Goal: Contribute content: Contribute content

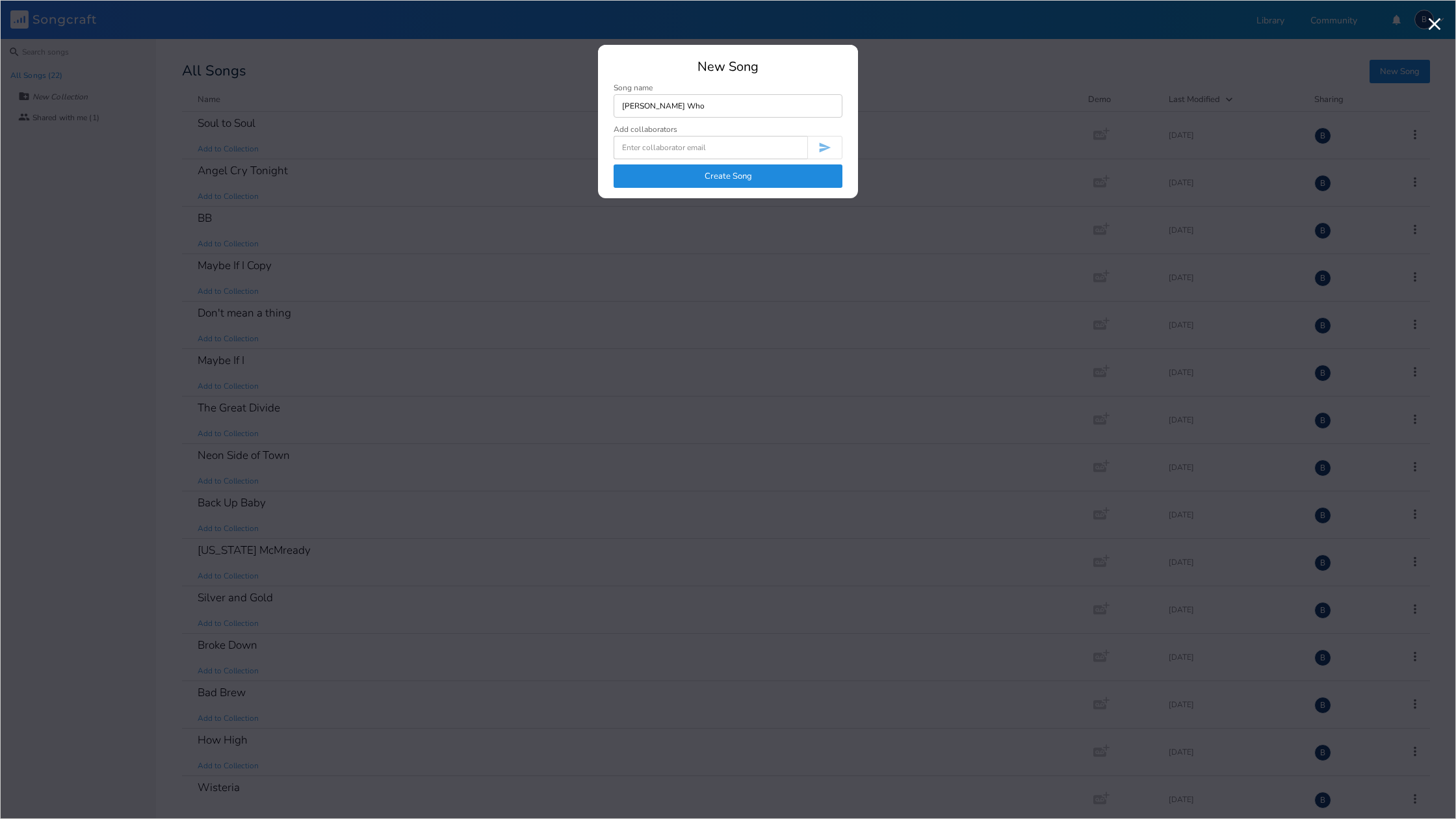
type input "[PERSON_NAME] Who"
click at [734, 178] on button "Create Song" at bounding box center [728, 175] width 229 height 23
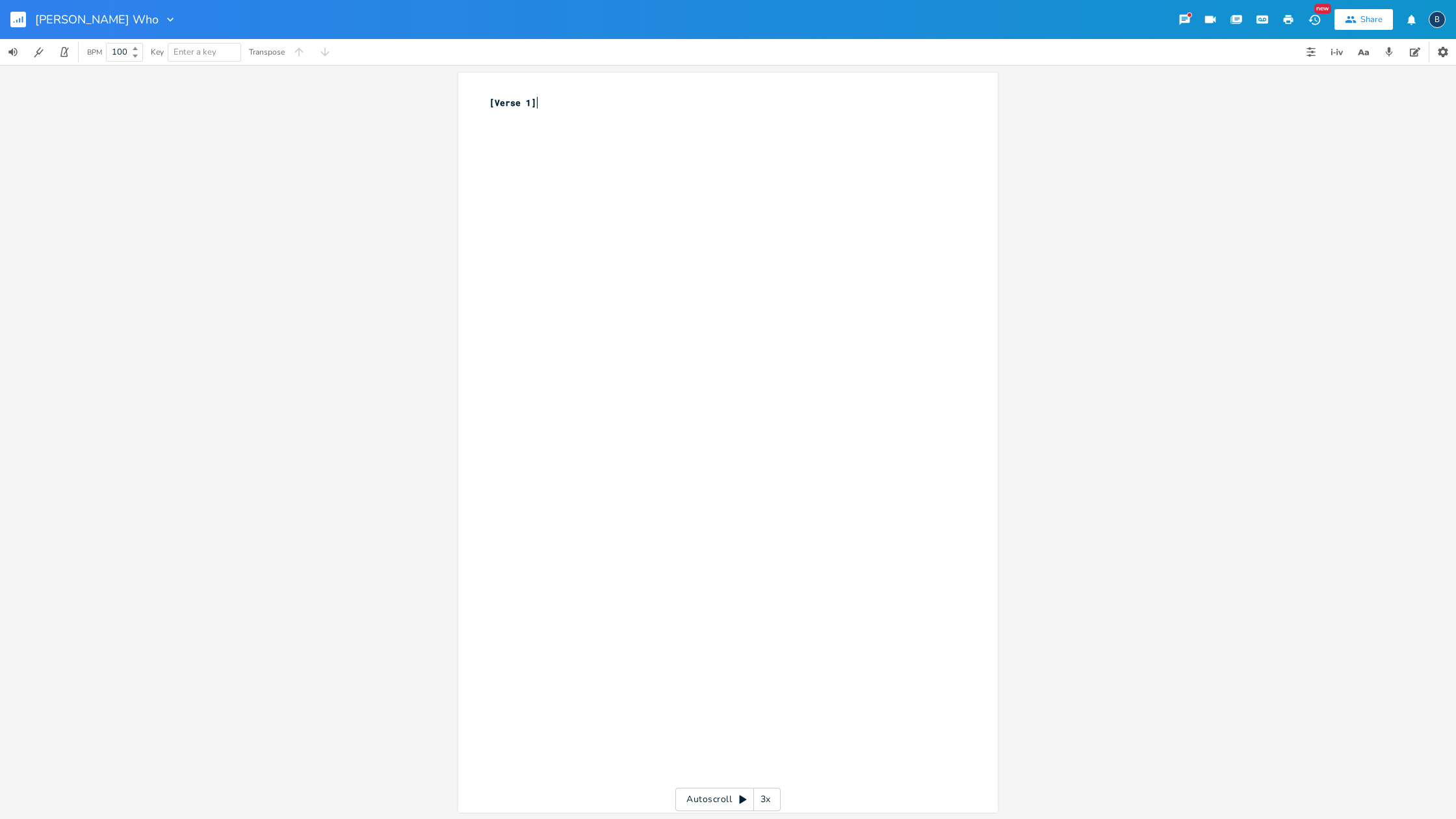
scroll to position [0, 1]
drag, startPoint x: 537, startPoint y: 104, endPoint x: 479, endPoint y: 100, distance: 58.1
click at [479, 100] on div "[Verse 1] x [Verse 1] ​" at bounding box center [728, 442] width 539 height 740
type textarea "[PERSON_NAME] Who"
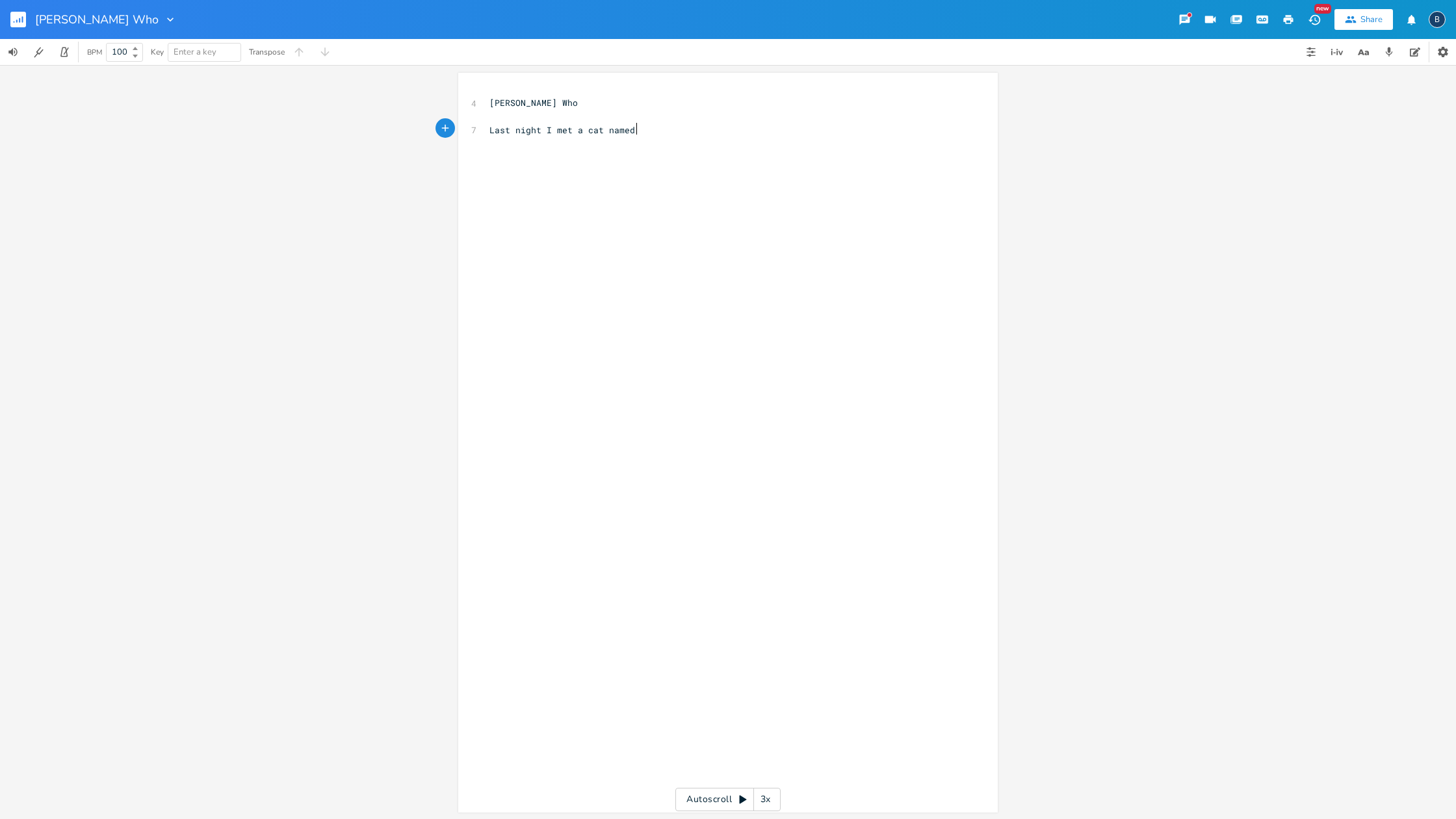
scroll to position [0, 93]
type textarea "Last night I met a cat named Who"
type textarea "Eyes were green but really blue"
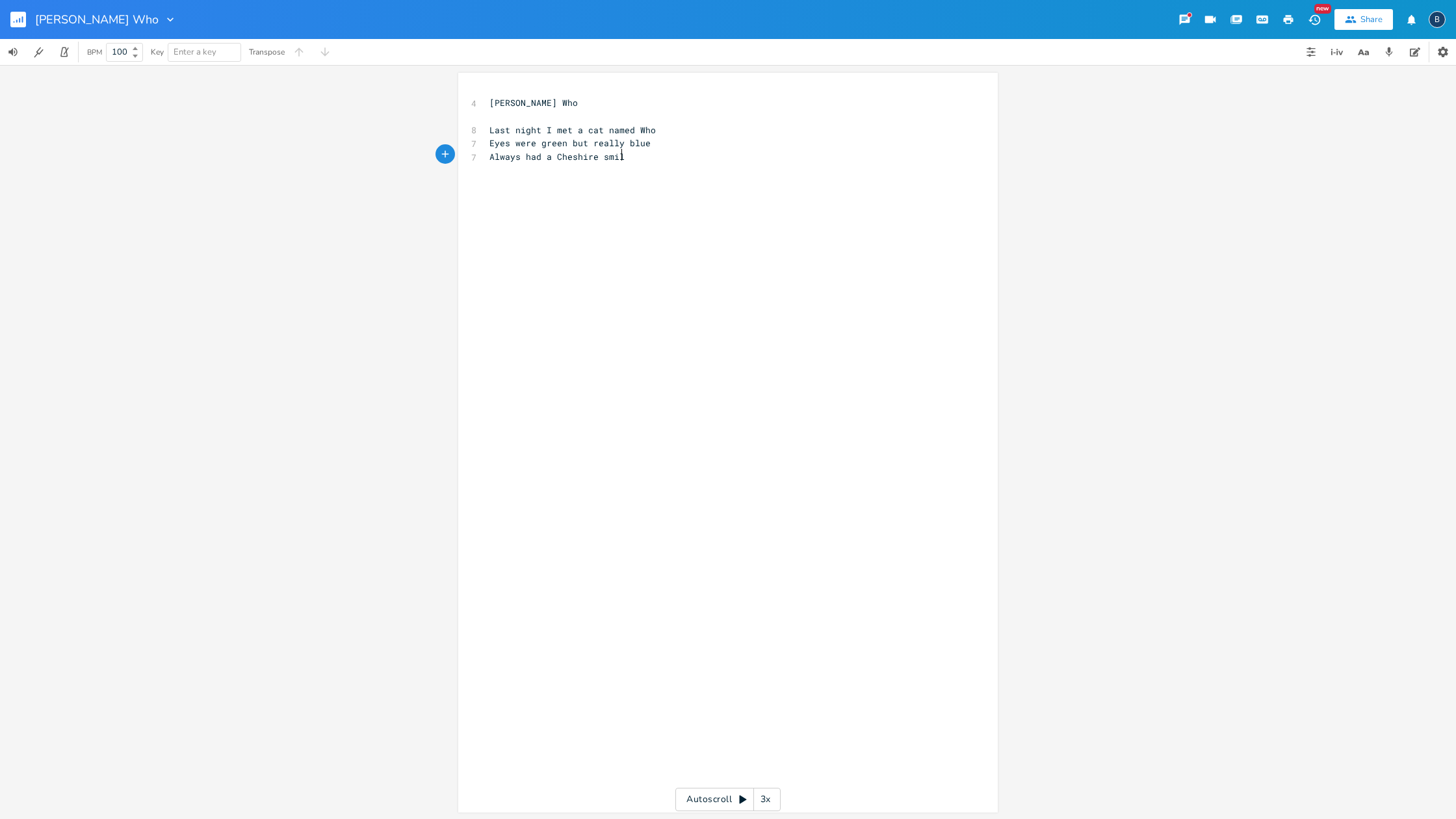
type textarea "Always had a Cheshire smile"
type textarea "A Paisley suit and socks Argile"
type textarea "How he love to sit and croon"
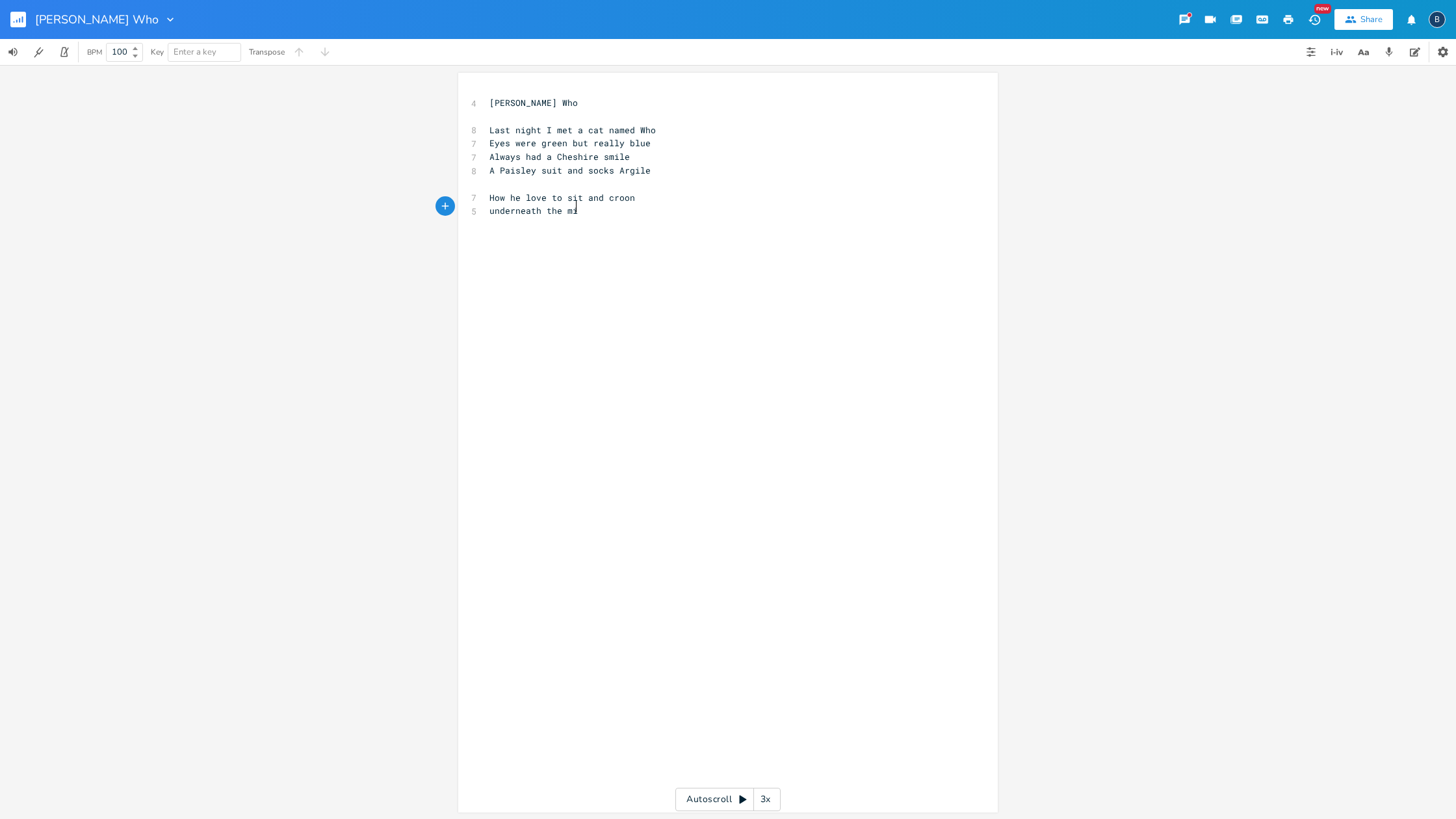
scroll to position [0, 58]
type textarea "underneath the midnight moon"
type textarea "Hed fill the skies"
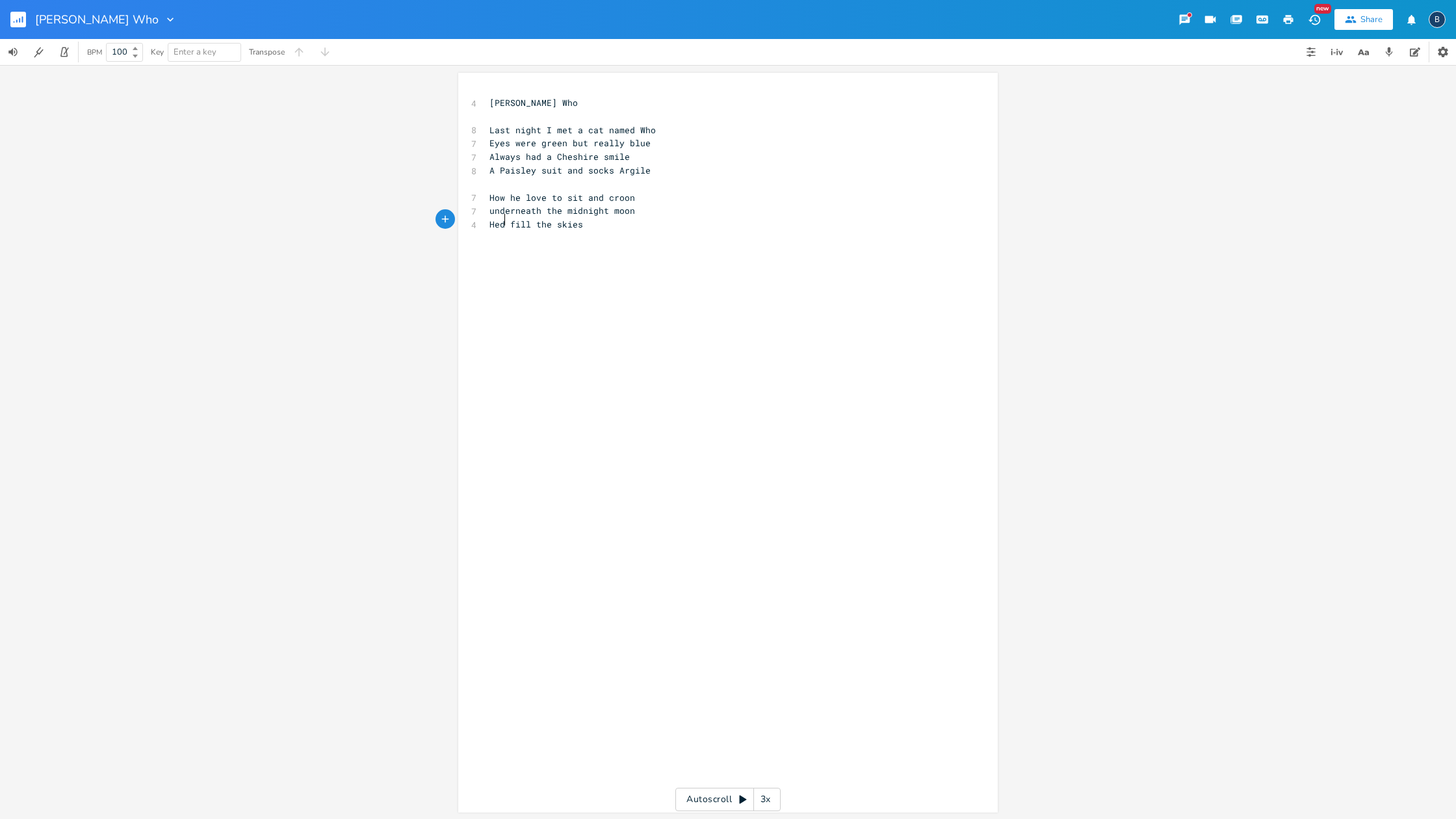
click at [501, 219] on span "Hed fill the skies" at bounding box center [536, 224] width 94 height 11
click at [582, 219] on pre "He fill the skies" at bounding box center [722, 225] width 469 height 14
type textarea "with his gypsy tunes"
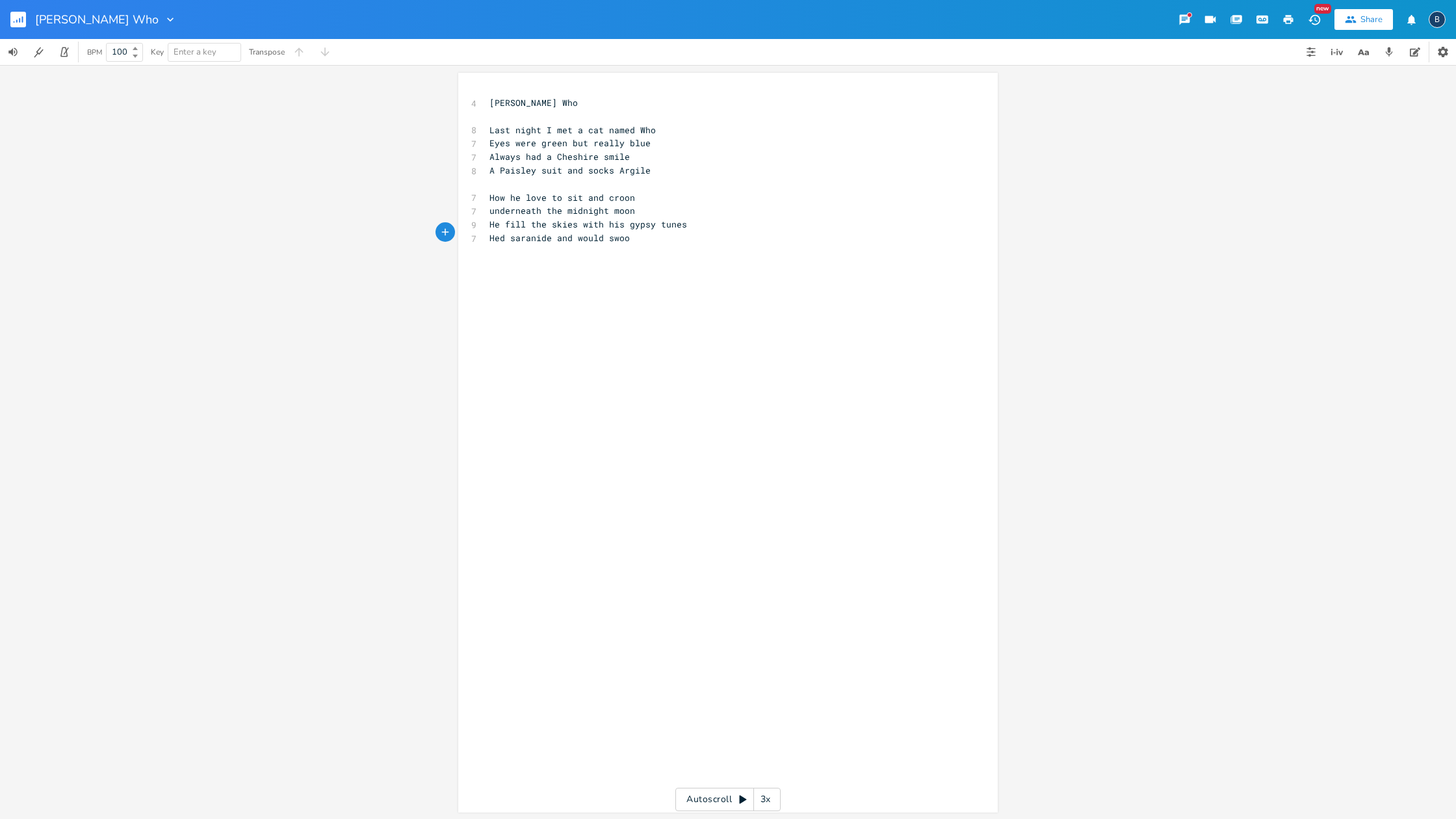
type textarea "Hed saranide and would swoon"
click at [567, 234] on span "Hed saranide and would swoon" at bounding box center [562, 237] width 146 height 11
type textarea "the girls"
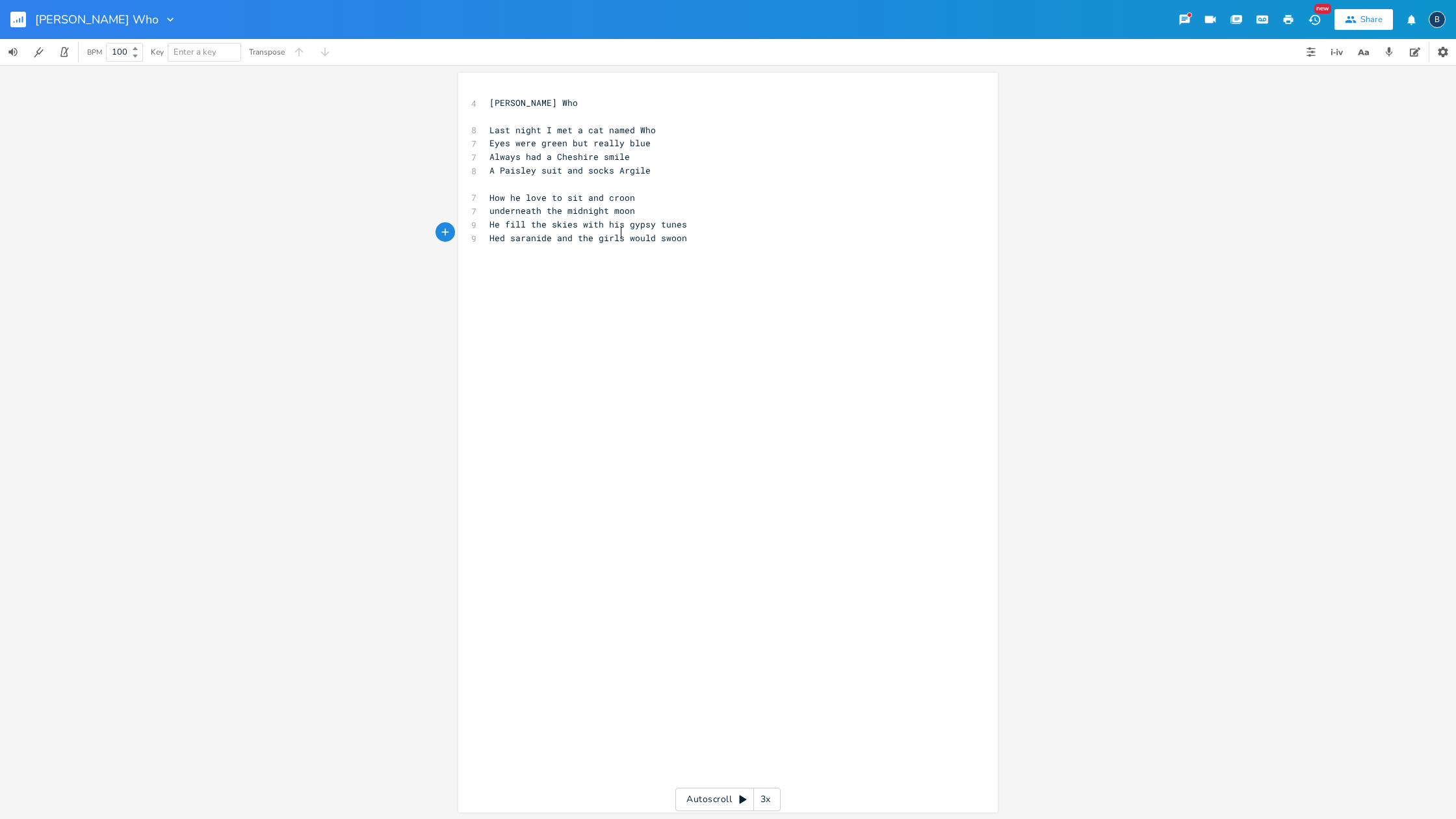
scroll to position [0, 30]
click at [647, 234] on span "Hed saranide and the girls would swoon" at bounding box center [588, 237] width 197 height 11
type textarea "just"
click at [715, 232] on pre "Hed saranide and the girls would just swoon" at bounding box center [722, 238] width 469 height 14
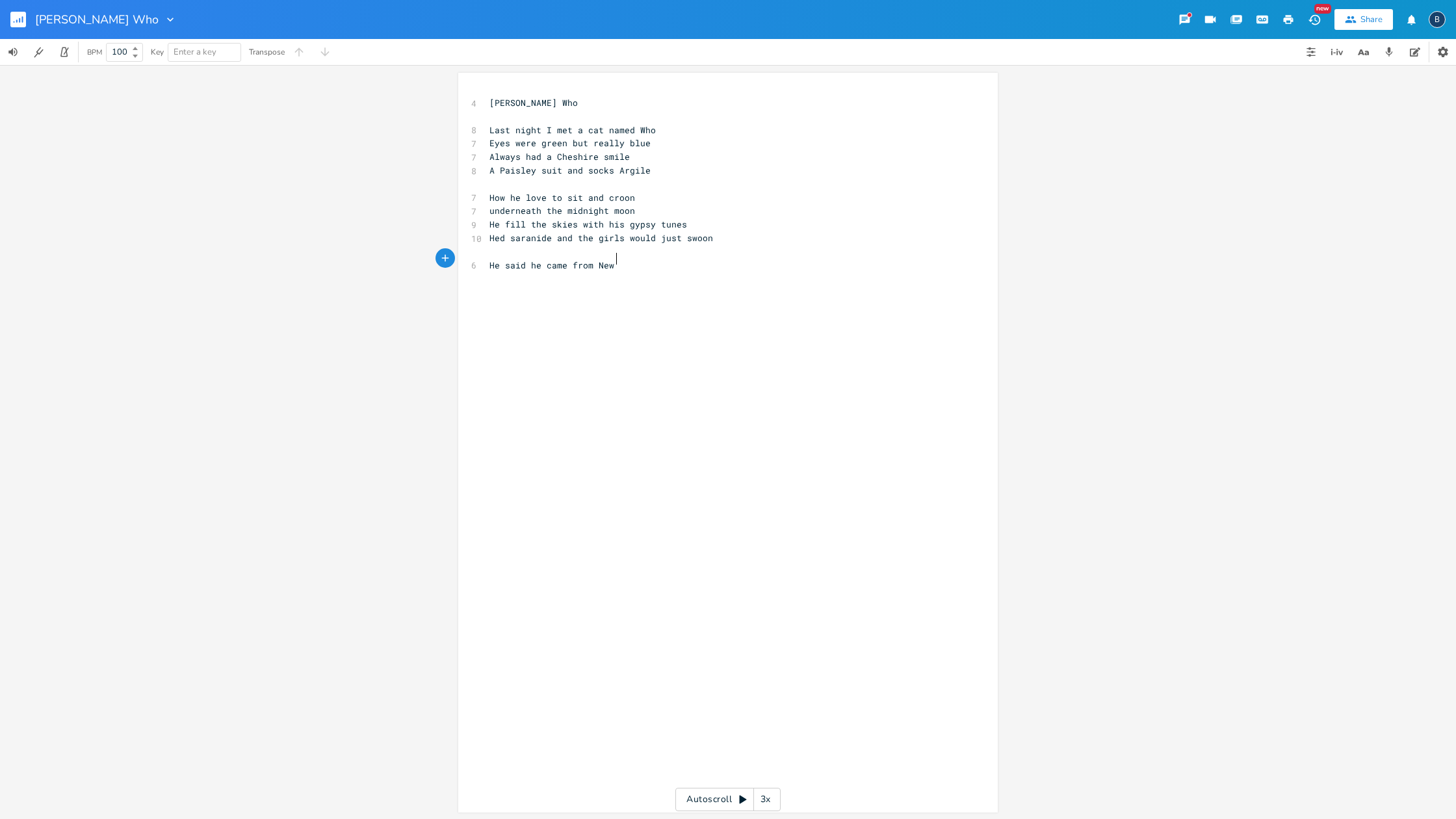
scroll to position [0, 93]
type textarea "He said he came from [GEOGRAPHIC_DATA]"
type textarea "He sang a song about [PERSON_NAME]"
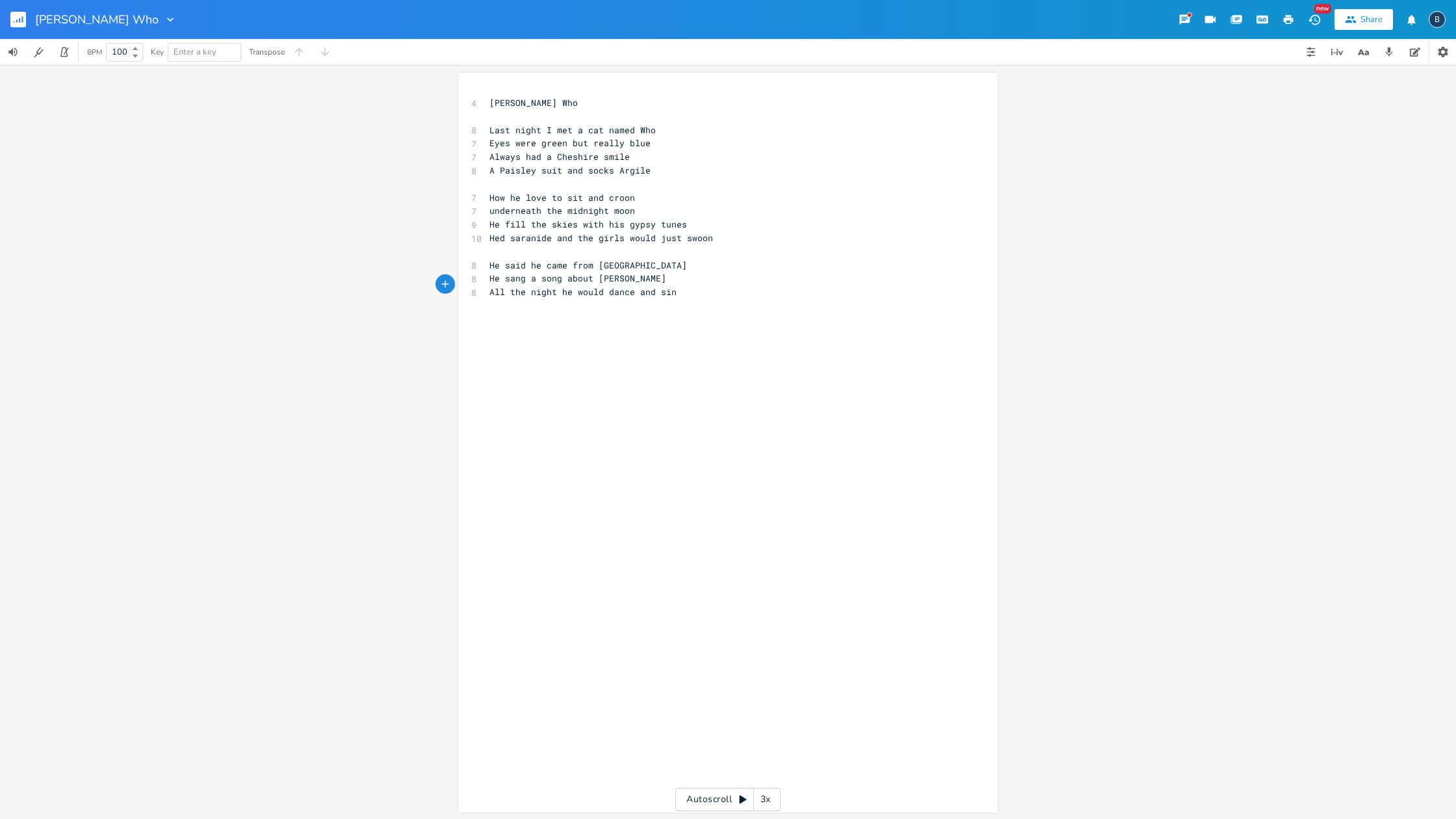
type textarea "All the night he would dance and sing"
type textarea "[PERSON_NAME] my Loli"
type textarea "ulie"
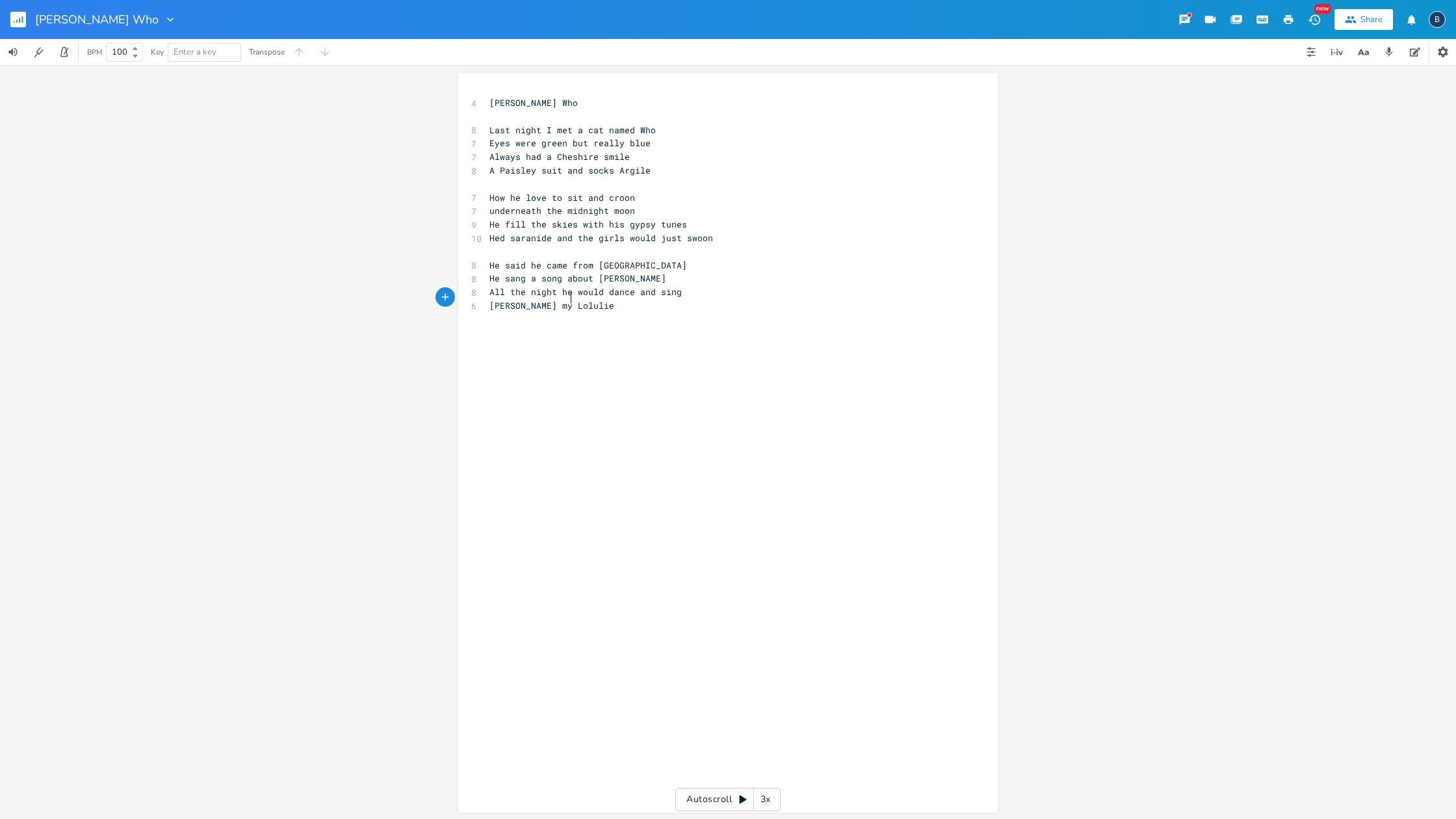
scroll to position [0, 11]
click at [491, 250] on pre "​" at bounding box center [722, 252] width 469 height 14
type textarea "D A"
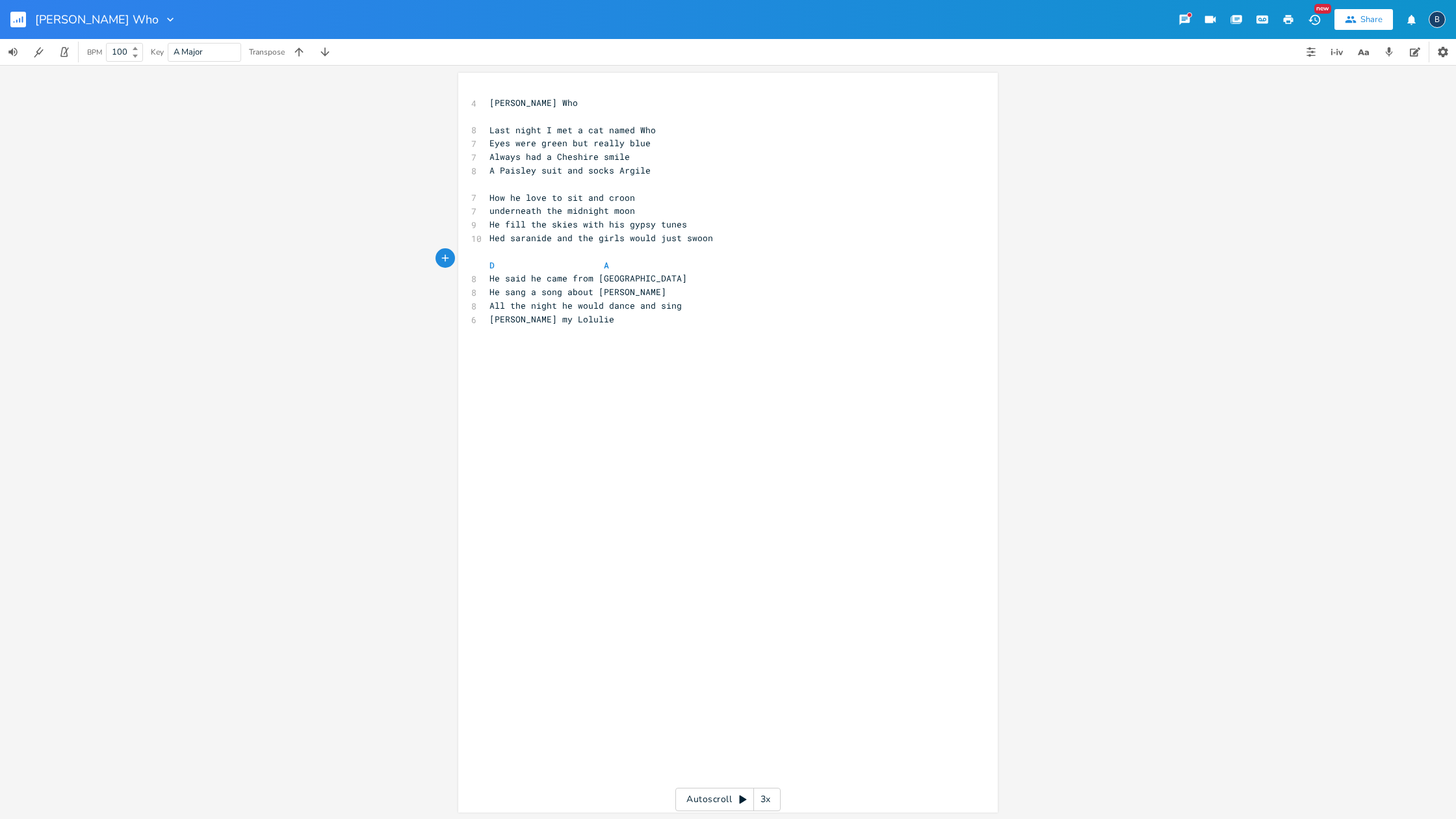
click at [650, 271] on pre "He said he came from [GEOGRAPHIC_DATA]" at bounding box center [722, 278] width 469 height 14
type textarea "Bmin"
click at [628, 299] on pre "He sang a song about [PERSON_NAME]" at bounding box center [722, 306] width 469 height 14
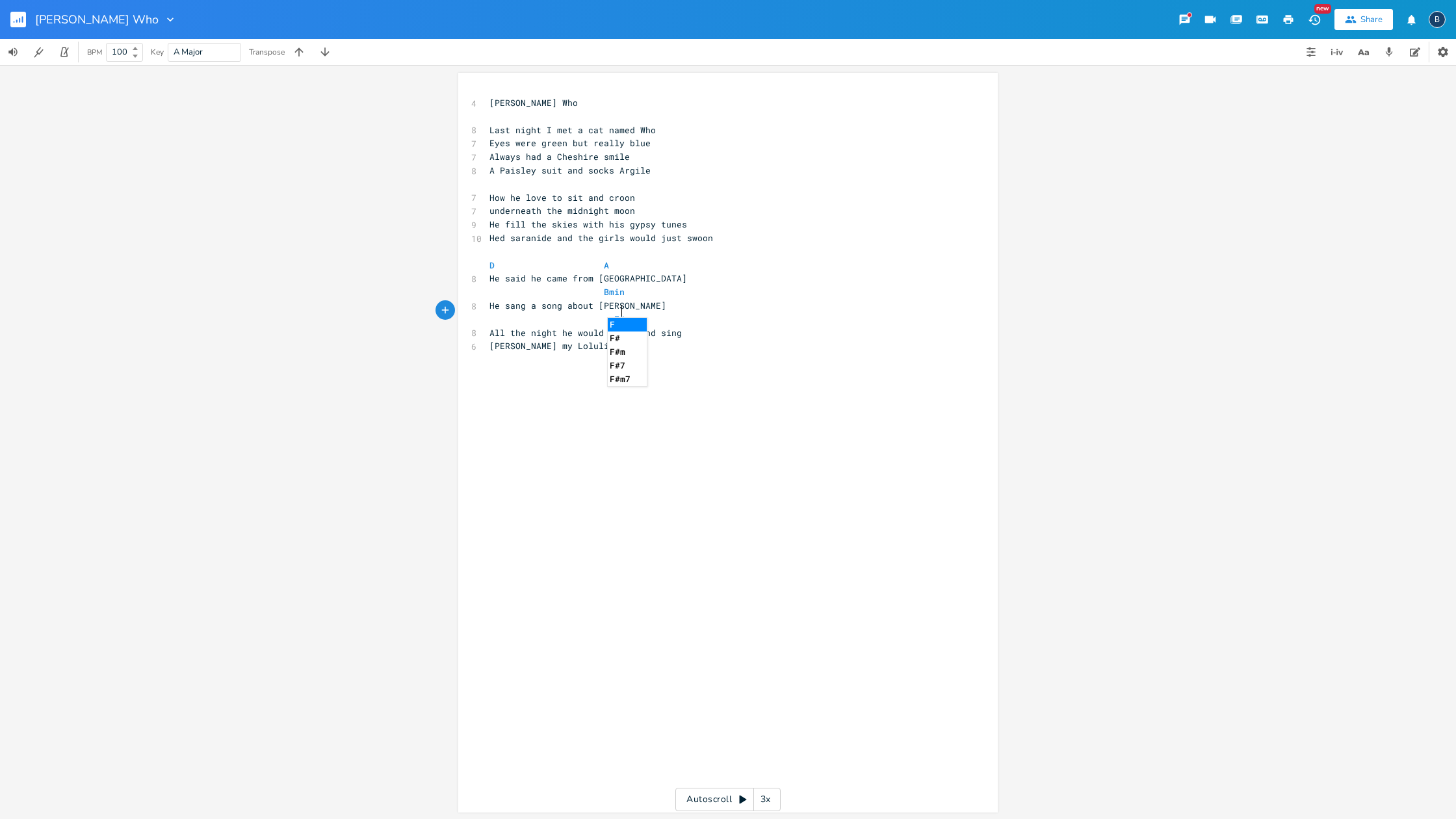
scroll to position [0, 52]
type textarea "F#M"
click at [694, 312] on pre "F#M" at bounding box center [722, 319] width 469 height 14
click at [688, 326] on pre "All the night he would dance and sing" at bounding box center [722, 333] width 469 height 14
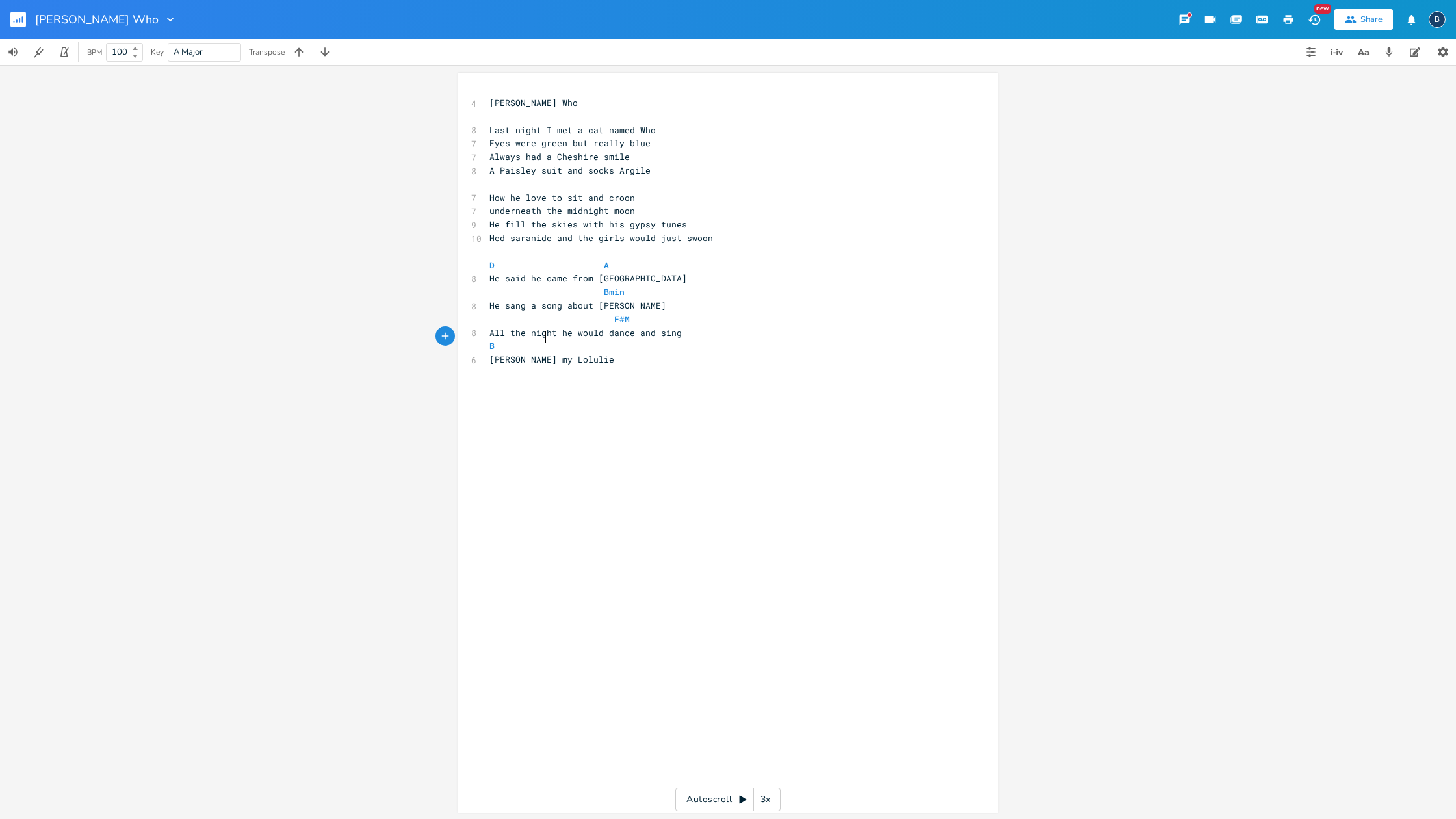
scroll to position [0, 23]
type textarea "B A"
drag, startPoint x: 691, startPoint y: 358, endPoint x: 681, endPoint y: 360, distance: 10.2
click at [691, 367] on pre "​" at bounding box center [722, 374] width 469 height 14
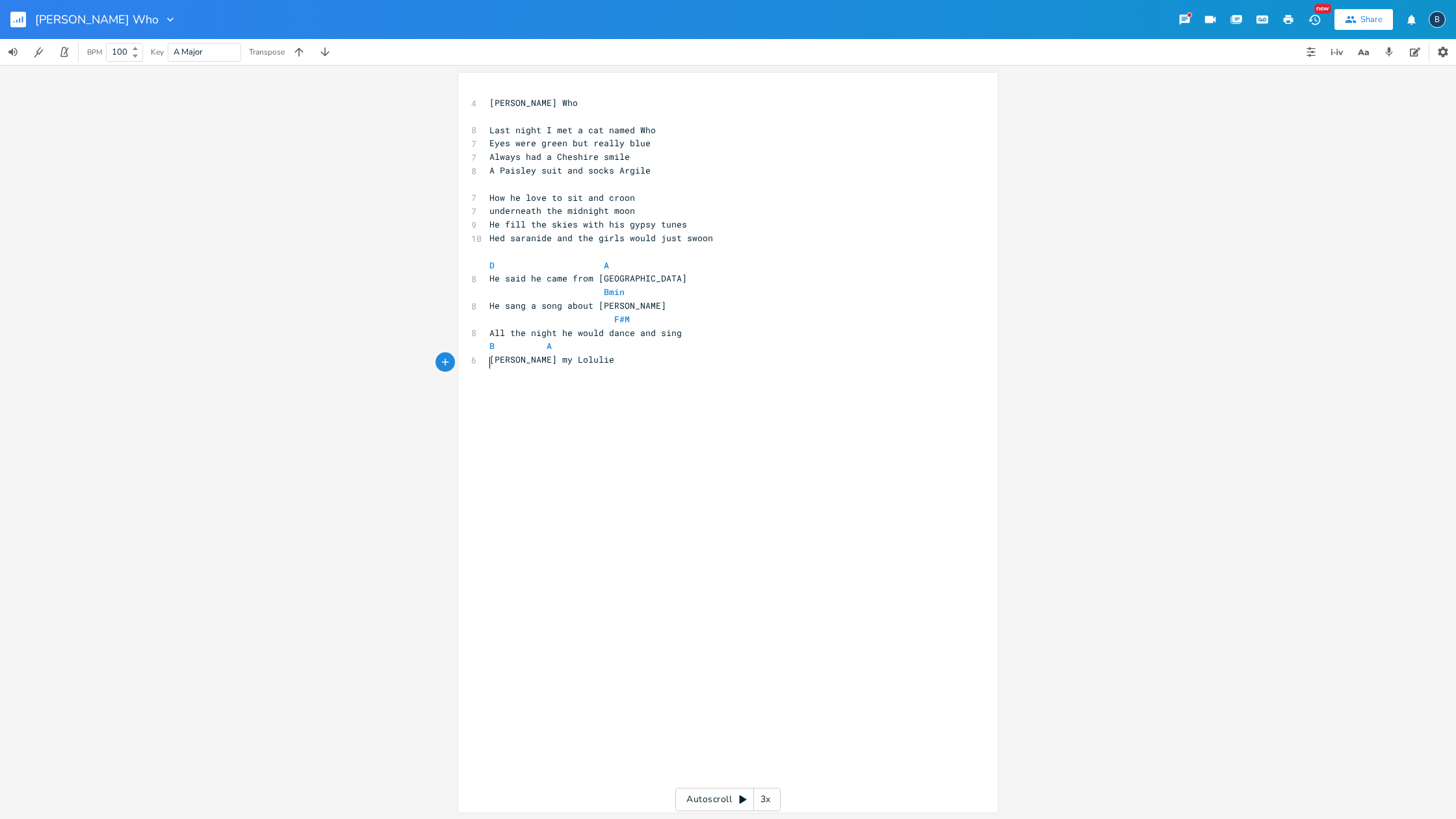
click at [492, 118] on pre "​" at bounding box center [722, 116] width 469 height 14
type textarea "Bmin"
click at [492, 340] on span "B A" at bounding box center [520, 345] width 63 height 11
type textarea "G"
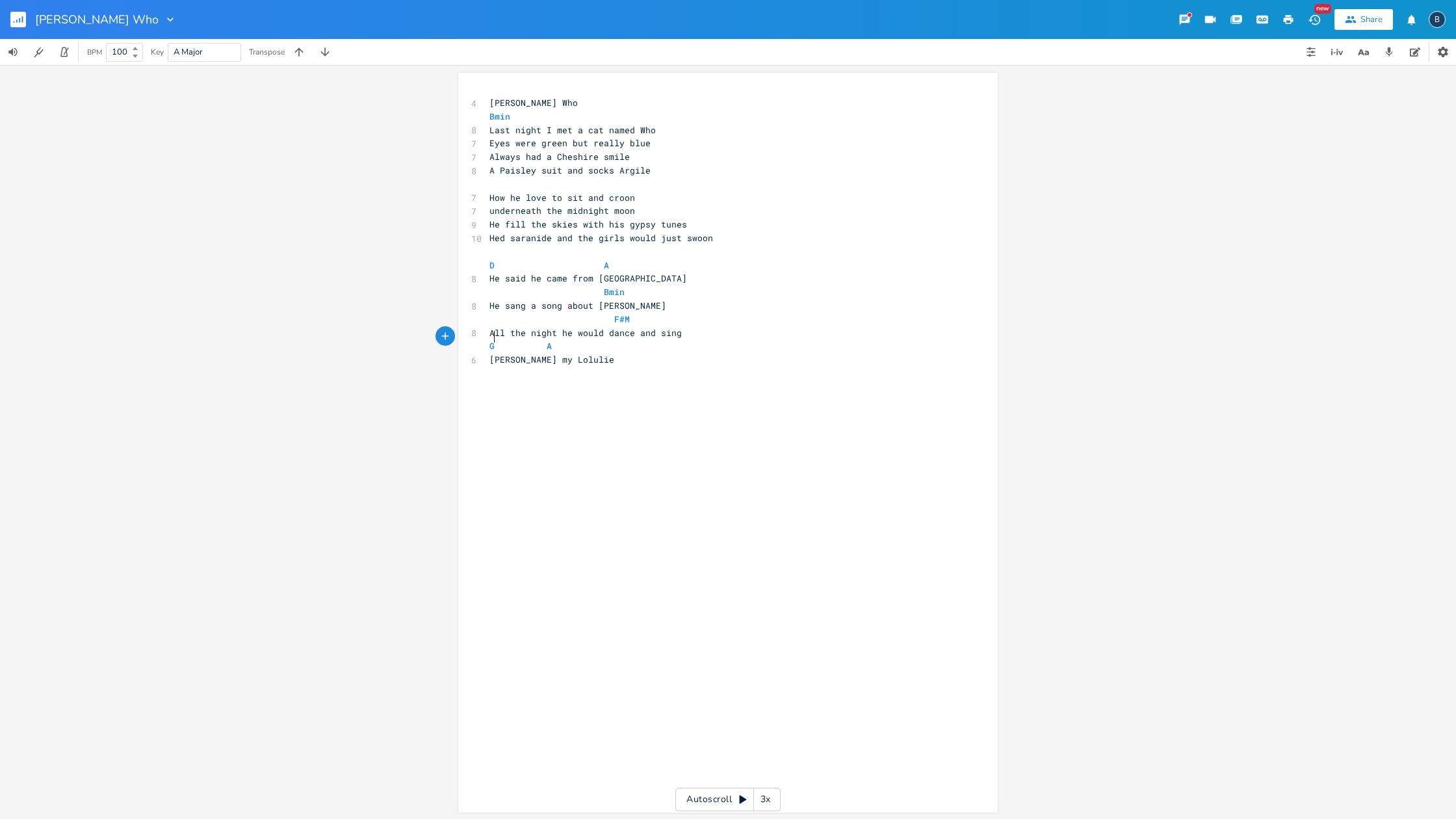
scroll to position [0, 5]
click at [603, 353] on pre "[PERSON_NAME] my Lolulie" at bounding box center [722, 360] width 469 height 14
type textarea "He fell I"
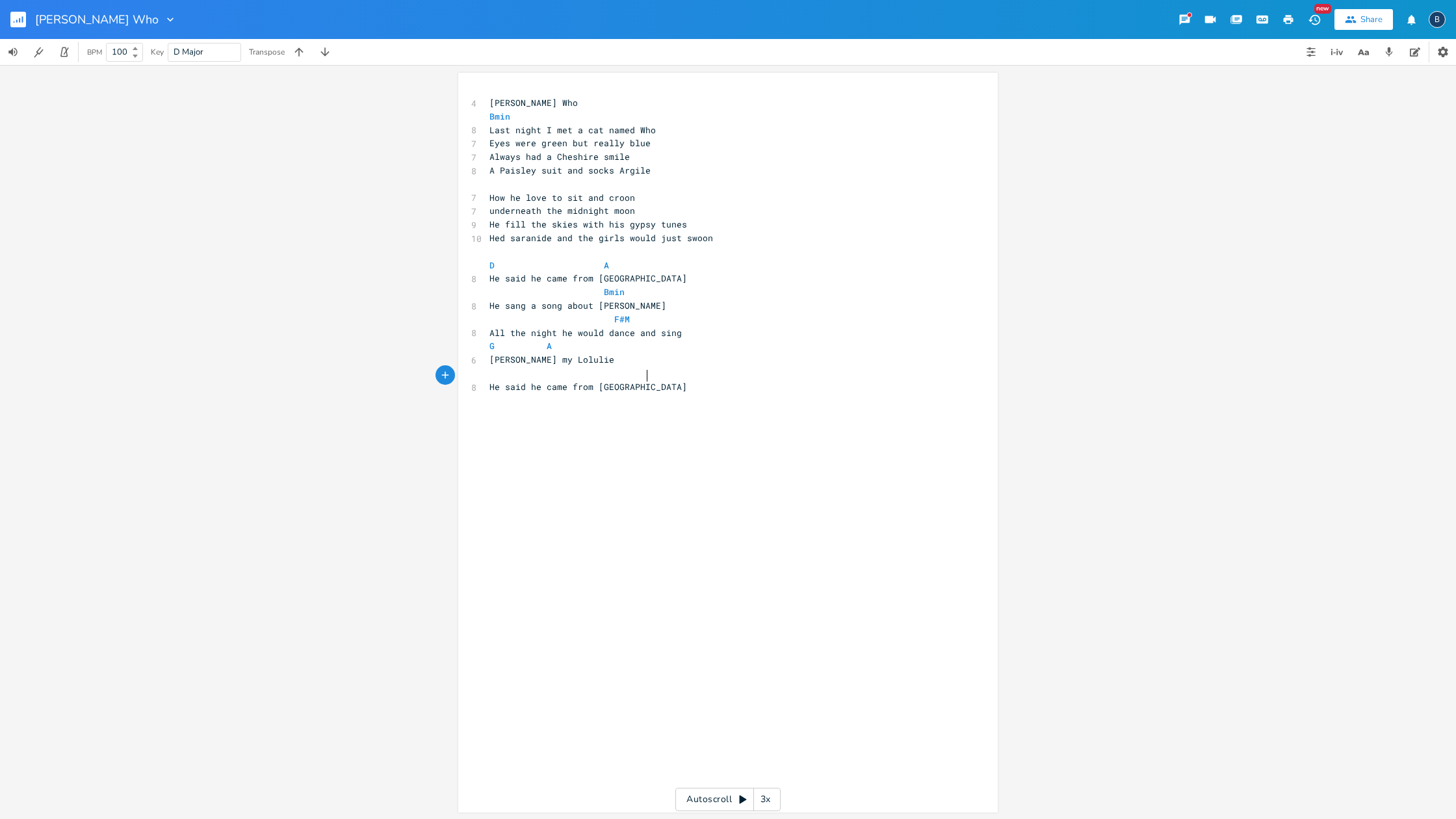
type textarea "e said he came from [GEOGRAPHIC_DATA]"
type textarea "Where he fell in love with a cajin queen"
type textarea "He said she tuned his eyes to grre"
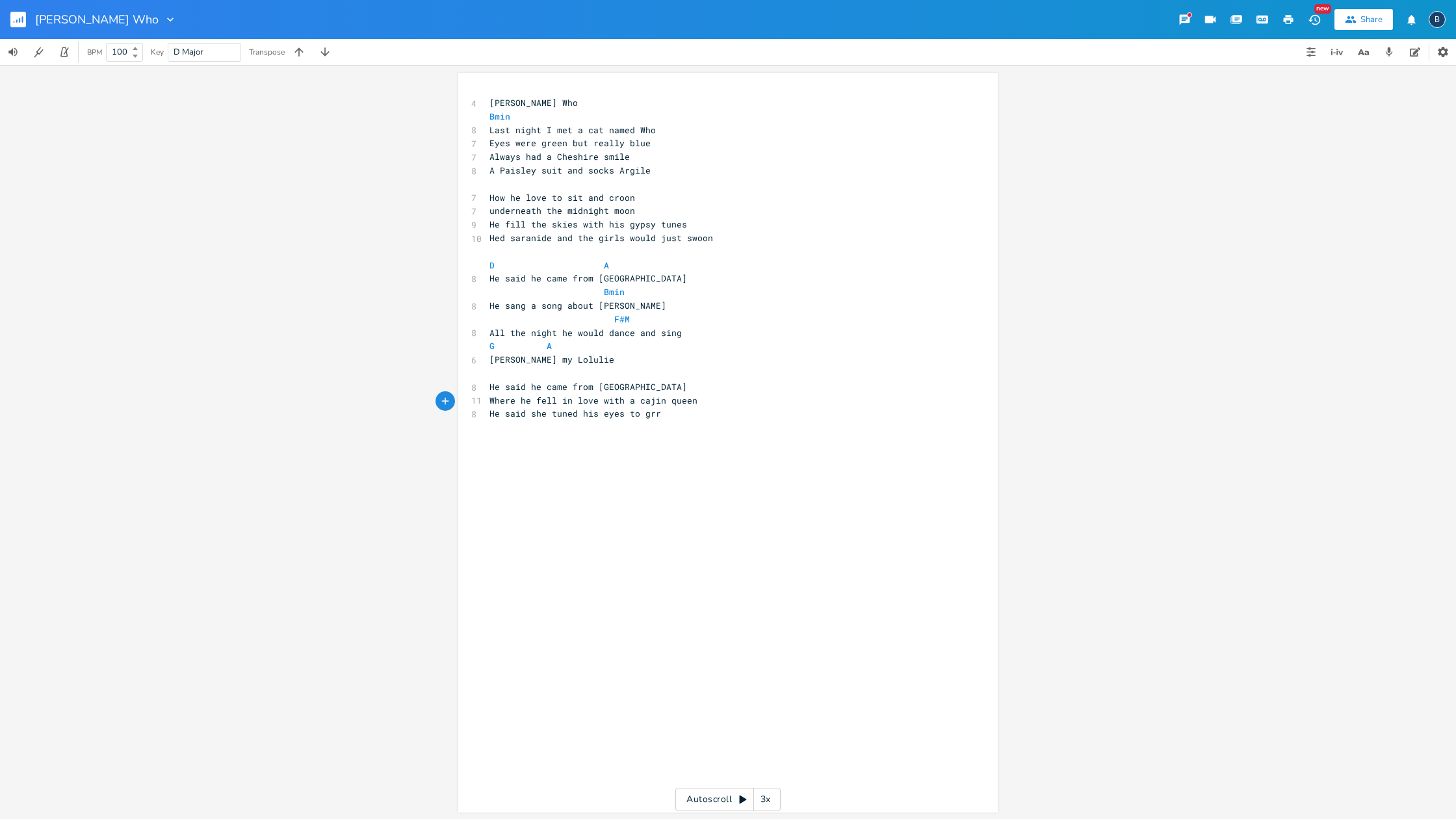
scroll to position [0, 109]
type textarea "een"
type textarea "now a bluer cat youll never ever"
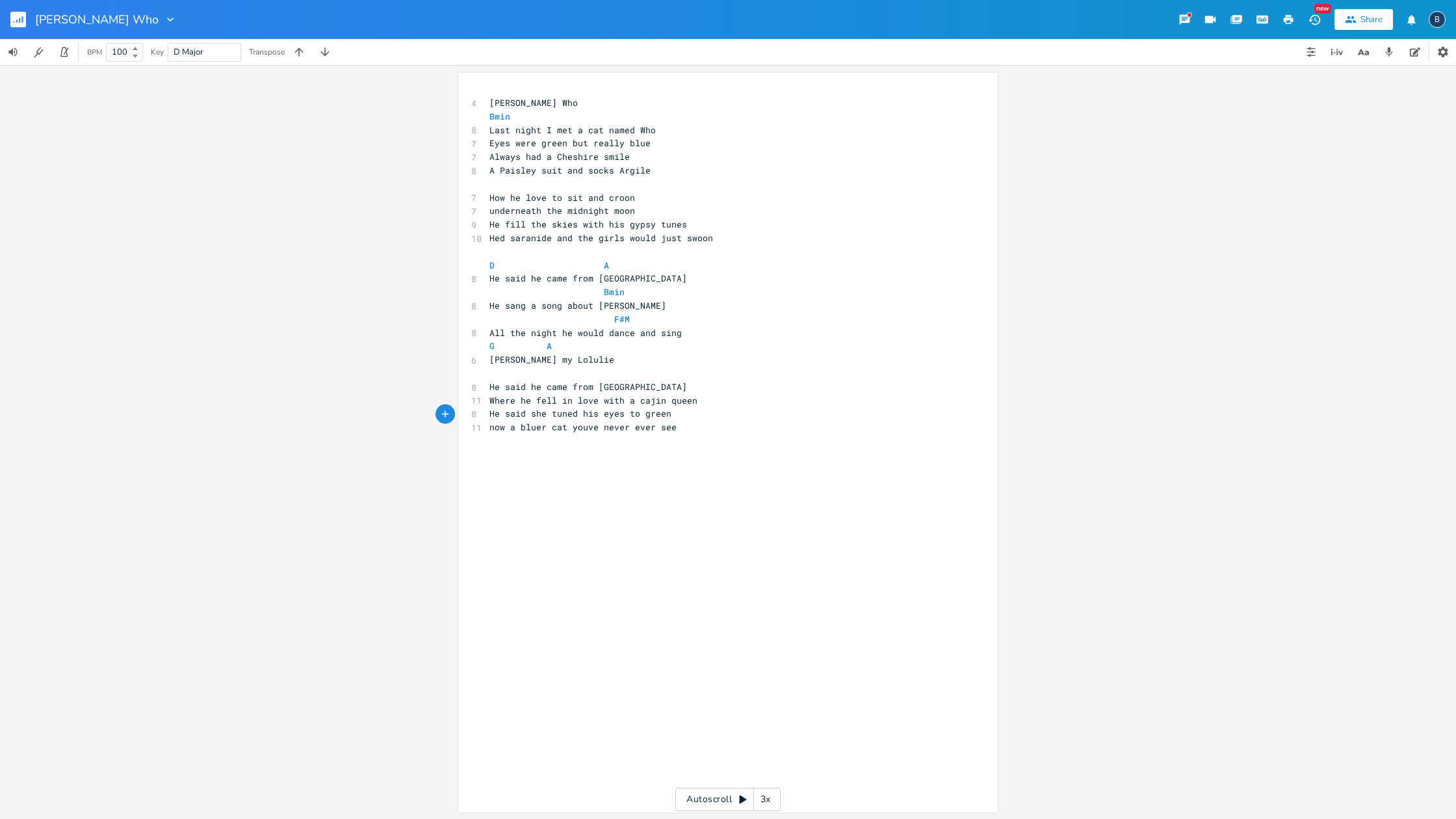
type textarea "ve never ever seen"
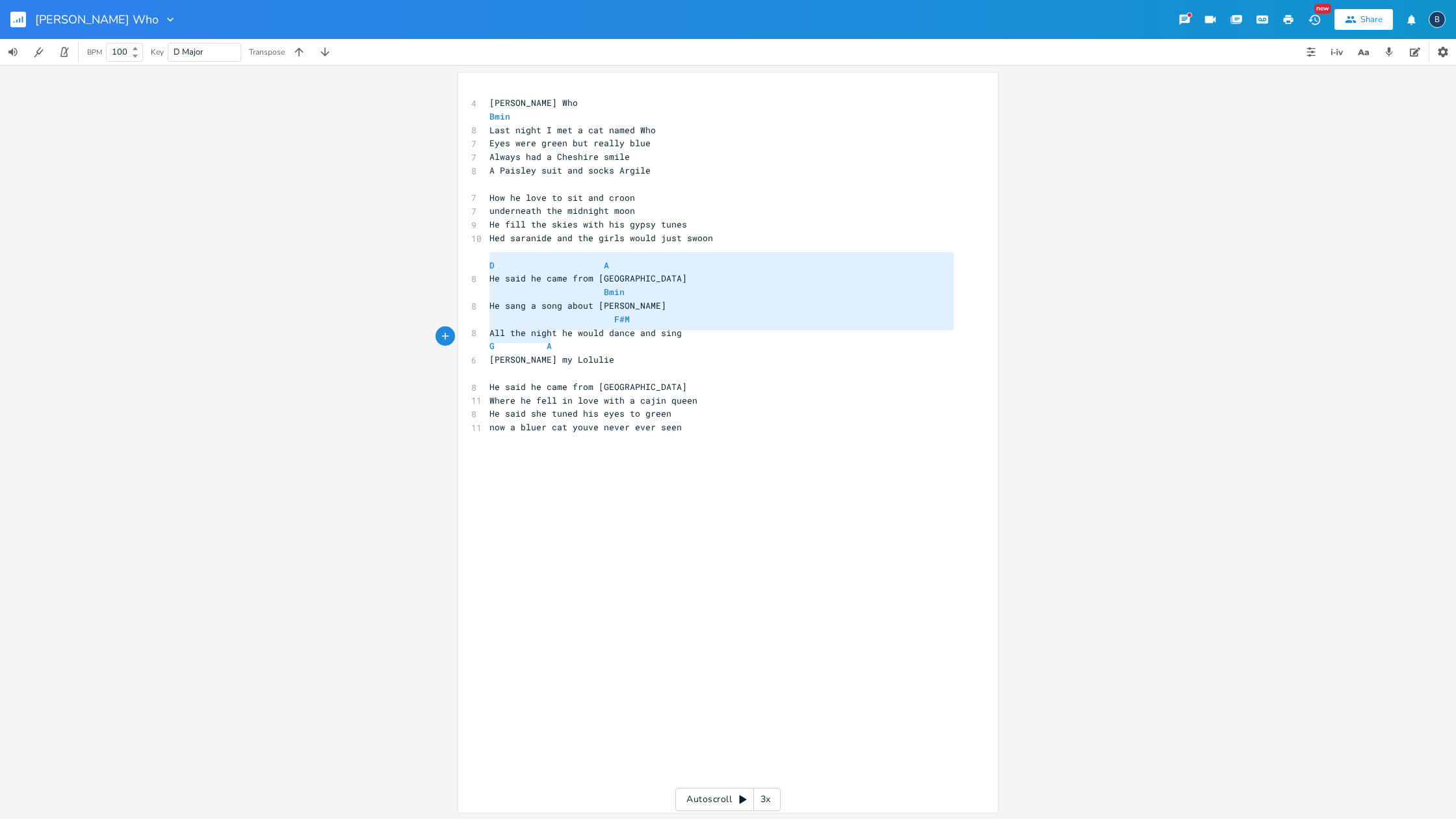
type textarea "D A He said he came from [GEOGRAPHIC_DATA] Bmin He sang a song about [PERSON_NA…"
drag, startPoint x: 484, startPoint y: 259, endPoint x: 585, endPoint y: 349, distance: 135.3
click at [585, 349] on div "4 [PERSON_NAME] Who Bmin 8 Last night I met a cat named Who 7 Eyes were green b…" at bounding box center [722, 299] width 469 height 405
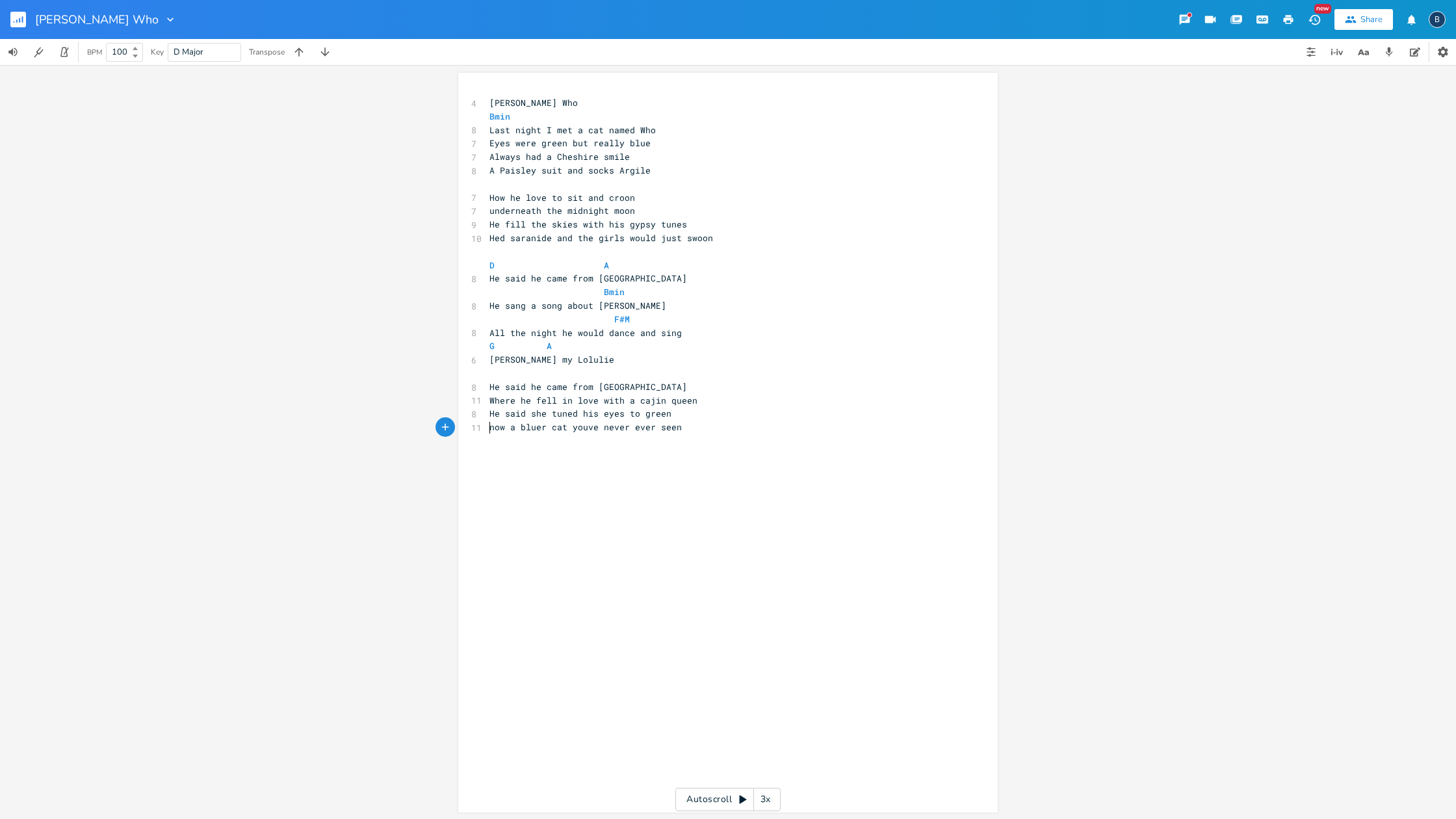
click at [687, 434] on pre "​" at bounding box center [722, 441] width 469 height 14
click at [579, 542] on pre "[PERSON_NAME] my Lolulie" at bounding box center [722, 549] width 469 height 14
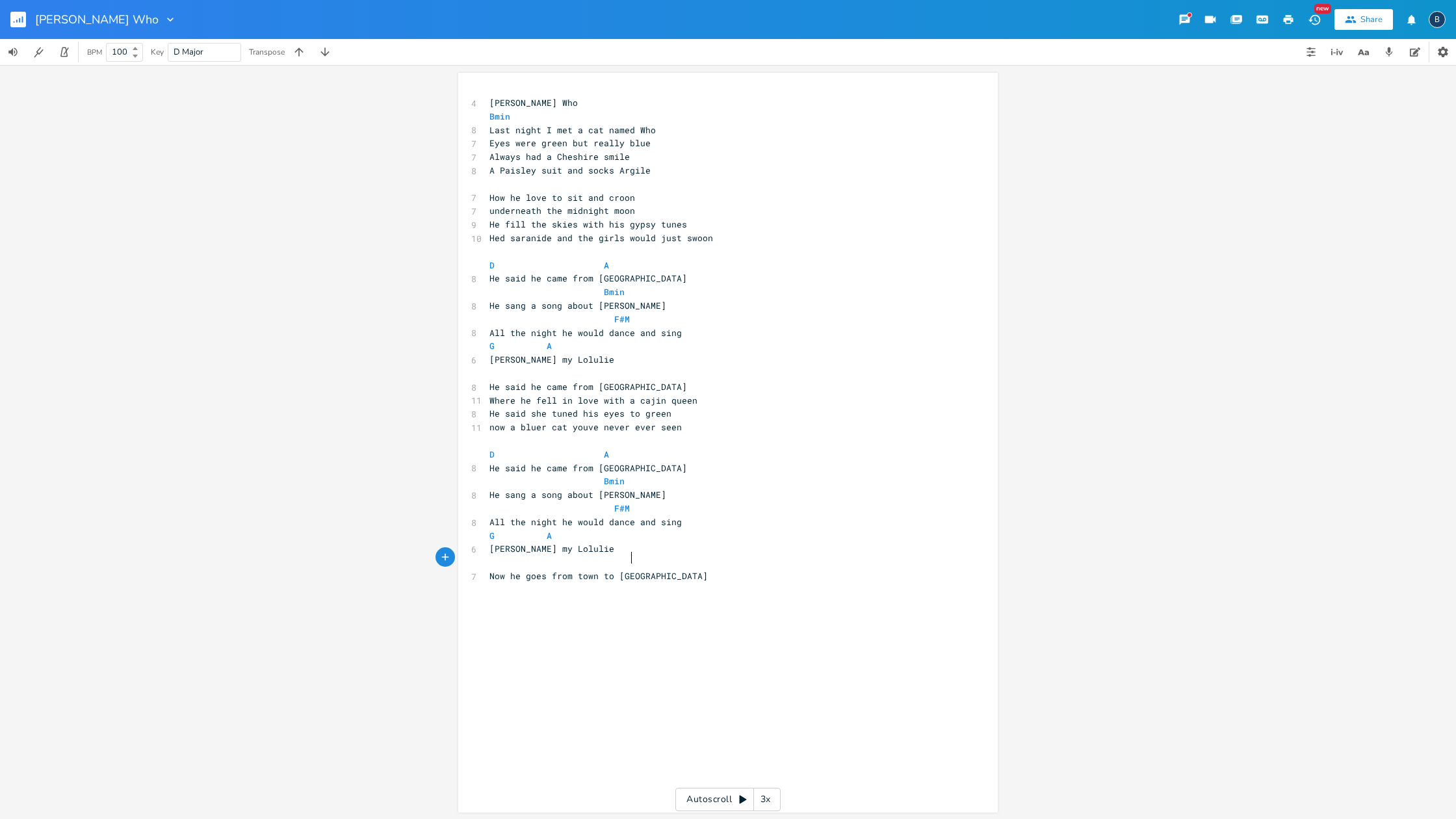
type textarea "Now he goes from town to town"
type textarea "but alas he queen can not be found"
type textarea "she took his heart and ran awy"
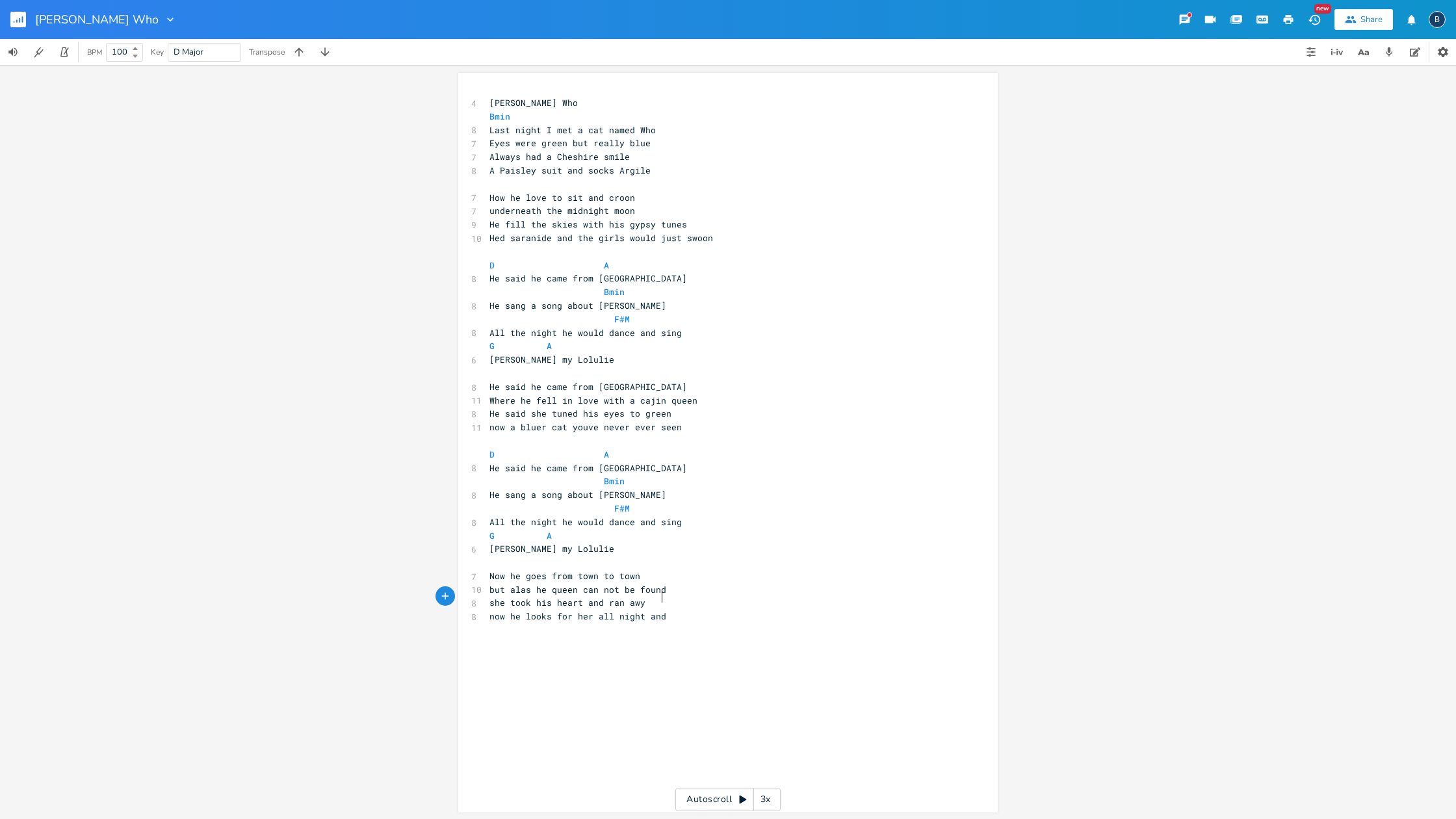
scroll to position [0, 109]
type textarea "now he looks for her all night and day"
type textarea "Chorus"
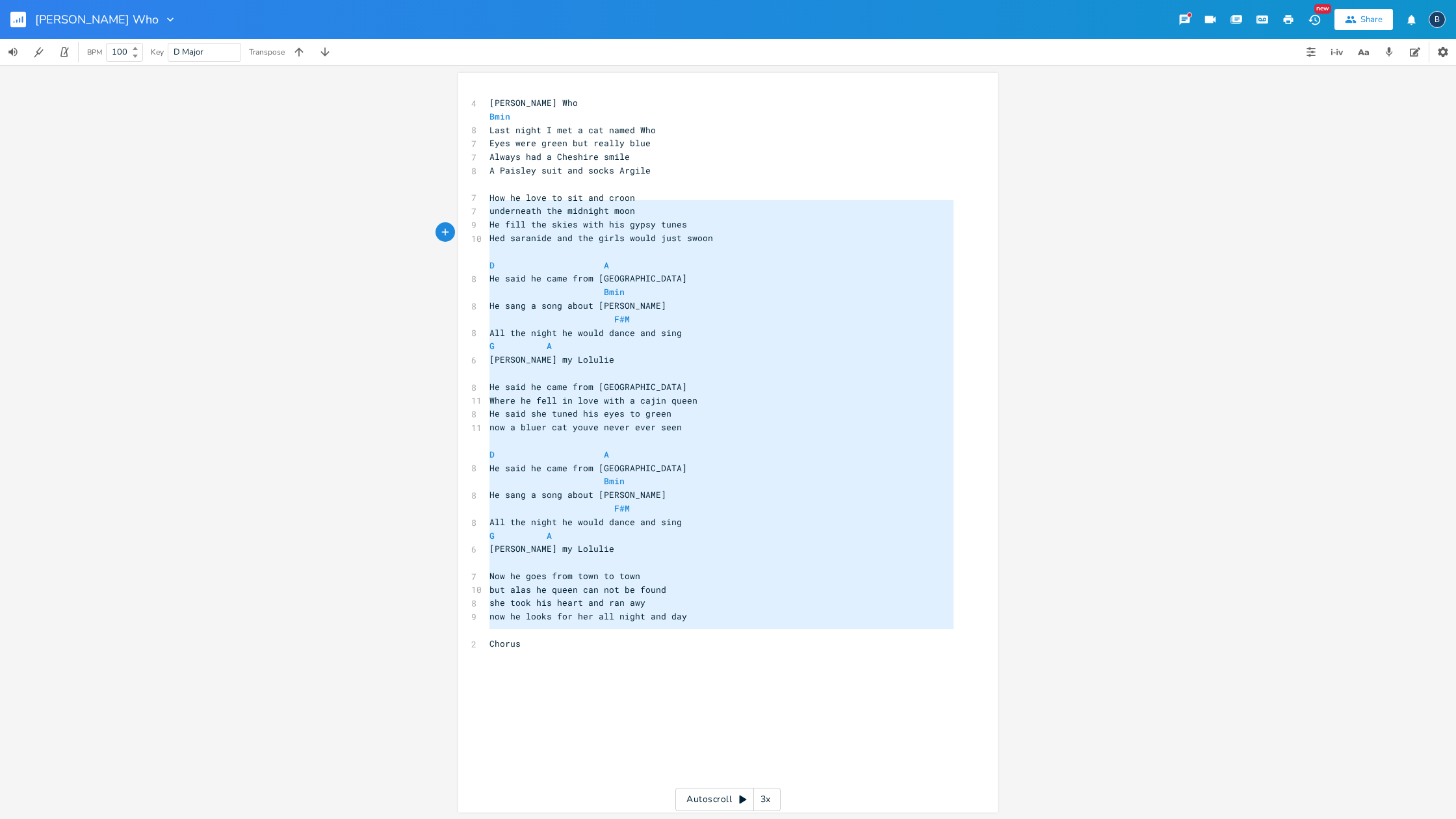
type textarea "[PERSON_NAME] Who Bmin Last night I met a cat named Who Eyes were green but rea…"
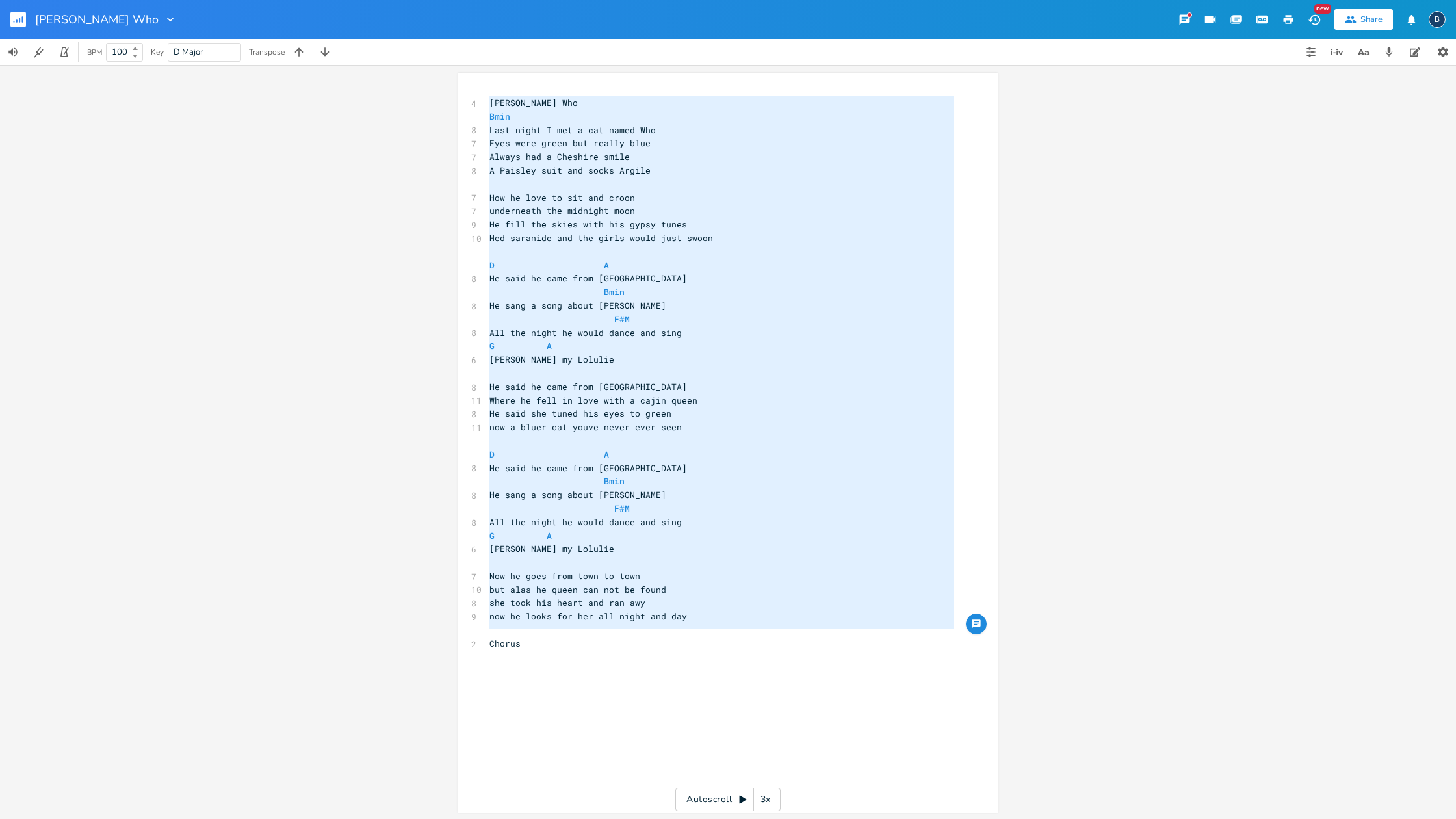
drag, startPoint x: 567, startPoint y: 639, endPoint x: 418, endPoint y: 73, distance: 585.3
click at [418, 73] on div "[PERSON_NAME] Who Bmin Last night I met a cat named Who Eyes were green but rea…" at bounding box center [728, 442] width 1456 height 754
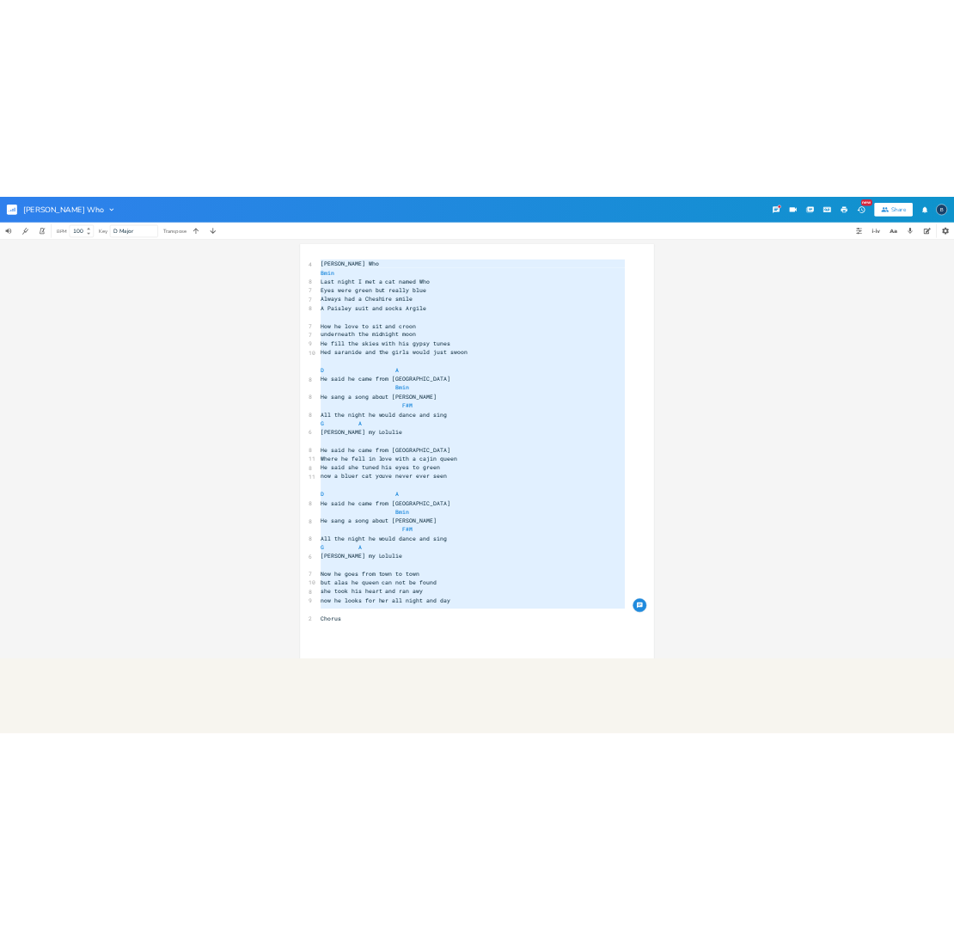
scroll to position [0, 0]
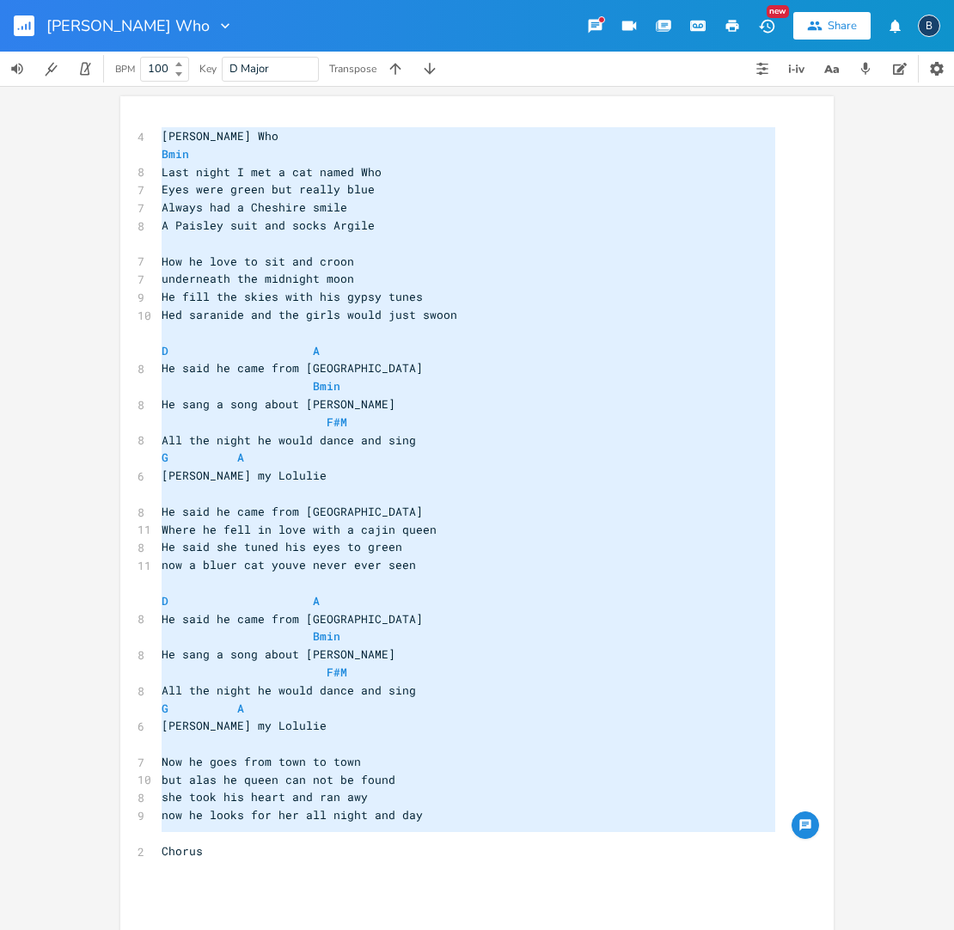
click at [451, 189] on pre "Eyes were green but really blue" at bounding box center [468, 189] width 620 height 18
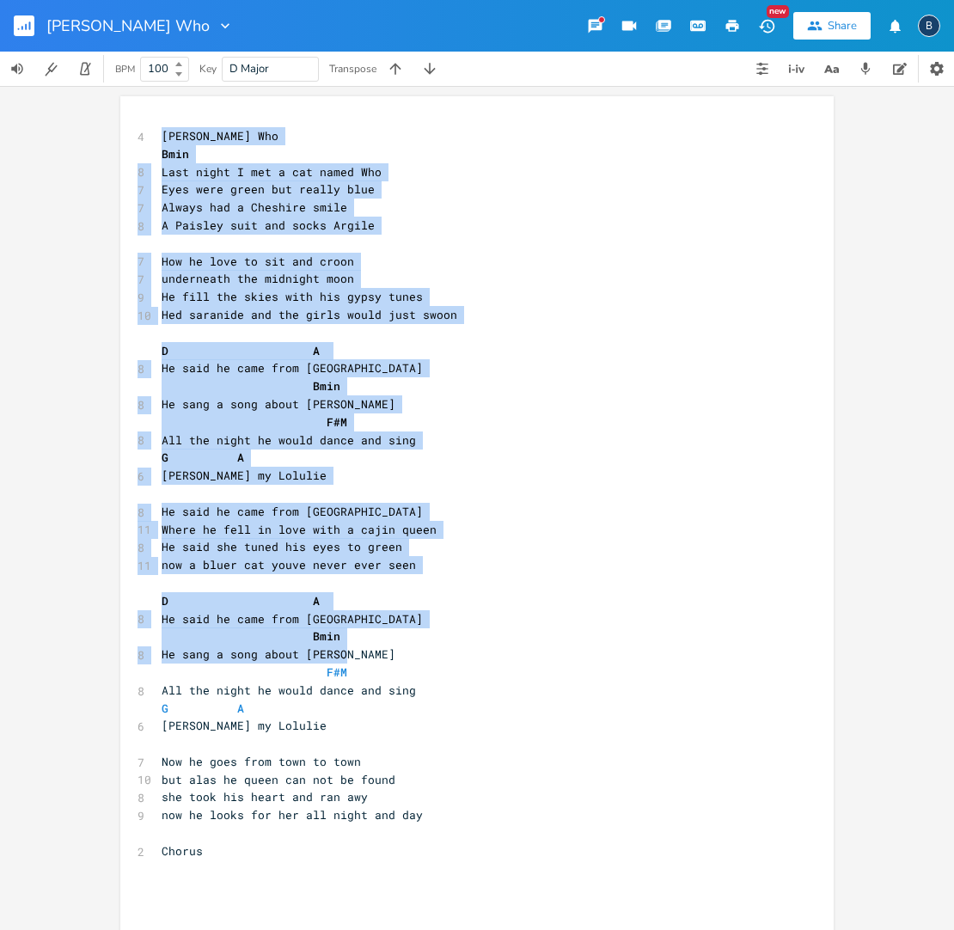
drag, startPoint x: 152, startPoint y: 123, endPoint x: 345, endPoint y: 376, distance: 318.8
click at [438, 607] on div "4 [PERSON_NAME] Who Bmin 8 Last night I met a cat named Who 7 Eyes were green b…" at bounding box center [476, 525] width 713 height 859
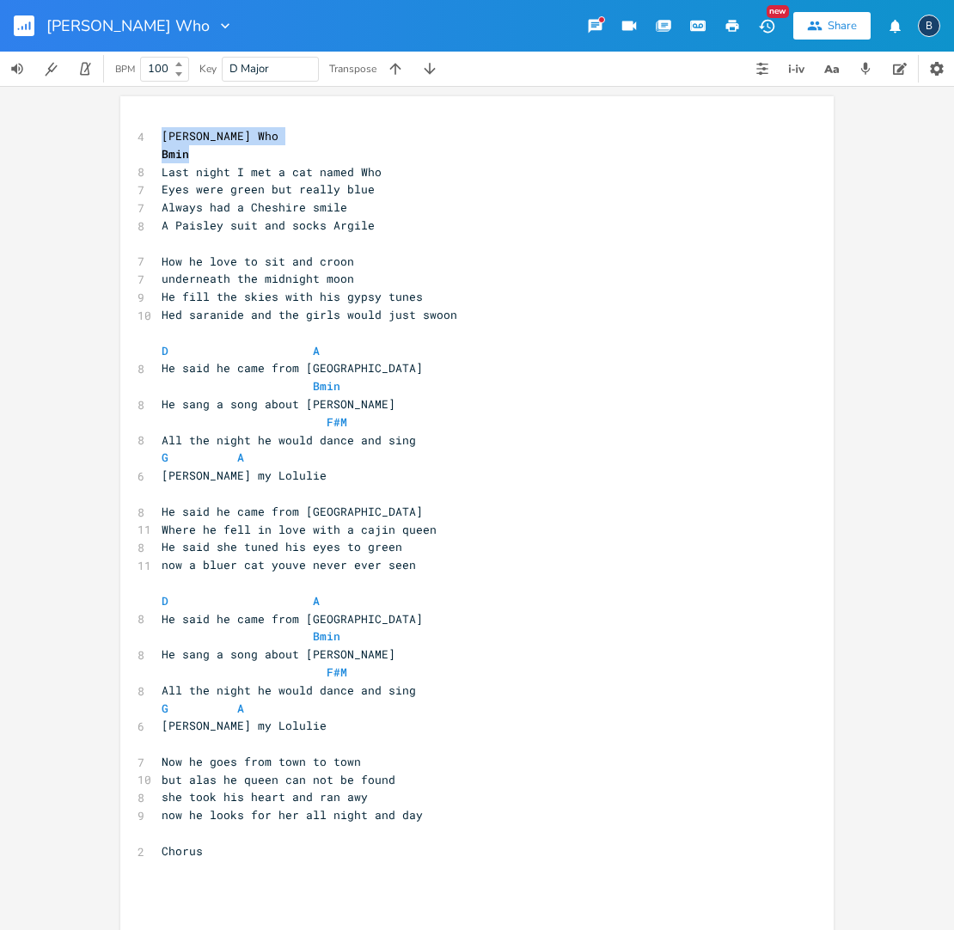
drag, startPoint x: 125, startPoint y: 129, endPoint x: 164, endPoint y: 137, distance: 39.4
click at [176, 150] on div "4 [PERSON_NAME] Who Bmin 8 Last night I met a cat named Who 7 Eyes were green b…" at bounding box center [476, 525] width 713 height 859
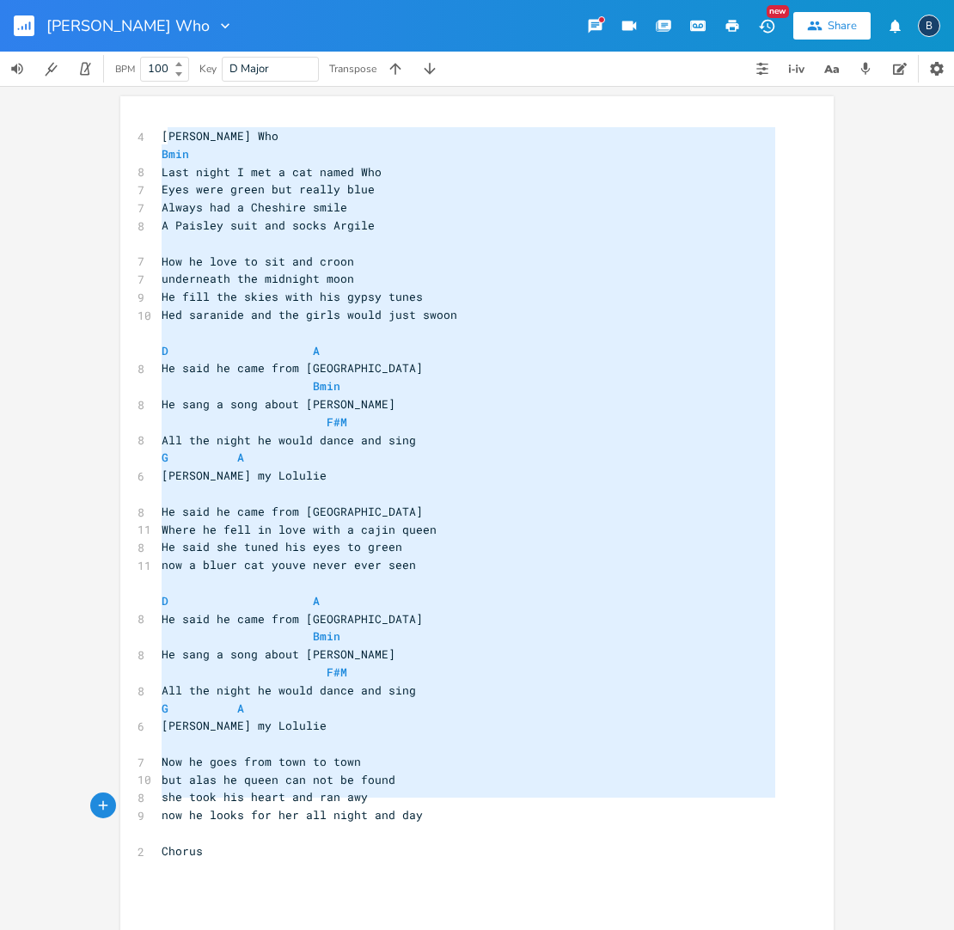
type textarea "rbuckle Who Bmin Last night I met a cat named Who Eyes were green but really bl…"
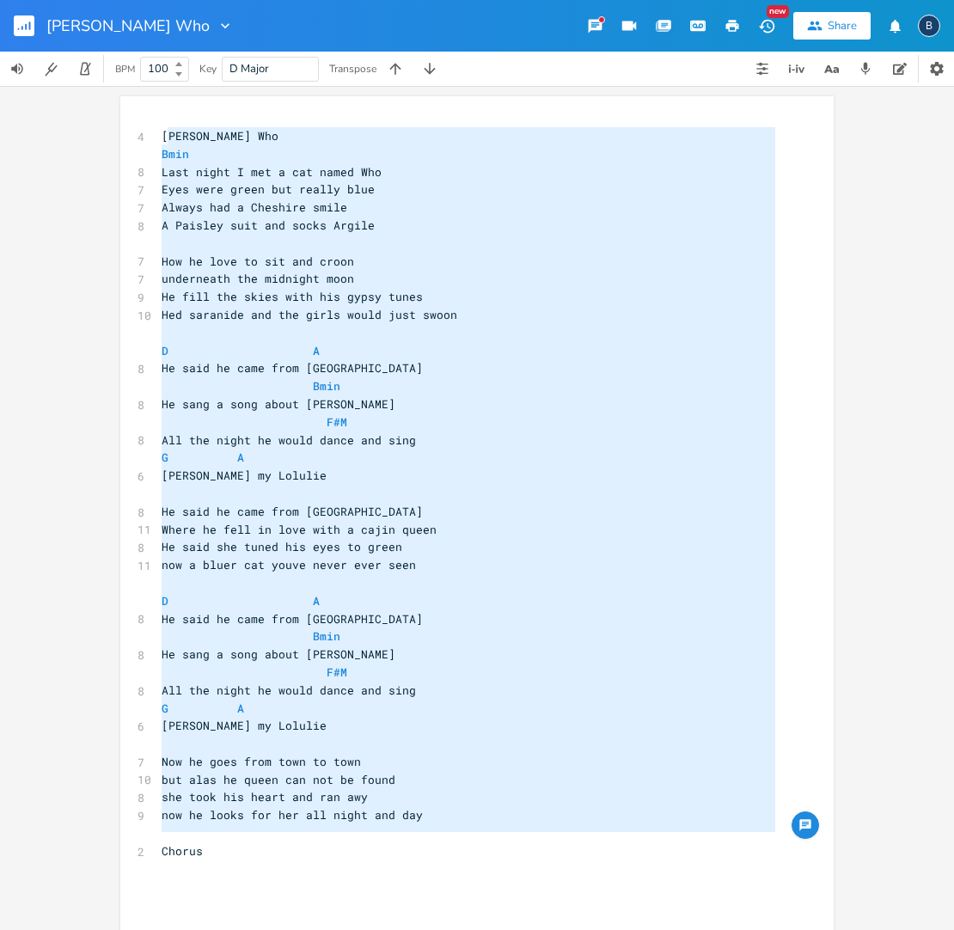
drag, startPoint x: 164, startPoint y: 134, endPoint x: 505, endPoint y: 847, distance: 790.7
click at [505, 847] on div "4 [PERSON_NAME] Who Bmin 8 Last night I met a cat named Who 7 Eyes were green b…" at bounding box center [468, 529] width 620 height 804
click at [142, 120] on div "rbuckle Who Bmin Last night I met a cat named Who Eyes were green but really bl…" at bounding box center [476, 525] width 713 height 859
click at [227, 160] on pre "Bmin" at bounding box center [468, 154] width 620 height 18
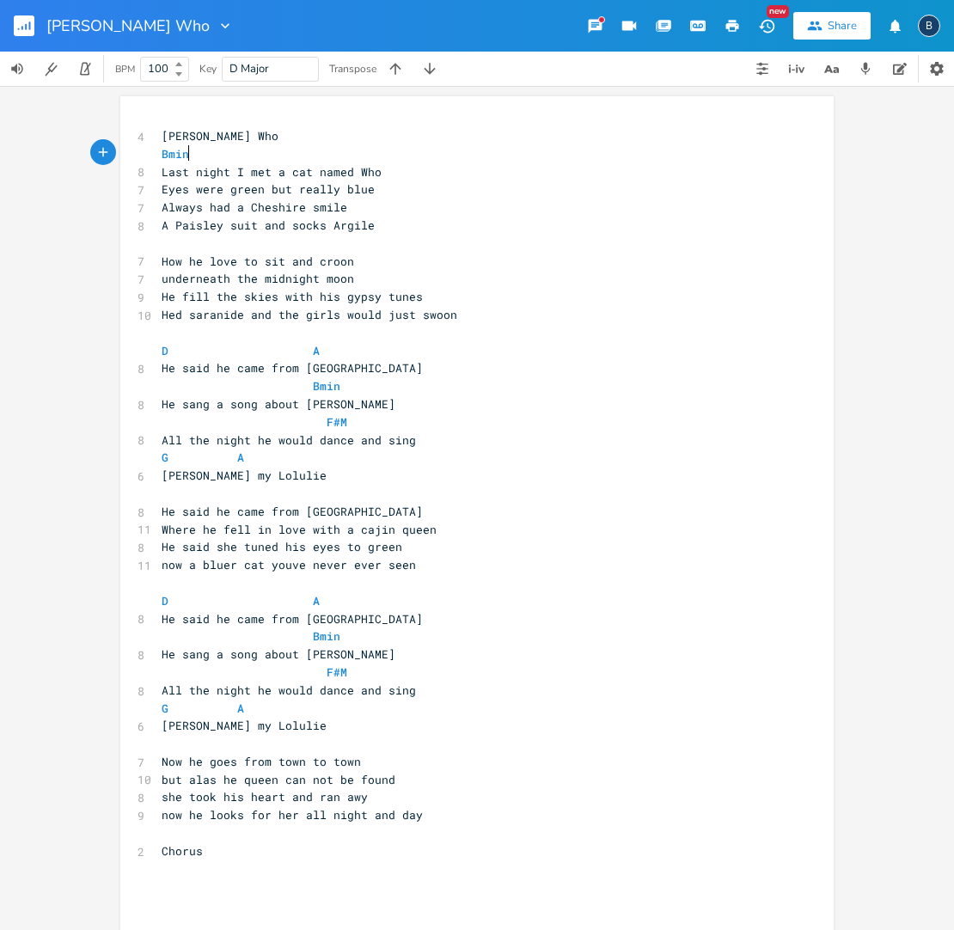
scroll to position [3, 0]
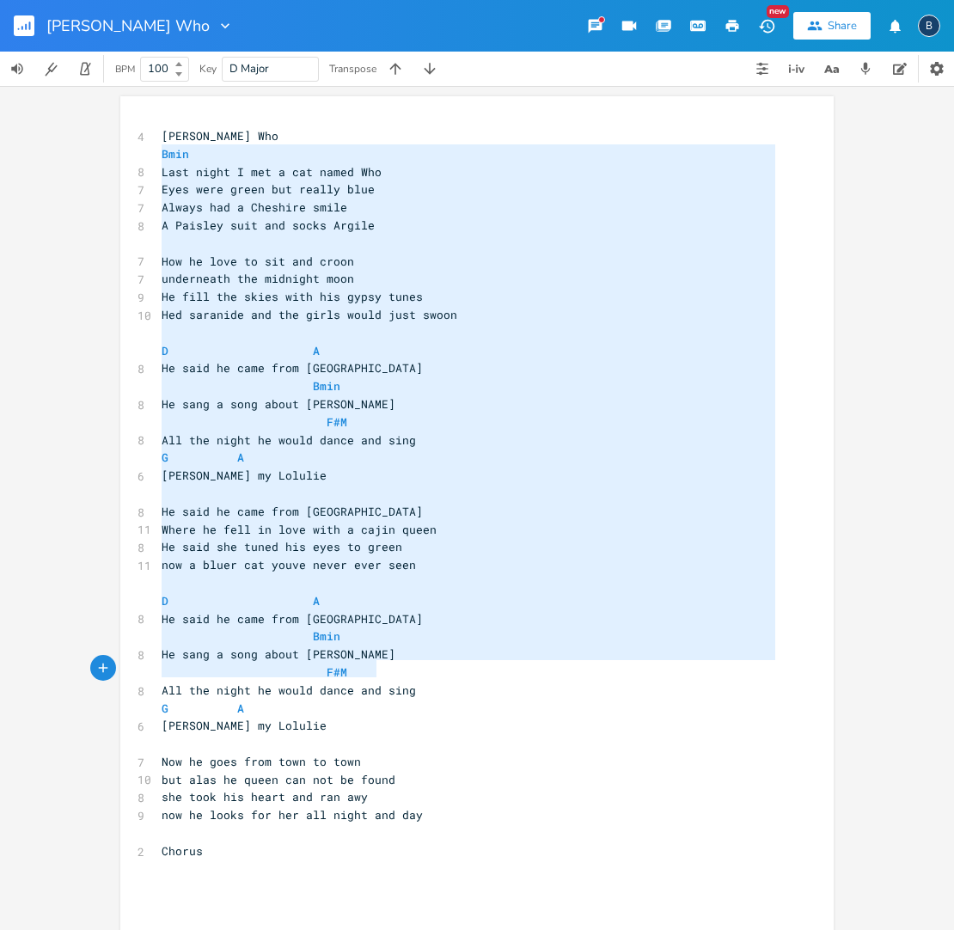
type textarea "Bmin Last night I met a cat named Who Eyes were green but really blue Always ha…"
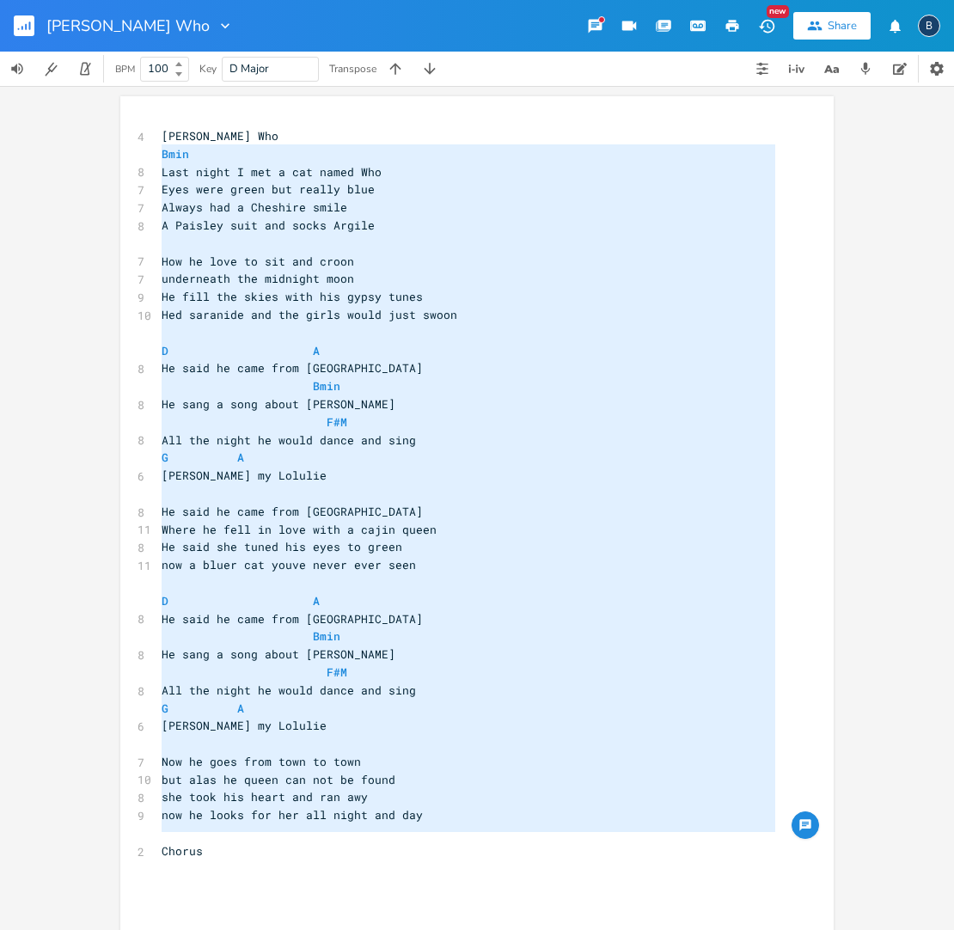
drag, startPoint x: 153, startPoint y: 151, endPoint x: 454, endPoint y: 836, distance: 748.1
click at [454, 836] on div "4 [PERSON_NAME] Who Bmin 8 Last night I met a cat named Who 7 Eyes were green b…" at bounding box center [468, 529] width 620 height 804
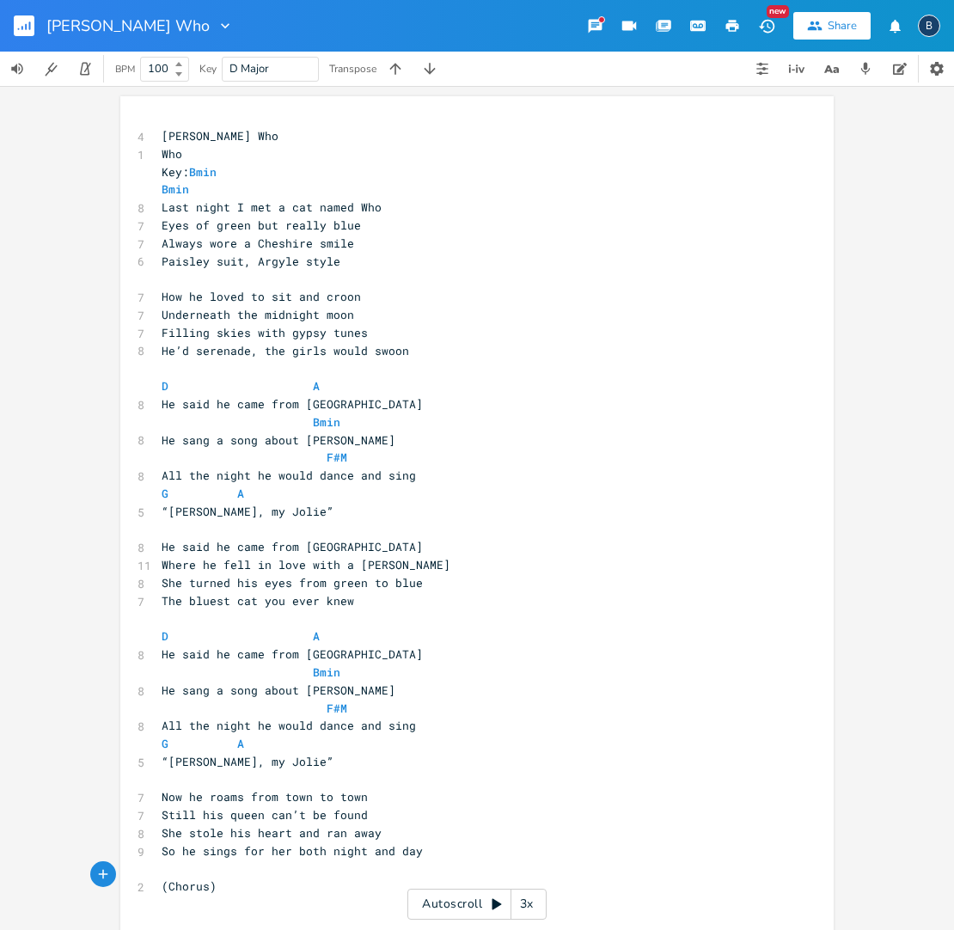
click at [180, 150] on pre "Who" at bounding box center [468, 154] width 620 height 18
click at [724, 415] on pre "Bmin" at bounding box center [468, 422] width 620 height 18
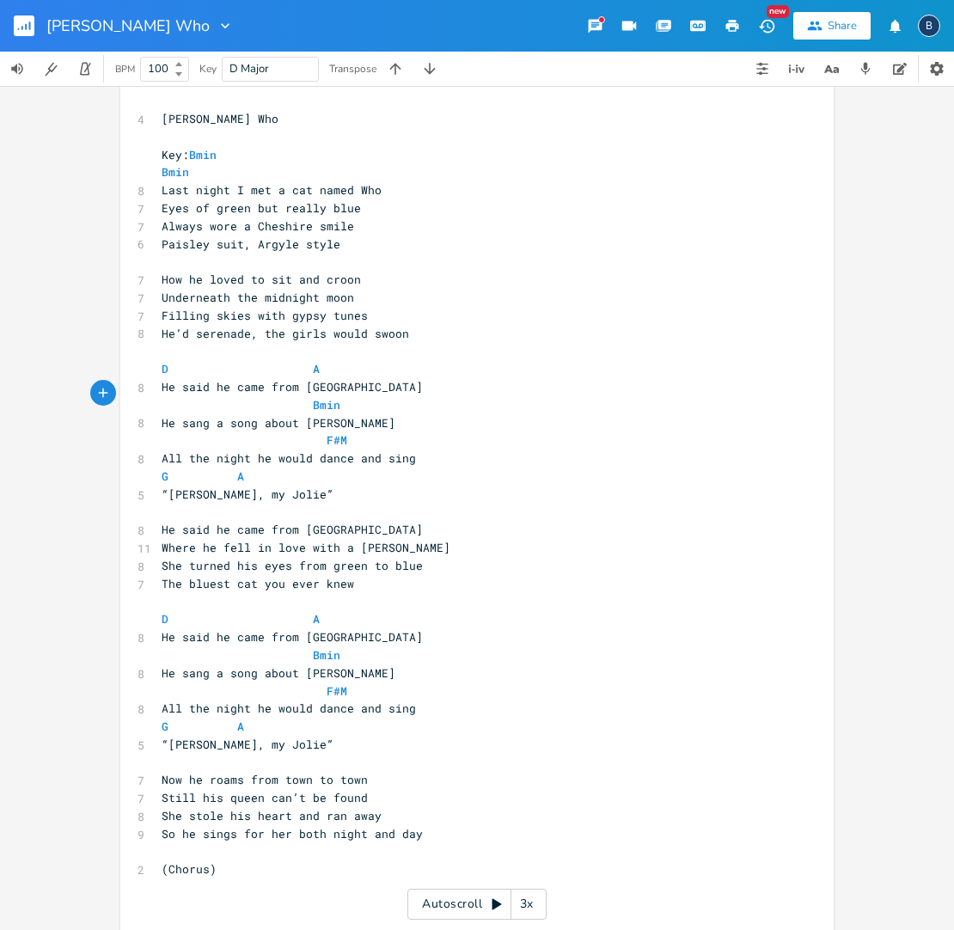
click at [291, 736] on pre "“[PERSON_NAME], my Jolie”" at bounding box center [468, 745] width 620 height 18
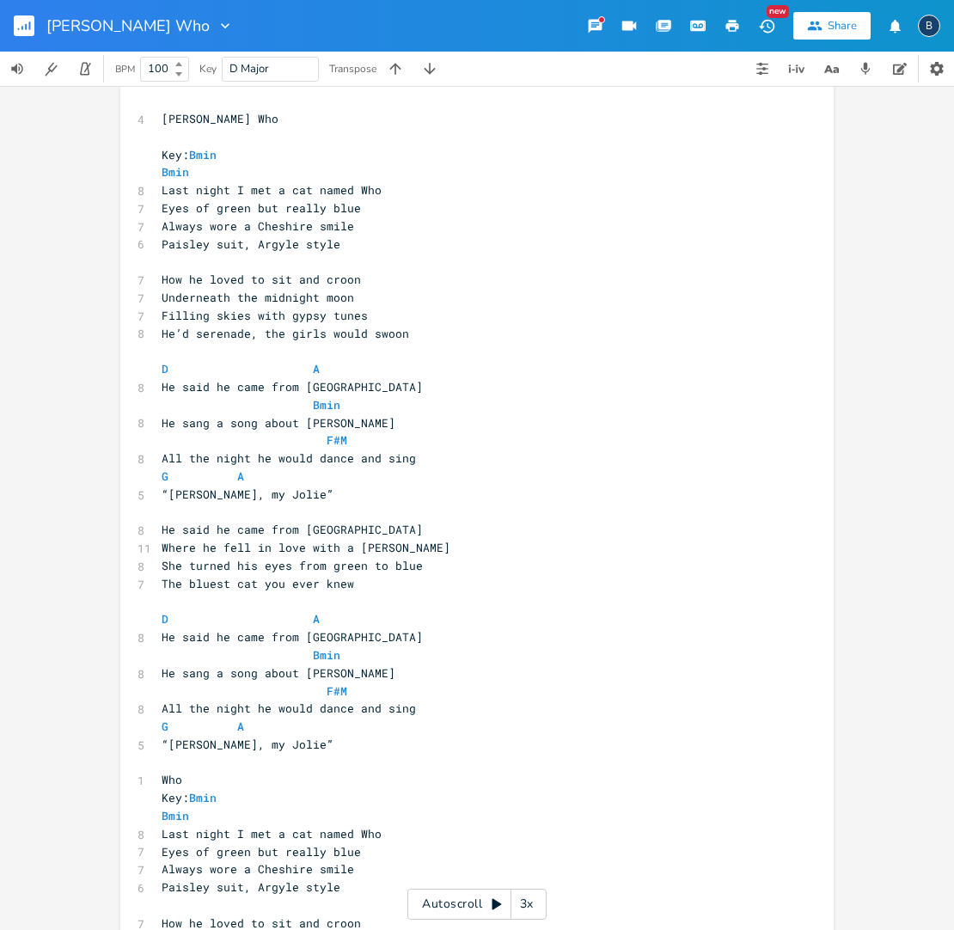
scroll to position [615, 0]
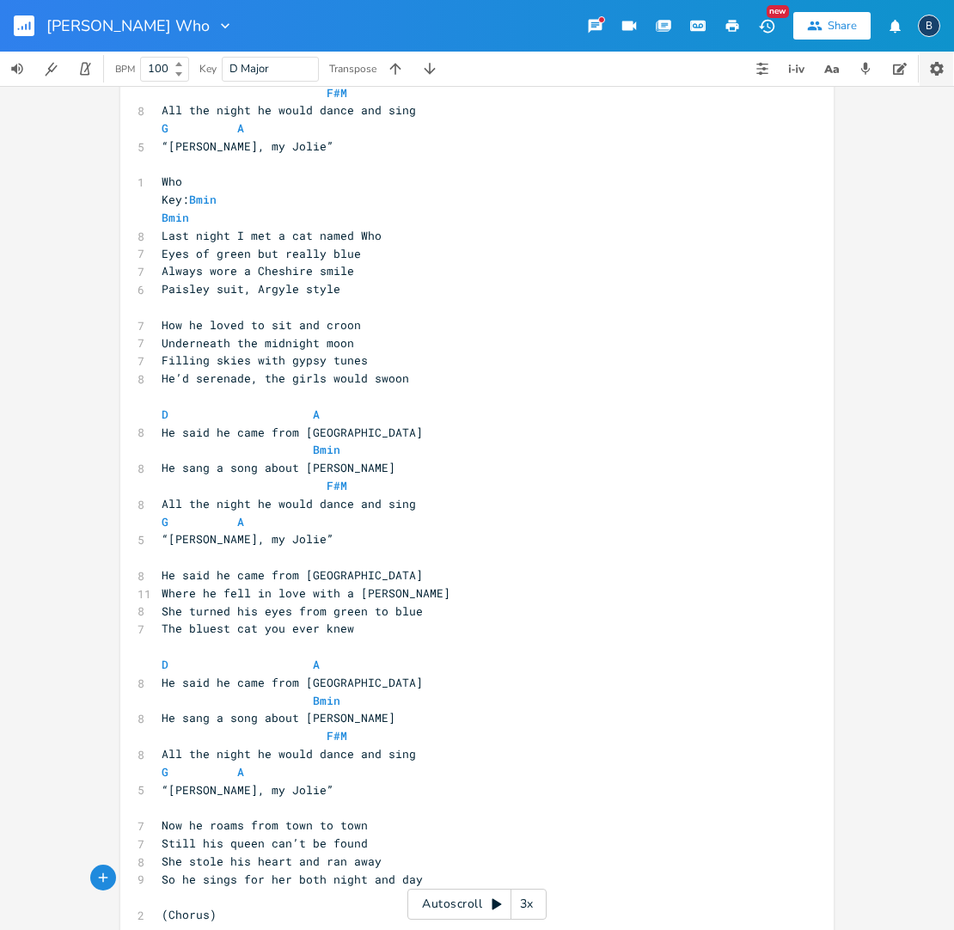
click at [943, 68] on icon "button" at bounding box center [936, 68] width 17 height 17
click at [769, 23] on icon "button" at bounding box center [767, 26] width 18 height 18
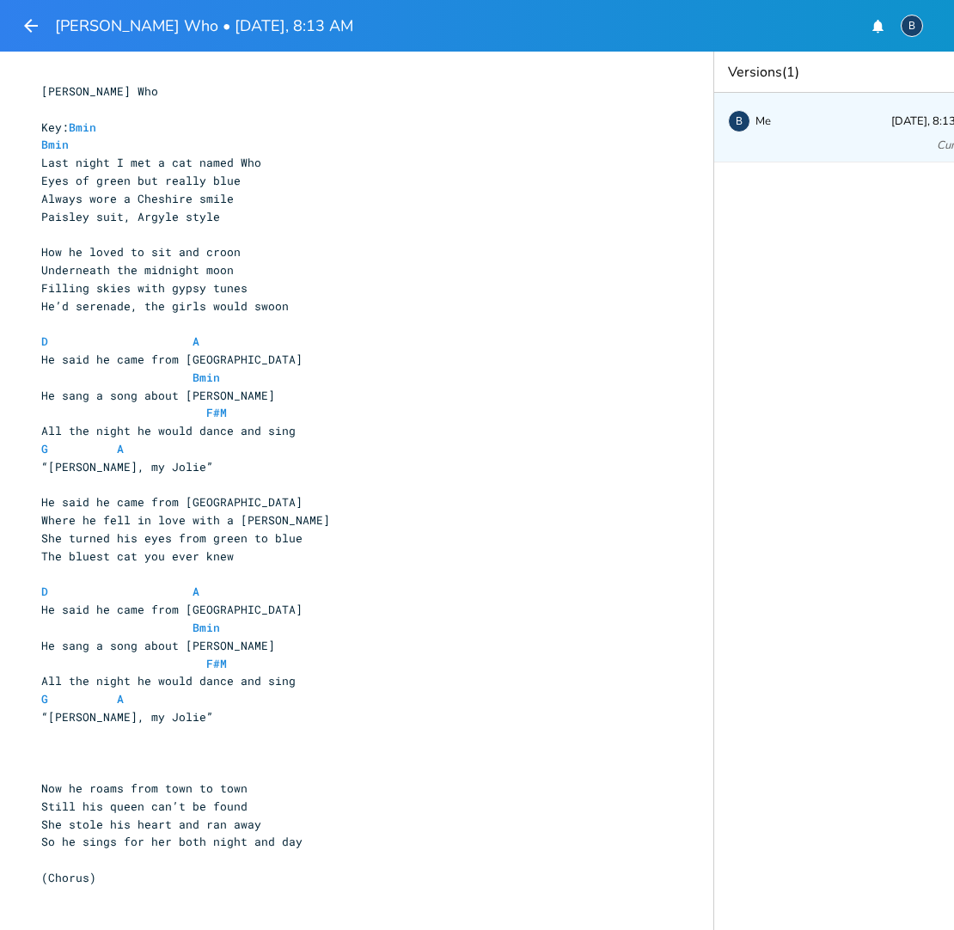
click at [934, 127] on span "[DATE], 8:13 AM" at bounding box center [933, 121] width 84 height 11
click at [920, 121] on span "[DATE], 8:13 AM" at bounding box center [933, 121] width 84 height 11
click at [686, 85] on div "xxxxxxxxxx [PERSON_NAME] Who ​ Key: Bmin Bmin Last night I met a cat named Who …" at bounding box center [369, 520] width 663 height 883
click at [933, 134] on div "B Me [DATE], 8:13 AM Current" at bounding box center [851, 128] width 275 height 70
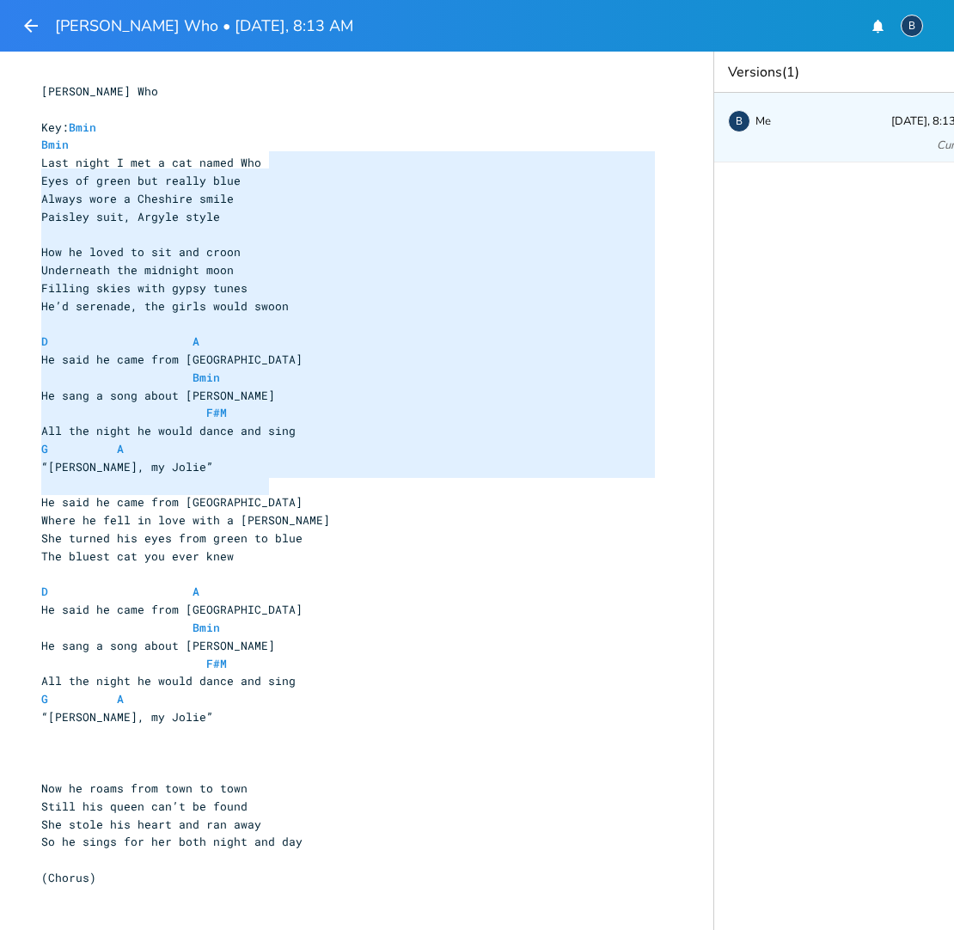
drag, startPoint x: 390, startPoint y: 488, endPoint x: 496, endPoint y: 304, distance: 212.1
click at [513, 155] on div "[PERSON_NAME] Who ​ Key: Bmin Bmin Last night I met a cat named Who Eyes of gre…" at bounding box center [348, 521] width 620 height 876
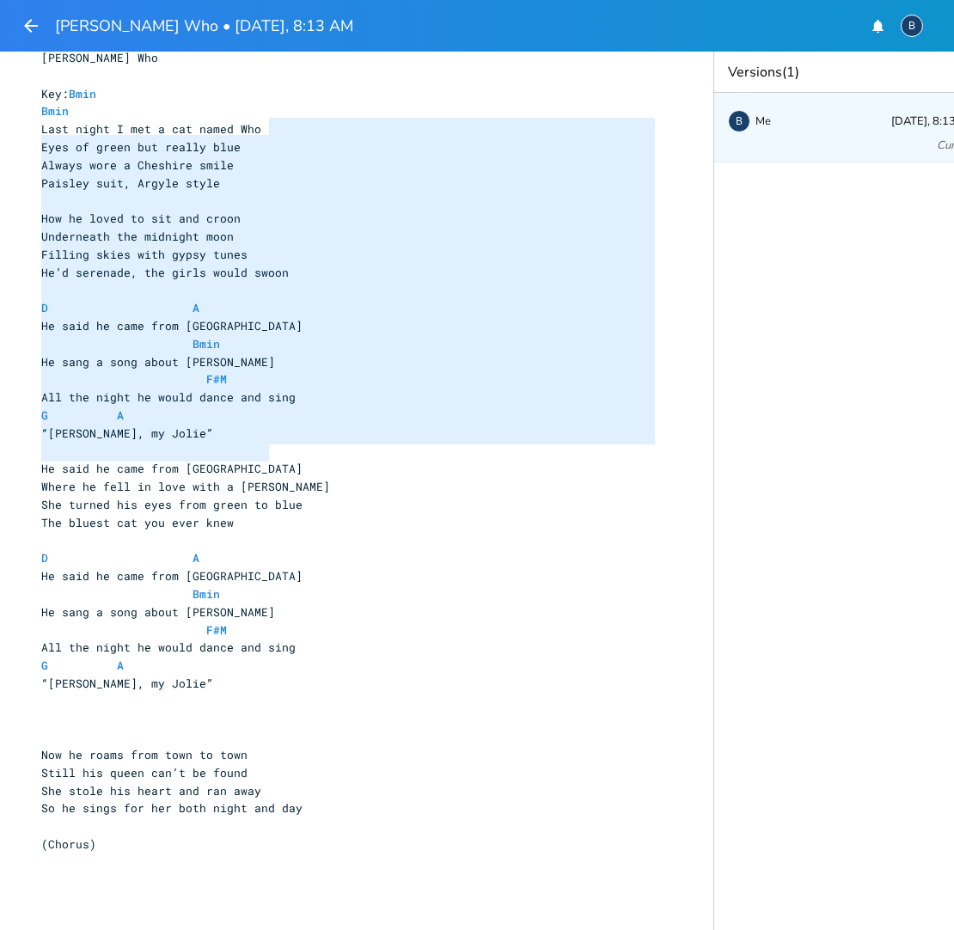
scroll to position [40, 0]
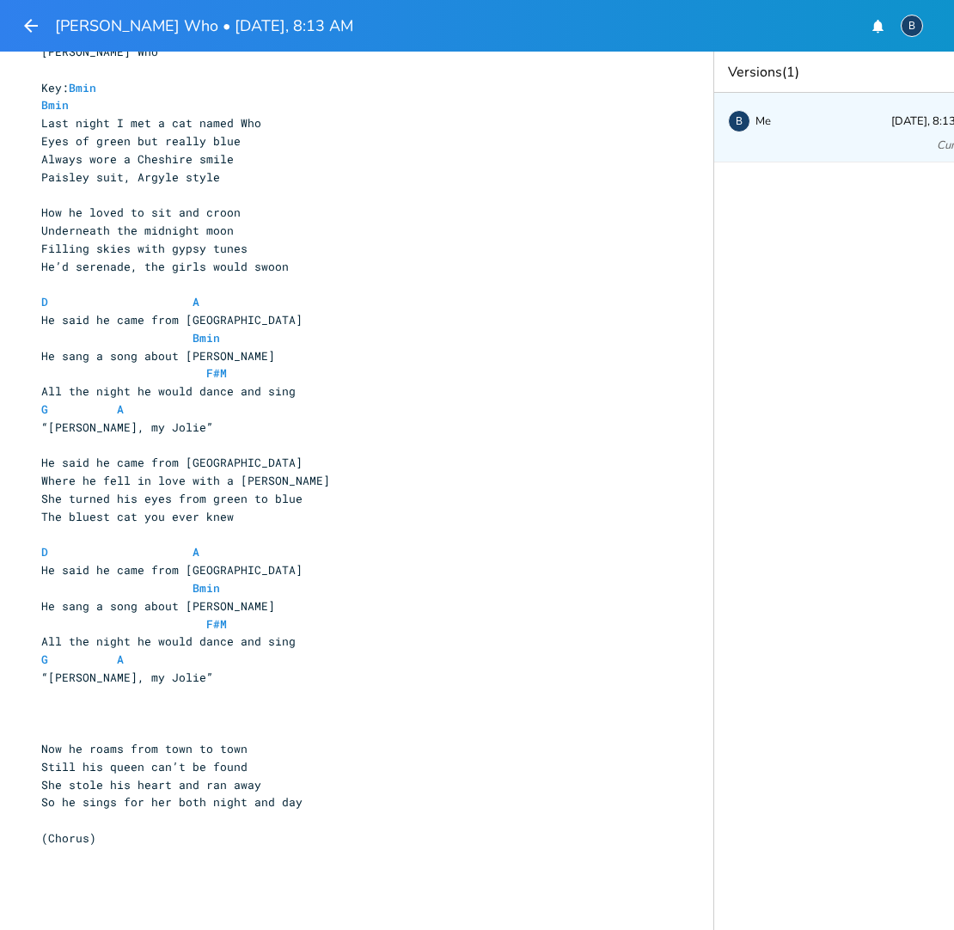
click at [344, 543] on pre "D A" at bounding box center [348, 552] width 620 height 18
click at [168, 669] on pre "“[PERSON_NAME], my Jolie”" at bounding box center [348, 678] width 620 height 18
click at [166, 669] on pre "“[PERSON_NAME], my Jolie”" at bounding box center [348, 678] width 620 height 18
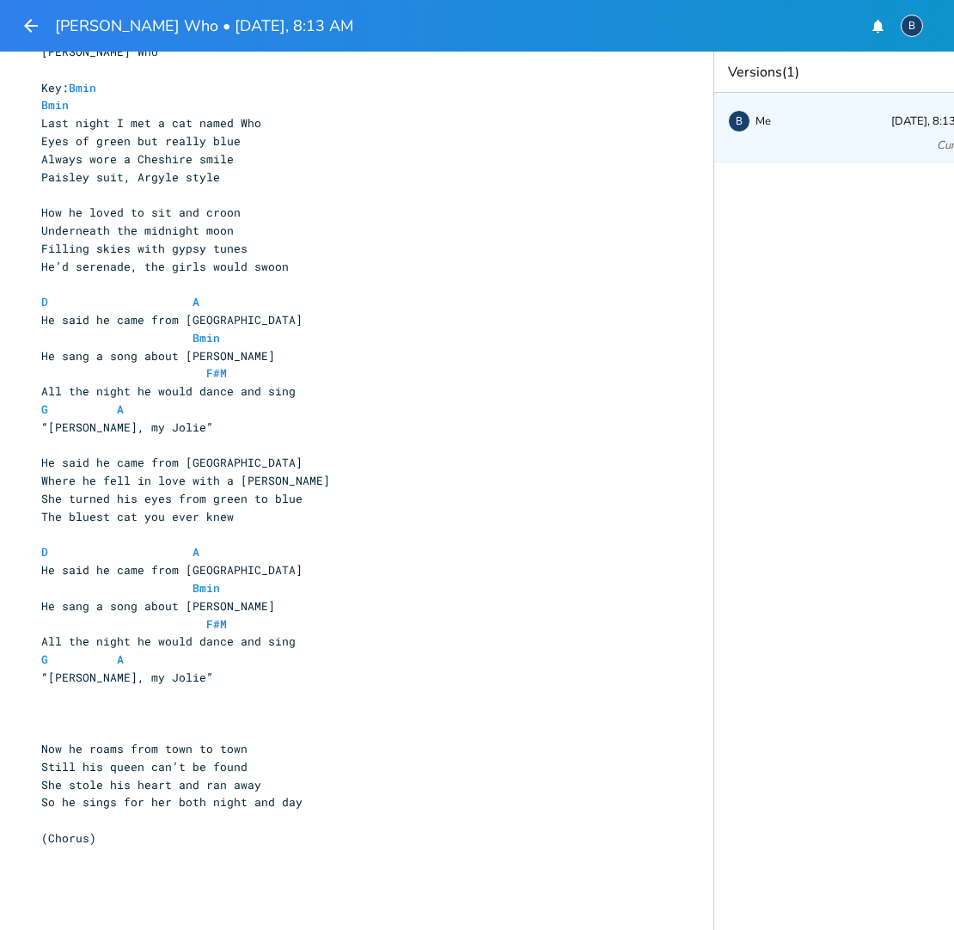
click at [166, 669] on pre "“[PERSON_NAME], my Jolie”" at bounding box center [348, 678] width 620 height 18
click at [755, 119] on span "Me" at bounding box center [762, 121] width 15 height 12
click at [761, 66] on div "Versions (1)" at bounding box center [851, 72] width 275 height 41
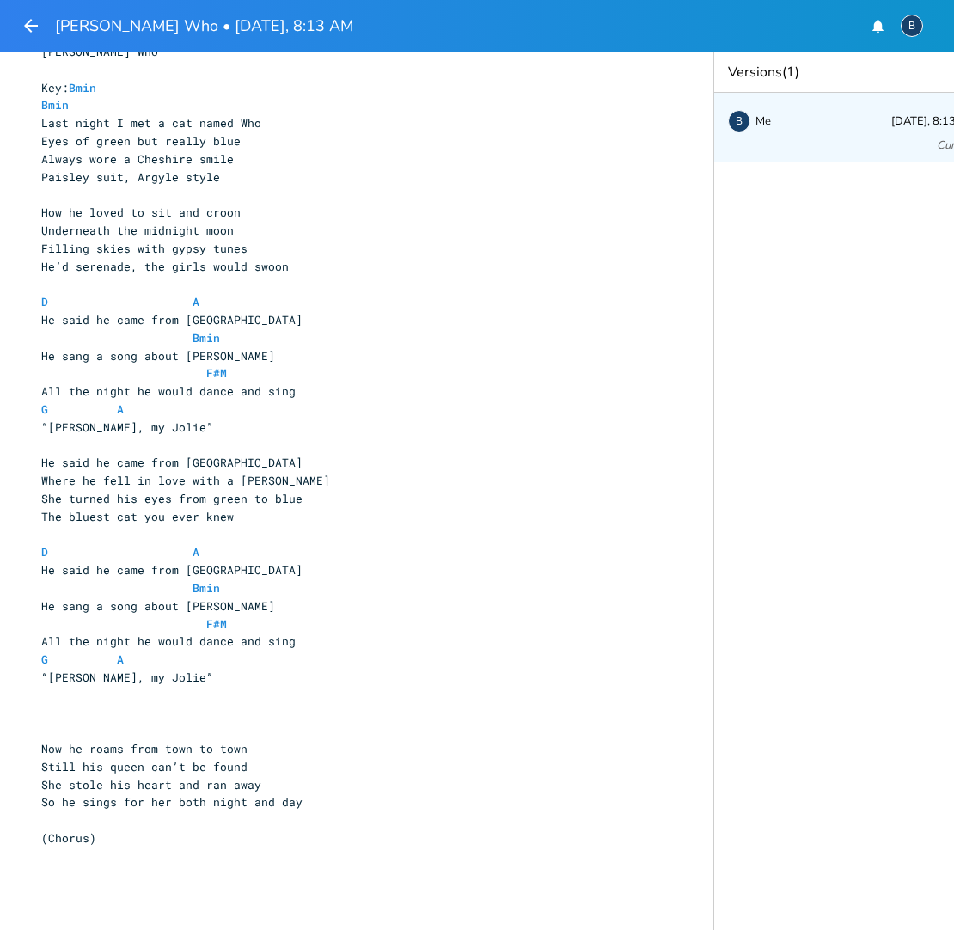
click at [143, 687] on pre "​" at bounding box center [348, 696] width 620 height 18
click at [150, 669] on span "“[PERSON_NAME], my Jolie”" at bounding box center [127, 676] width 172 height 15
click at [28, 24] on icon "button" at bounding box center [31, 26] width 14 height 14
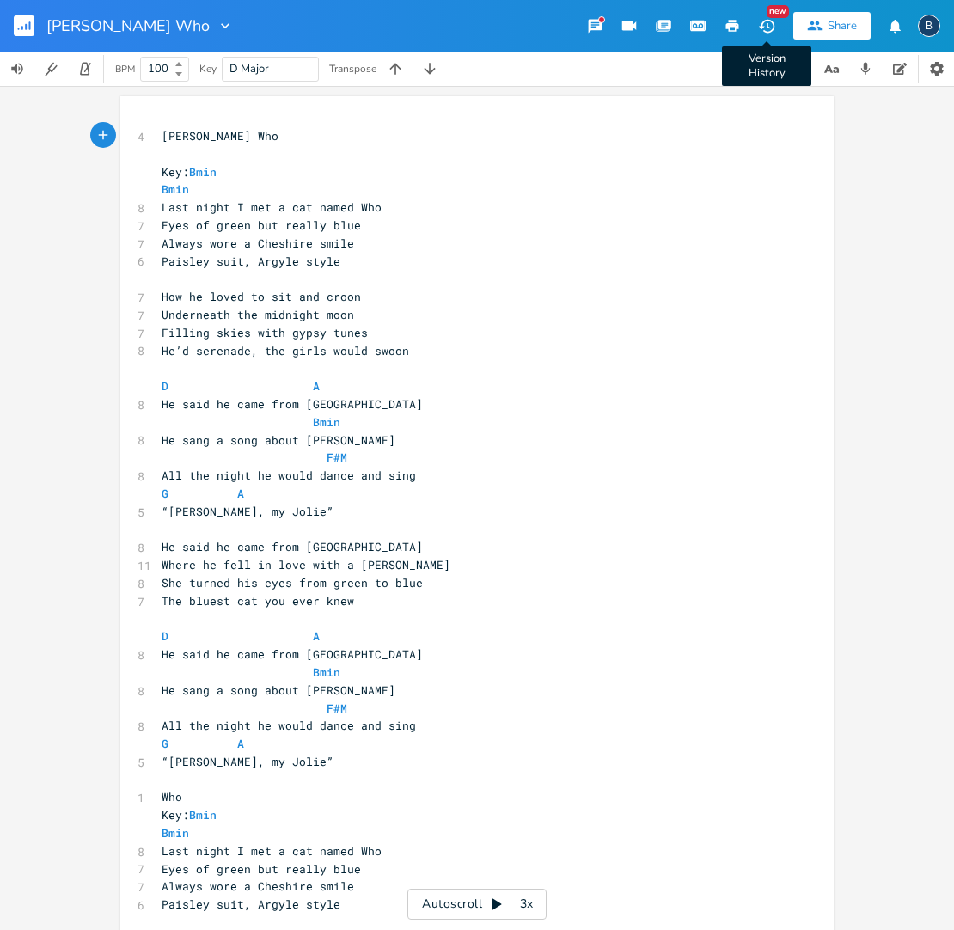
click at [767, 26] on icon "button" at bounding box center [767, 26] width 18 height 18
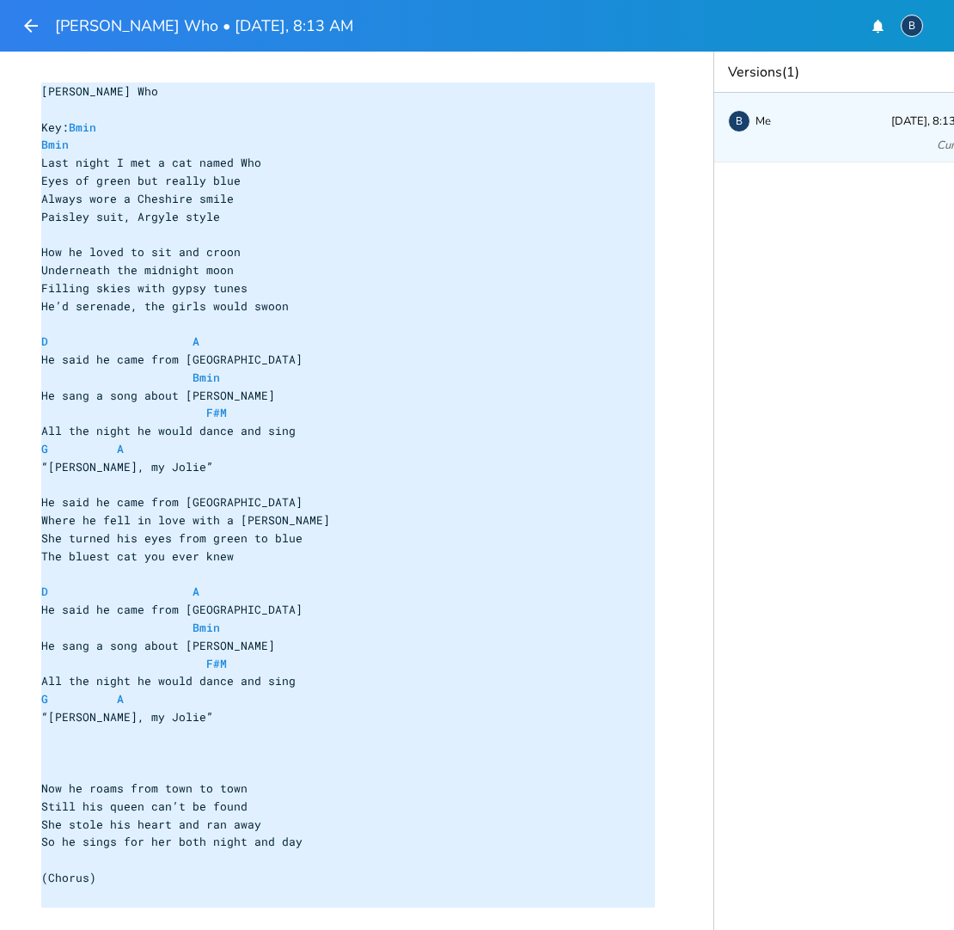
drag, startPoint x: 35, startPoint y: 83, endPoint x: 229, endPoint y: 910, distance: 849.0
click at [229, 910] on div "[PERSON_NAME] Who ​ Key: Bmin Bmin Last night I met a cat named Who Eyes of gre…" at bounding box center [348, 521] width 620 height 876
click at [28, 28] on icon "button" at bounding box center [31, 26] width 14 height 14
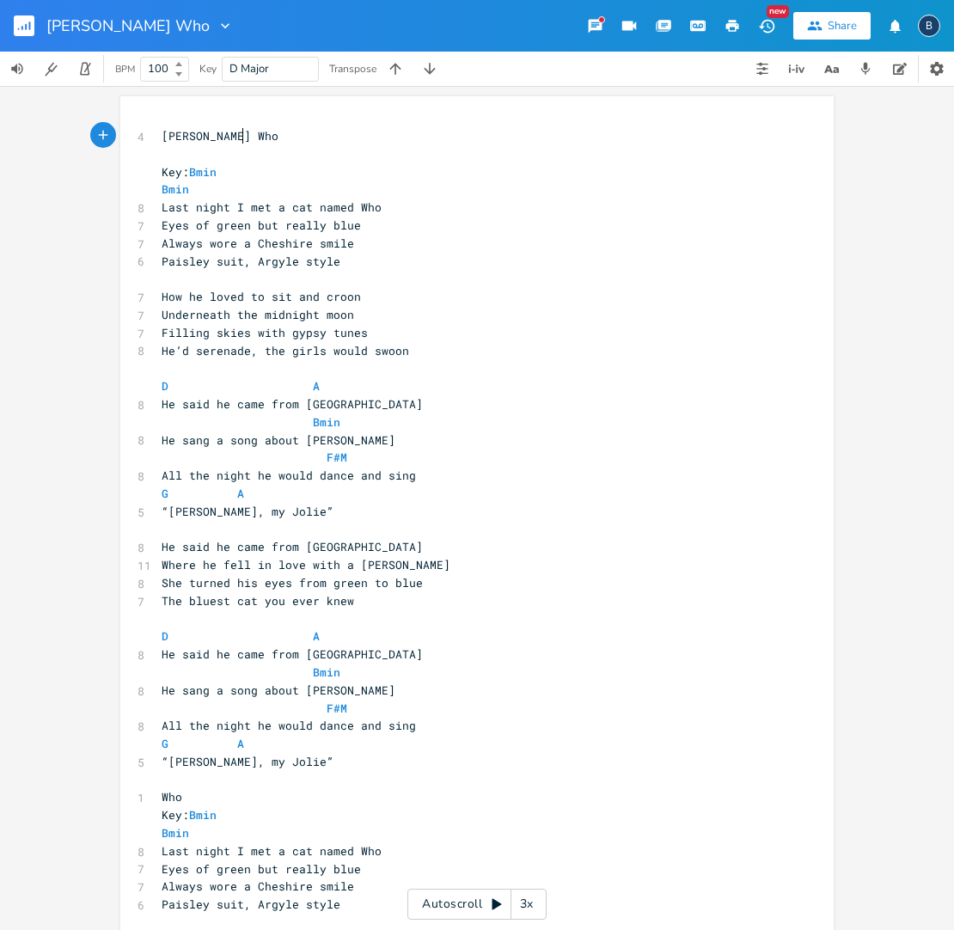
drag, startPoint x: 133, startPoint y: 128, endPoint x: 179, endPoint y: 348, distance: 224.7
click at [280, 461] on div "4 [PERSON_NAME] Who ​ Key: Bmin Bmin 8 Last night I met a cat named Who 7 Eyes …" at bounding box center [468, 940] width 620 height 1627
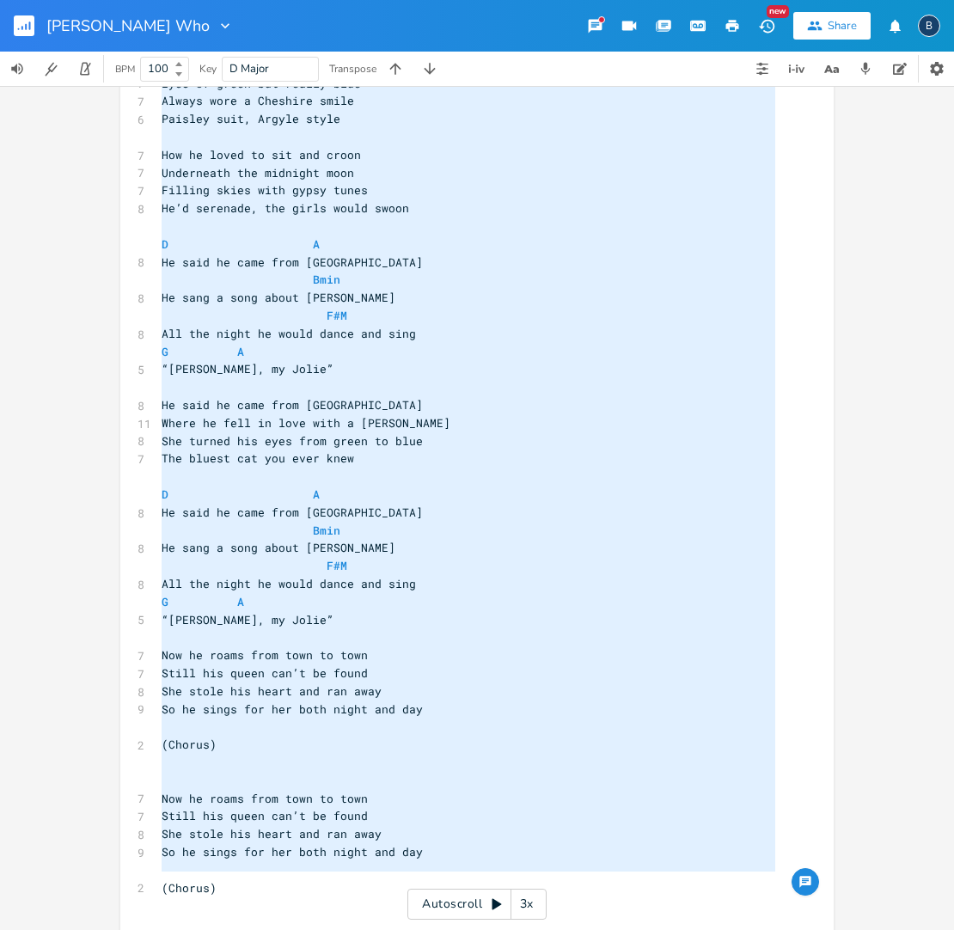
type textarea "Loremips Dol Sit: Amet Cons Adip elits D eiu t inc utlab Etd Magn al enima min …"
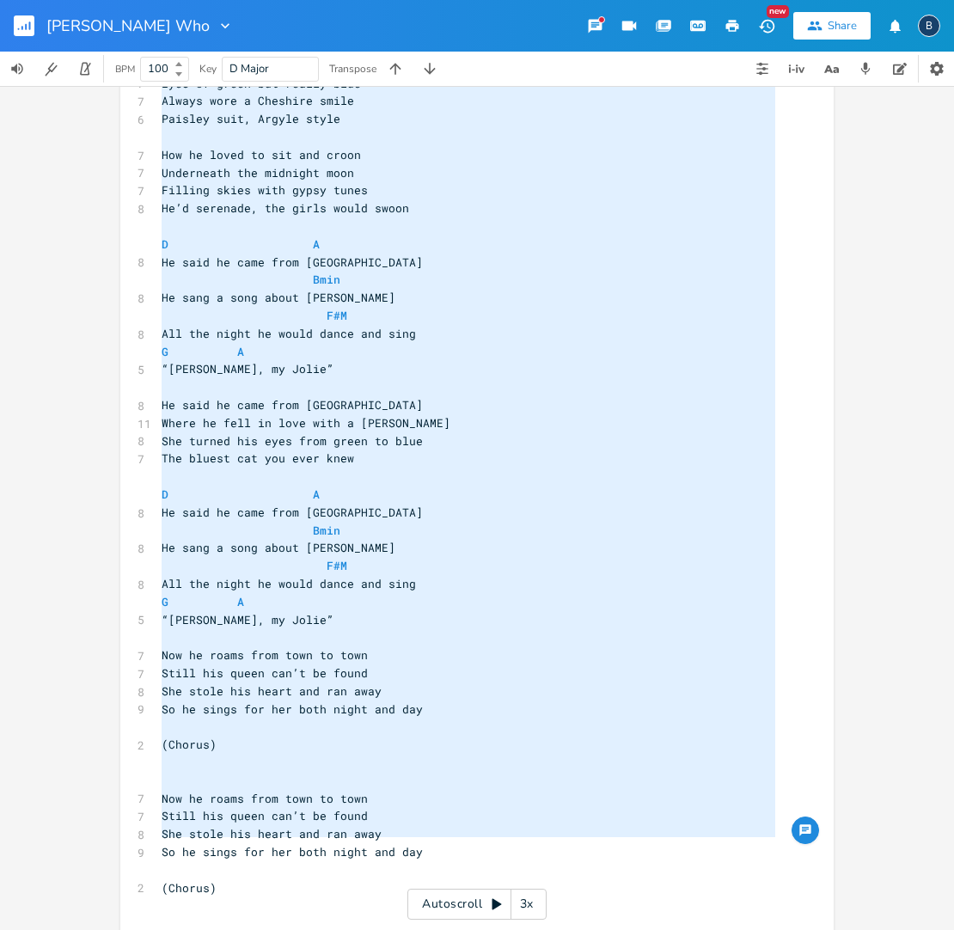
drag, startPoint x: 157, startPoint y: 134, endPoint x: 413, endPoint y: 850, distance: 760.0
click at [413, 850] on div "4 [PERSON_NAME] Who ​ Key: Bmin Bmin 8 Last night I met a cat named Who 7 Eyes …" at bounding box center [468, 155] width 620 height 1627
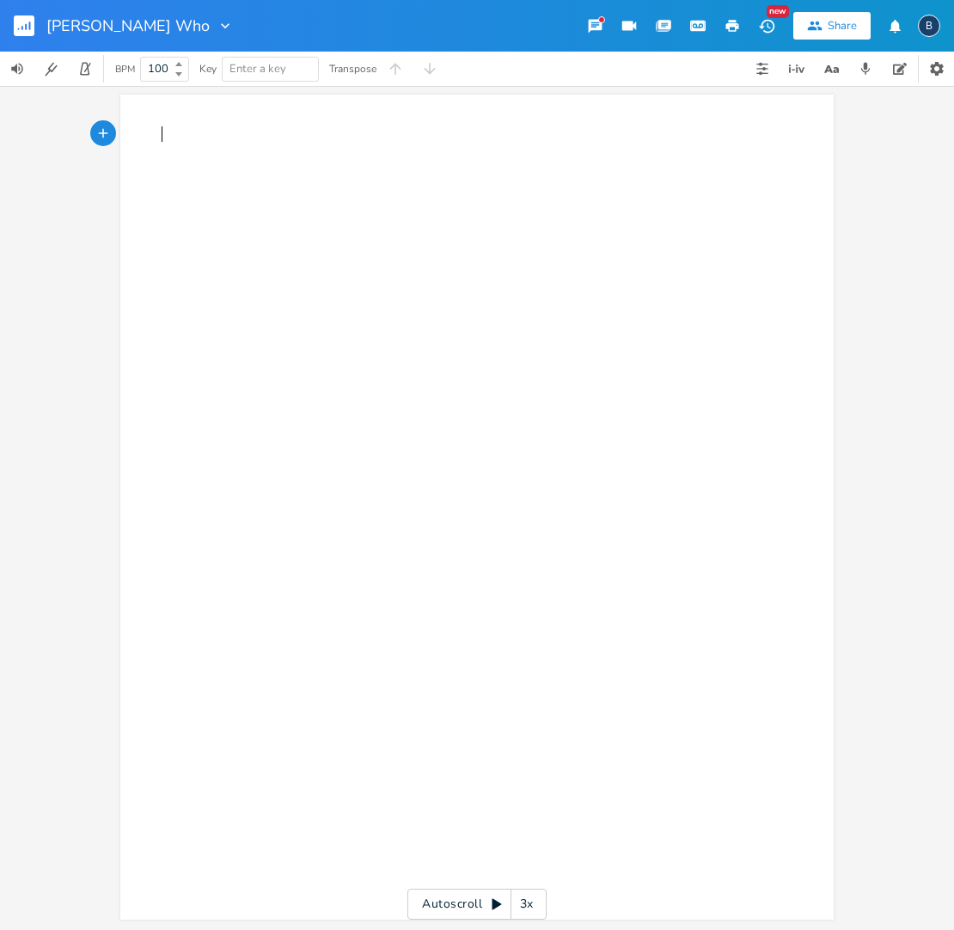
click at [158, 130] on pre "​" at bounding box center [468, 134] width 620 height 18
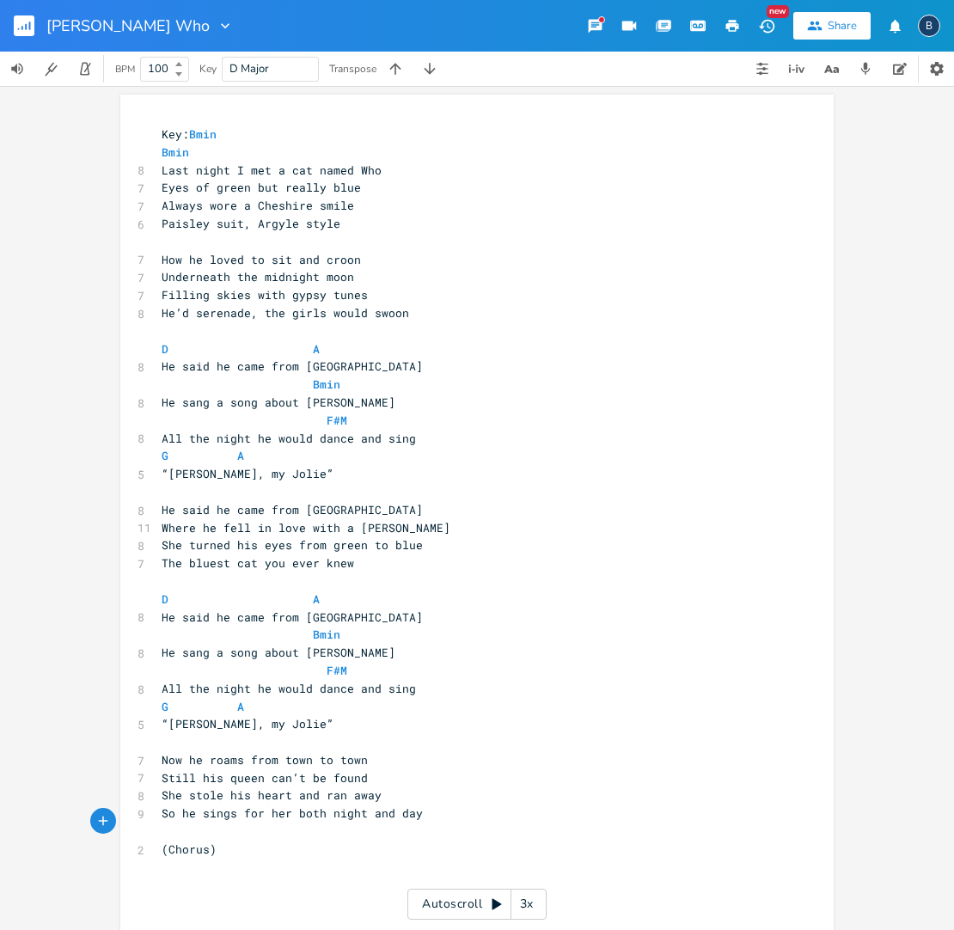
click at [300, 715] on pre "“[PERSON_NAME], my Jolie”" at bounding box center [468, 724] width 620 height 18
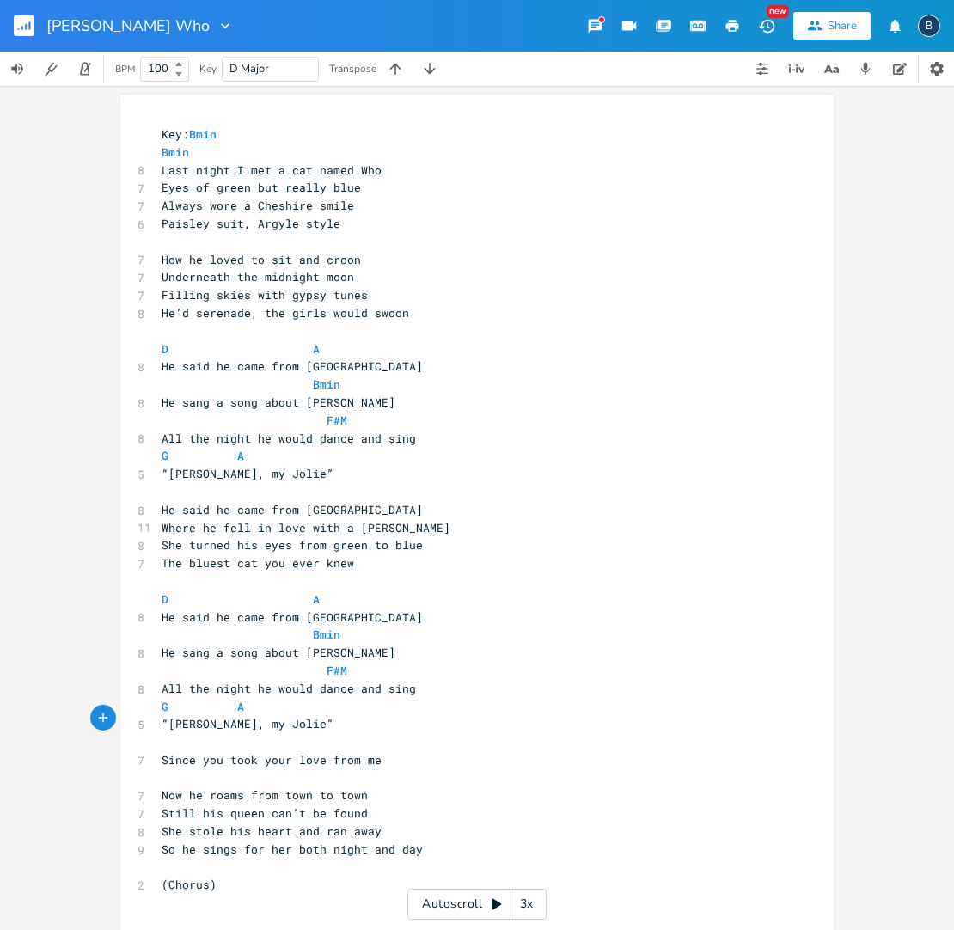
click at [172, 733] on pre "​" at bounding box center [468, 742] width 620 height 18
type textarea "D"
click at [541, 751] on pre "Since you took your love from me" at bounding box center [468, 760] width 620 height 18
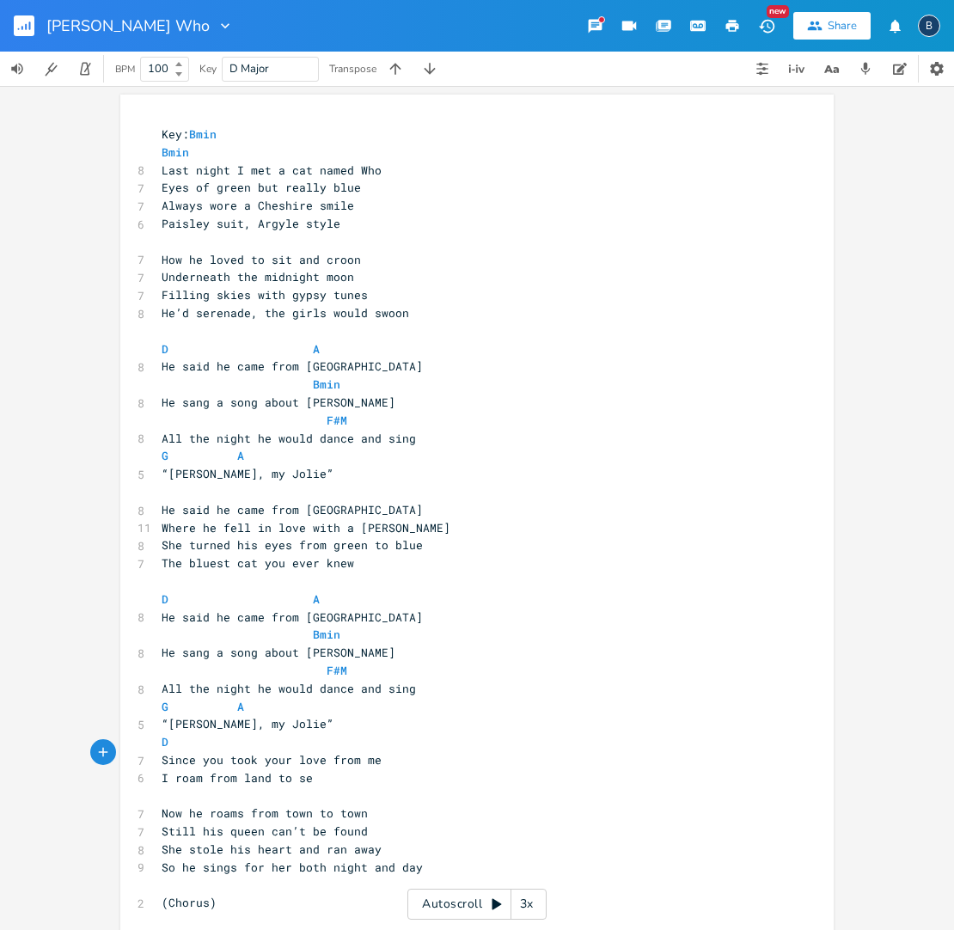
type textarea "I roam from land to sea"
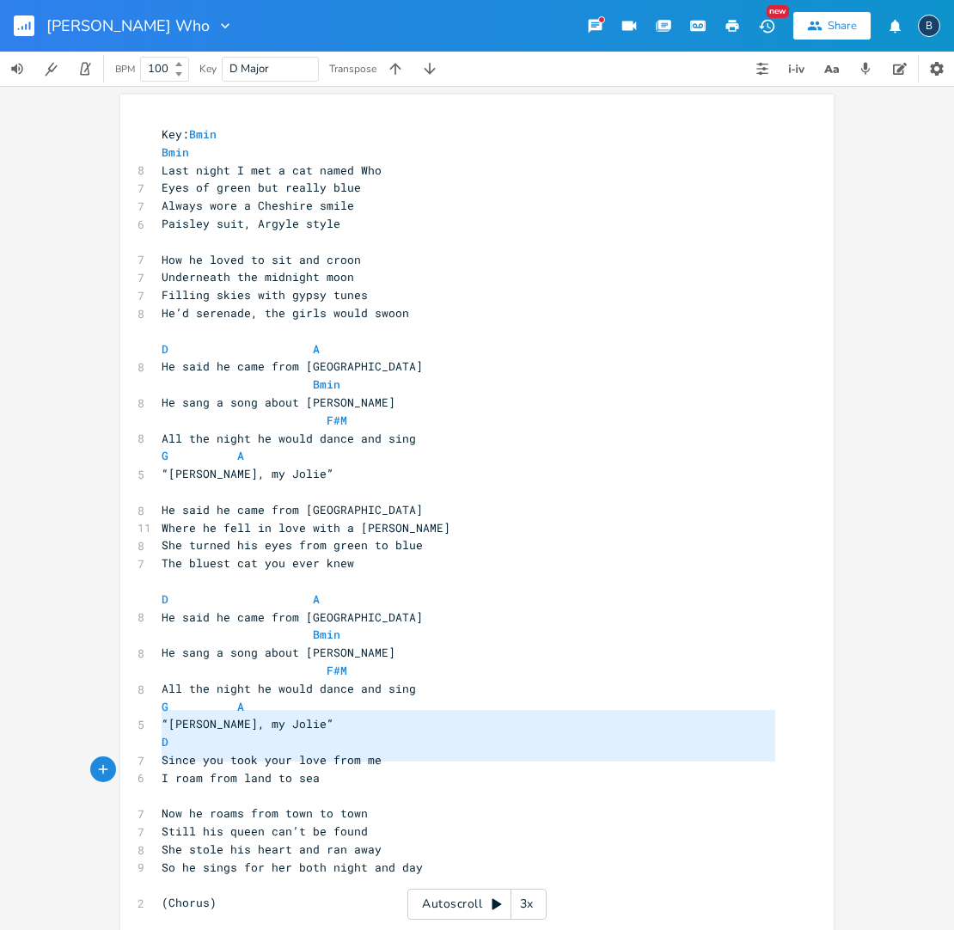
type textarea "D Since you took your love from me I roam from land to sea"
drag, startPoint x: 154, startPoint y: 718, endPoint x: 318, endPoint y: 758, distance: 169.0
click at [318, 758] on div "Key: Bmin Bmin 8 Last night I met a cat named Who 7 Eyes of green but really bl…" at bounding box center [468, 545] width 620 height 840
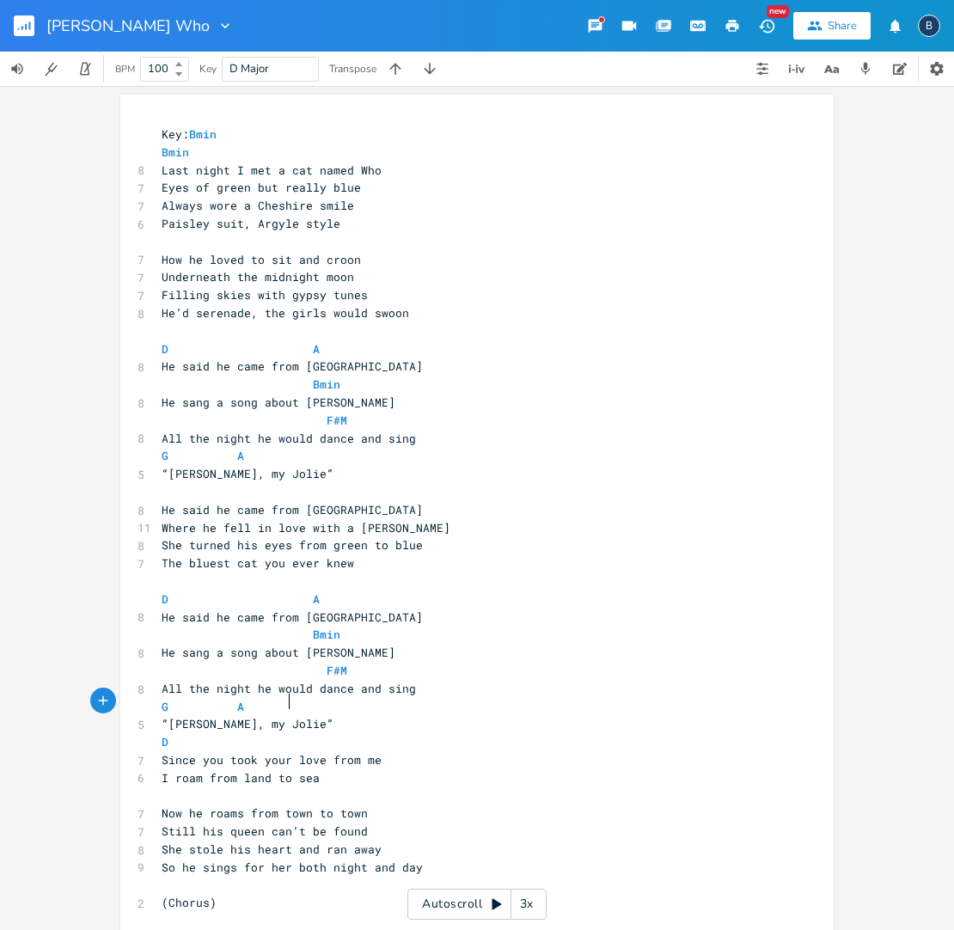
drag, startPoint x: 455, startPoint y: 700, endPoint x: 368, endPoint y: 709, distance: 88.1
click at [452, 715] on pre "“[PERSON_NAME], my Jolie”" at bounding box center [468, 724] width 620 height 18
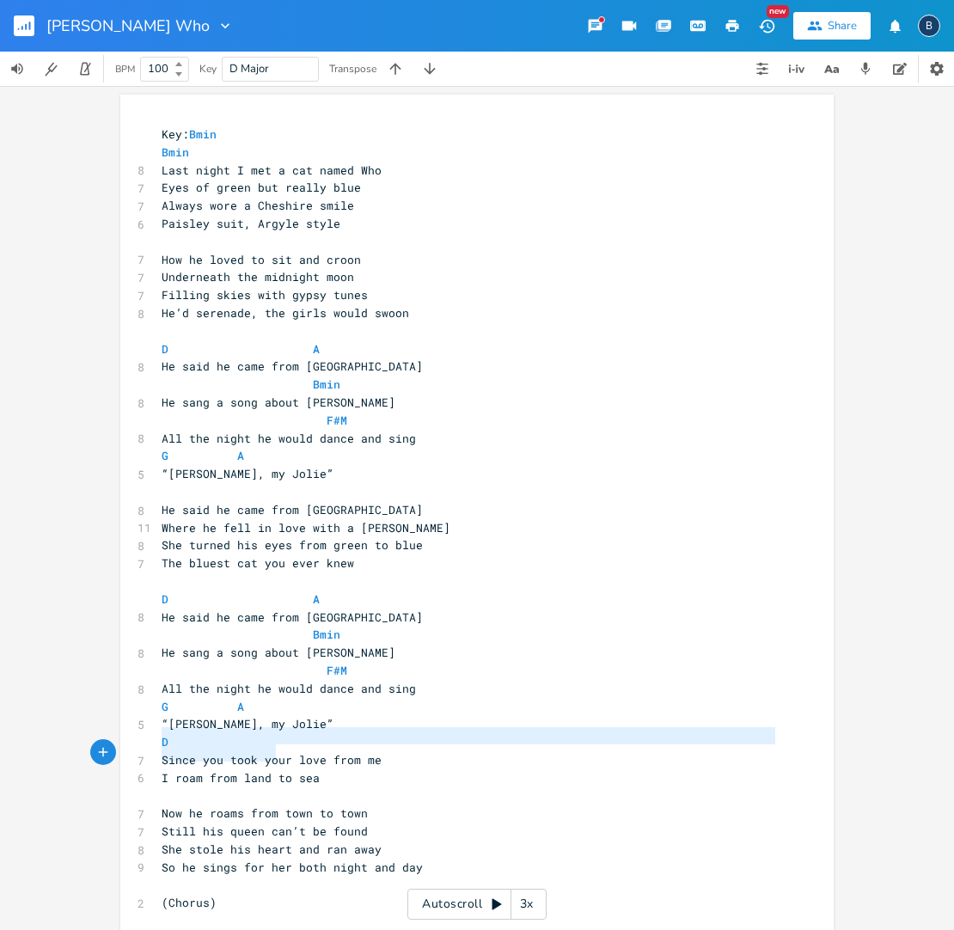
type textarea "Since you took your love from me I roam from land to sea"
drag, startPoint x: 168, startPoint y: 741, endPoint x: 345, endPoint y: 758, distance: 178.7
click at [345, 758] on div "Key: Bmin Bmin 8 Last night I met a cat named Who 7 Eyes of green but really bl…" at bounding box center [468, 545] width 620 height 840
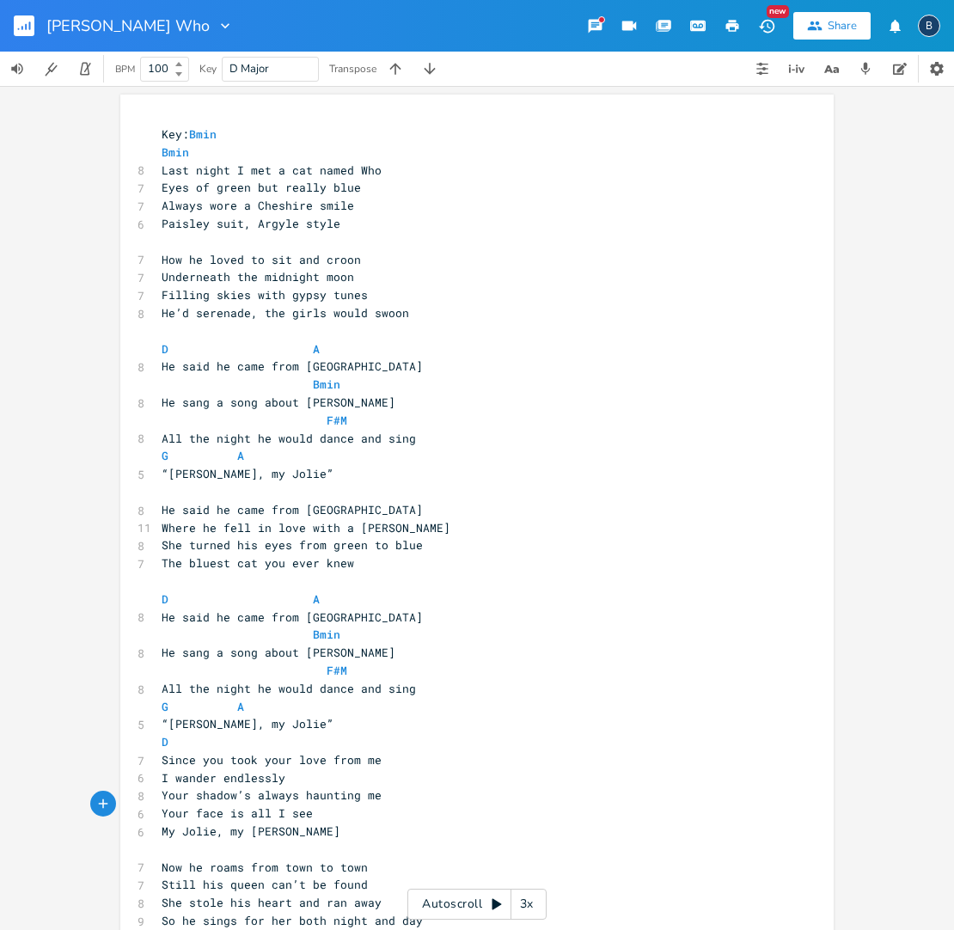
scroll to position [0, 0]
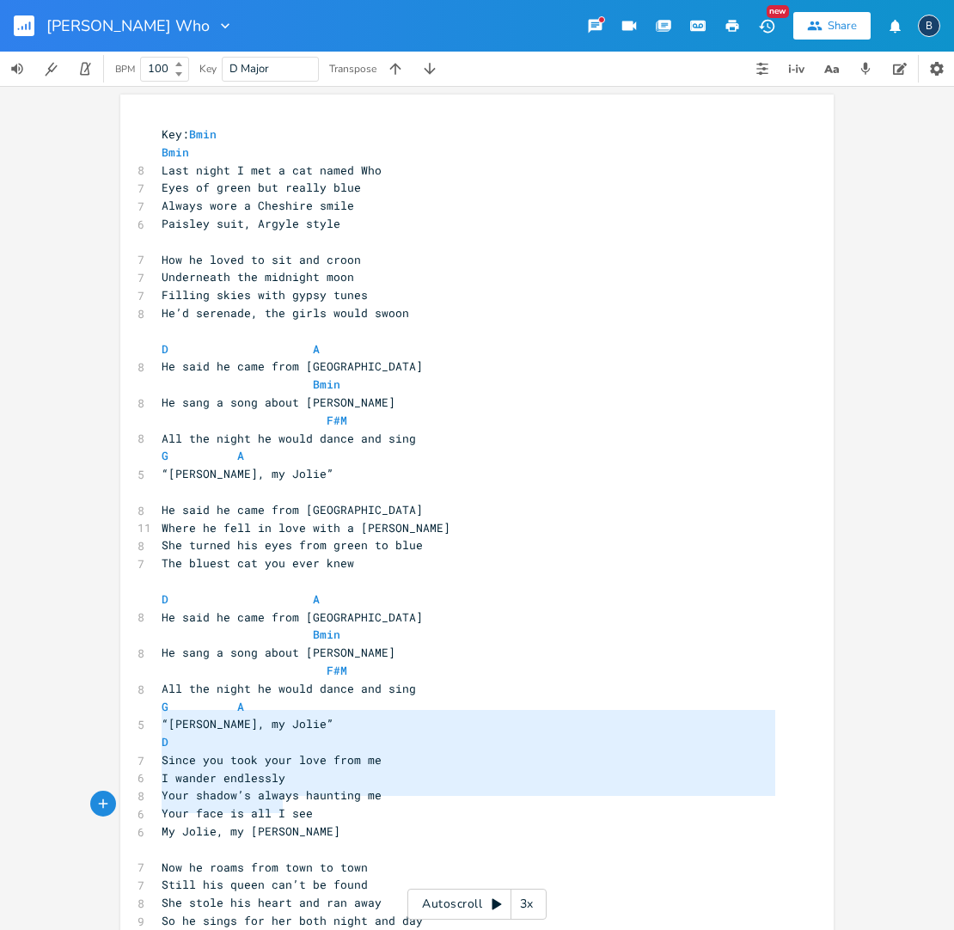
type textarea "D Since you took your love from me I wander endlessly Your shadow’s always haun…"
drag, startPoint x: 154, startPoint y: 723, endPoint x: 296, endPoint y: 808, distance: 166.1
click at [296, 808] on div "Key: Bmin Bmin 8 Last night I met a cat named Who 7 Eyes of green but really bl…" at bounding box center [468, 572] width 620 height 894
paste textarea
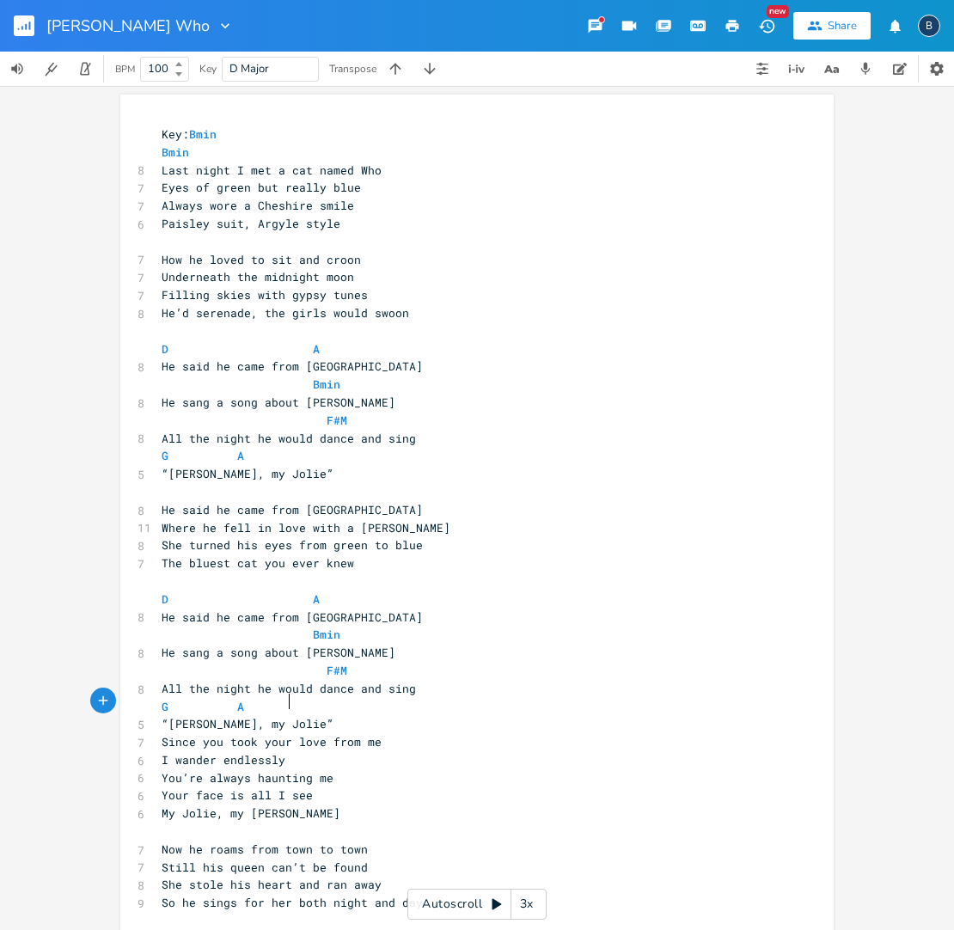
click at [289, 715] on pre "“[PERSON_NAME], my Jolie”" at bounding box center [468, 724] width 620 height 18
click at [278, 716] on span "“[PERSON_NAME], my Jolie”" at bounding box center [248, 723] width 172 height 15
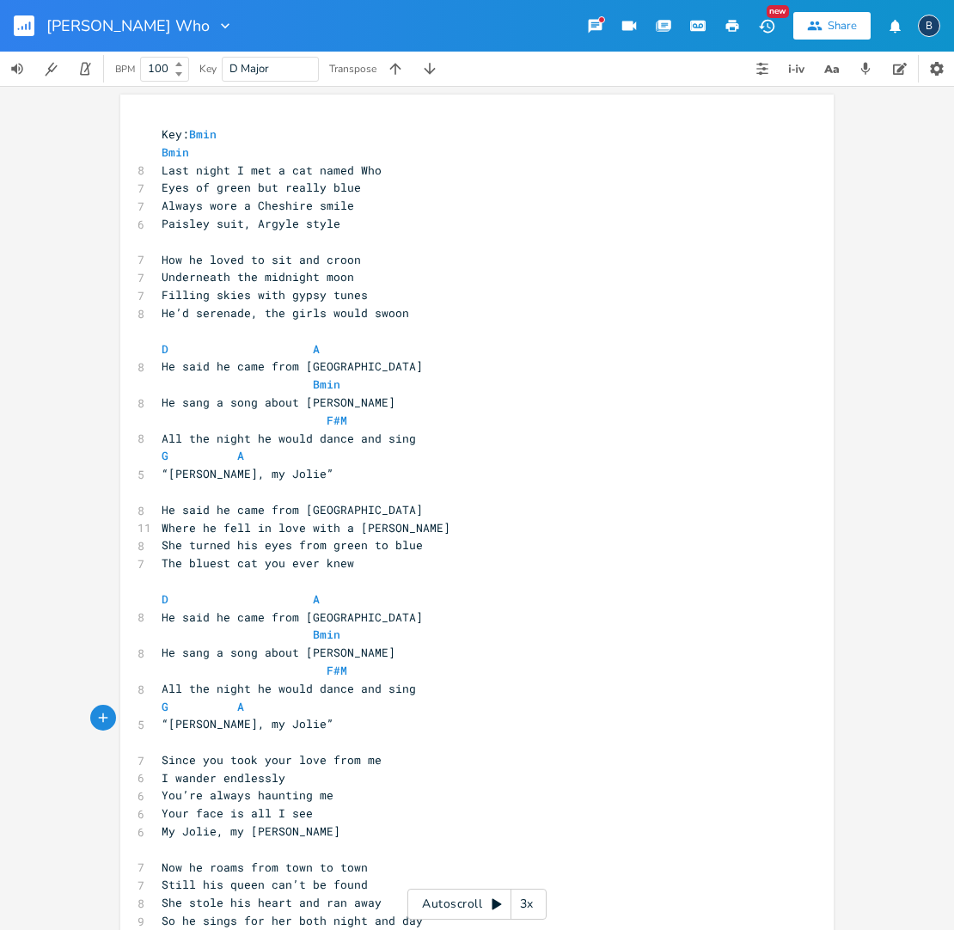
type textarea "D"
click at [307, 752] on span "Since you took your love from me" at bounding box center [272, 759] width 220 height 15
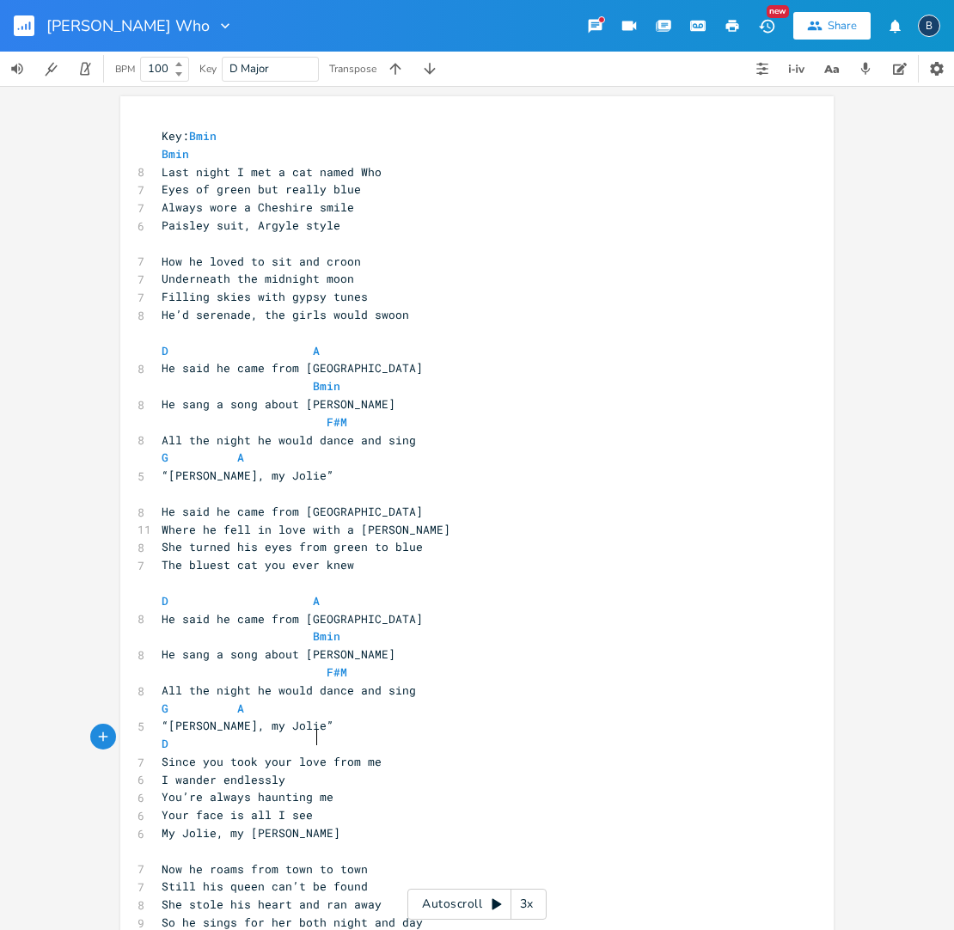
scroll to position [0, 0]
click at [241, 735] on pre "D" at bounding box center [468, 744] width 620 height 18
type textarea "A"
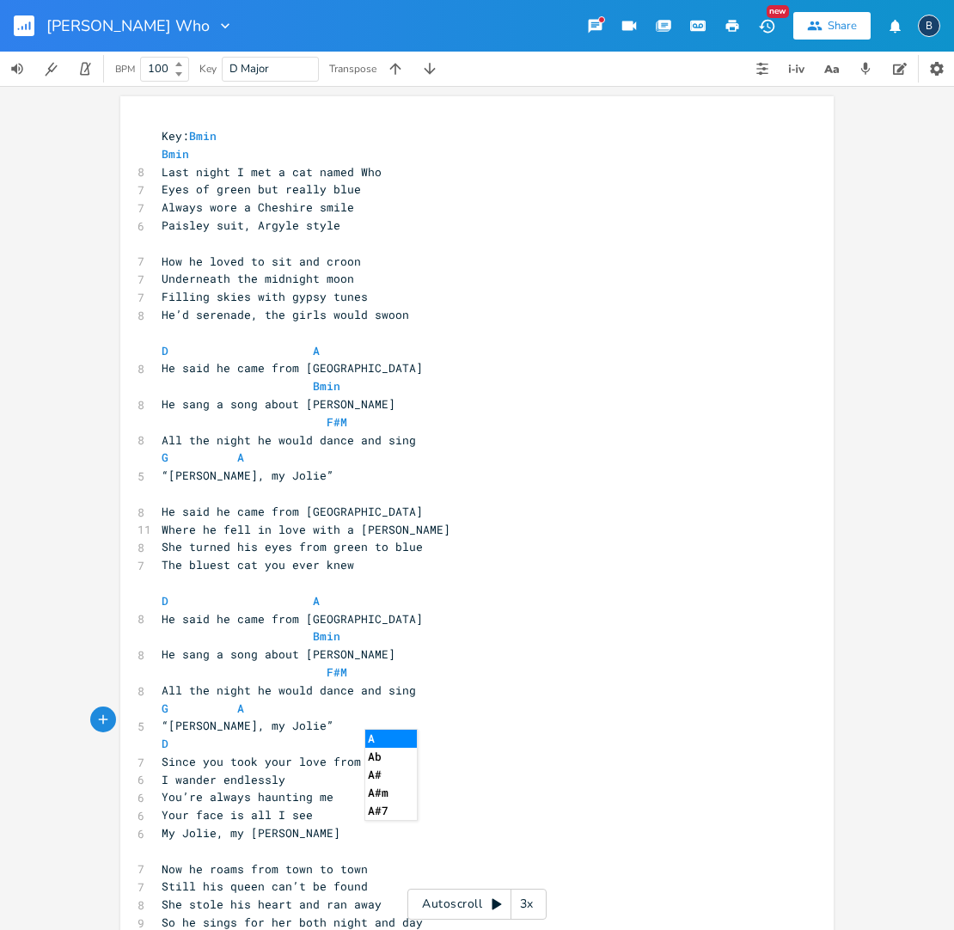
click at [431, 717] on pre "“[PERSON_NAME], my Jolie”" at bounding box center [468, 726] width 620 height 18
click at [401, 753] on pre "Since you took your love from me" at bounding box center [468, 762] width 620 height 18
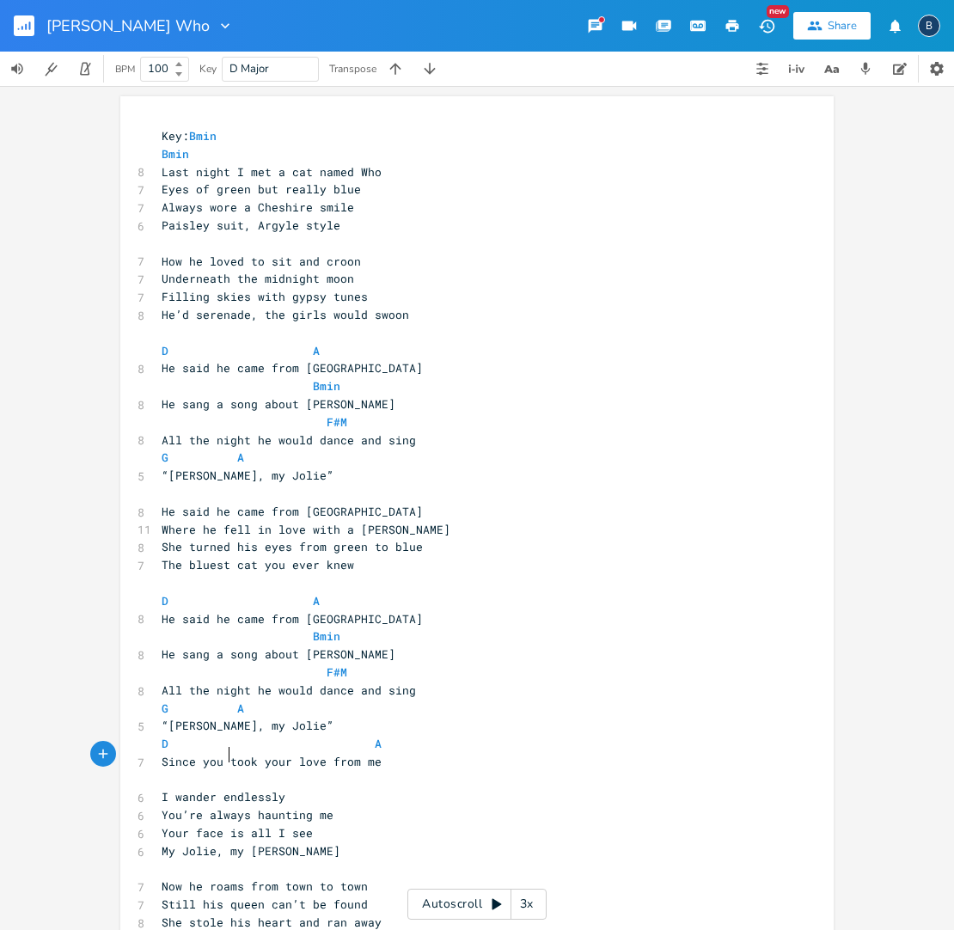
scroll to position [0, 32]
type textarea "Bmin"
click at [296, 788] on pre "I wander endlessly" at bounding box center [468, 797] width 620 height 18
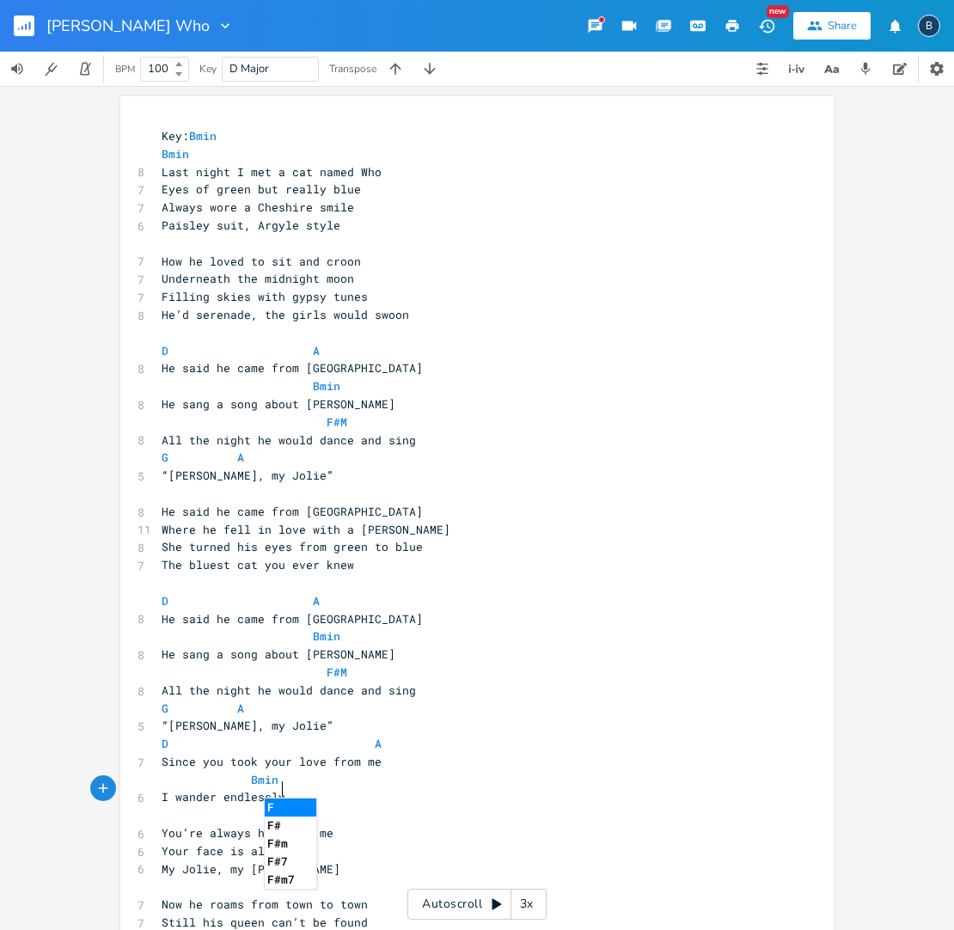
scroll to position [0, 50]
type textarea "F#M"
click at [364, 806] on pre "F#M" at bounding box center [468, 815] width 620 height 18
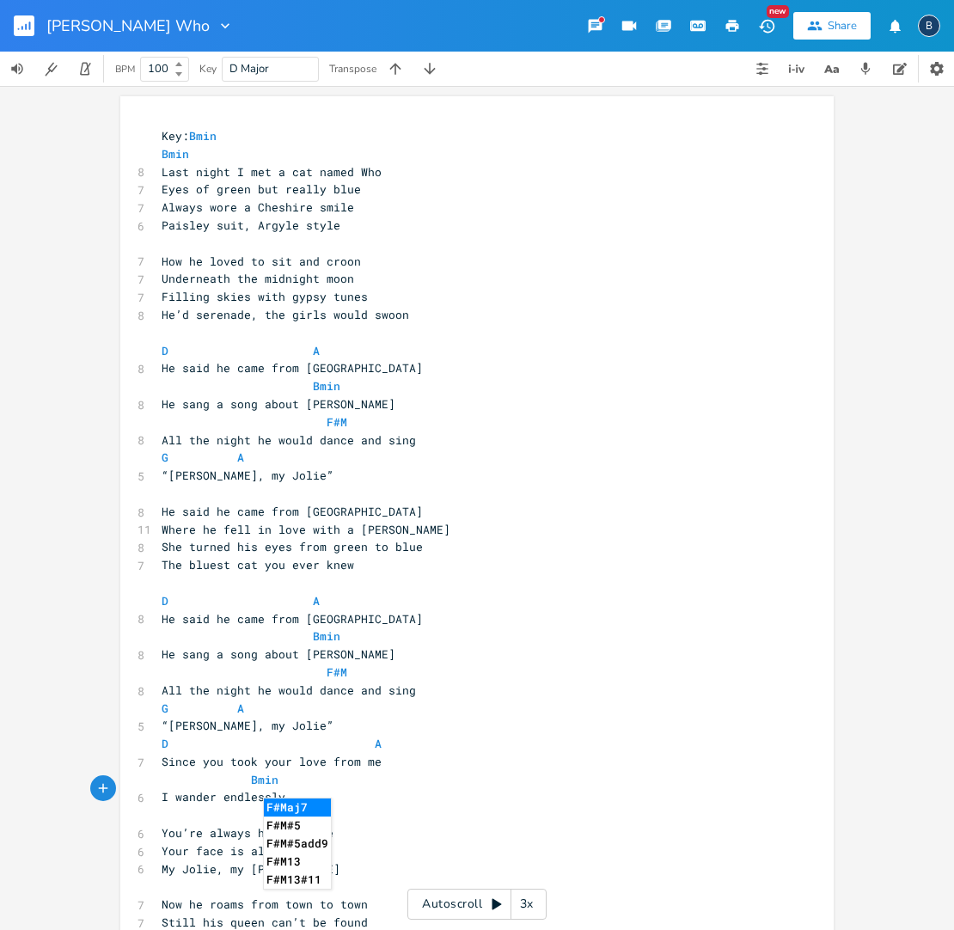
click at [366, 842] on pre "Your face is all I see" at bounding box center [468, 851] width 620 height 18
click at [333, 825] on span "You’re always haunting me" at bounding box center [248, 832] width 172 height 15
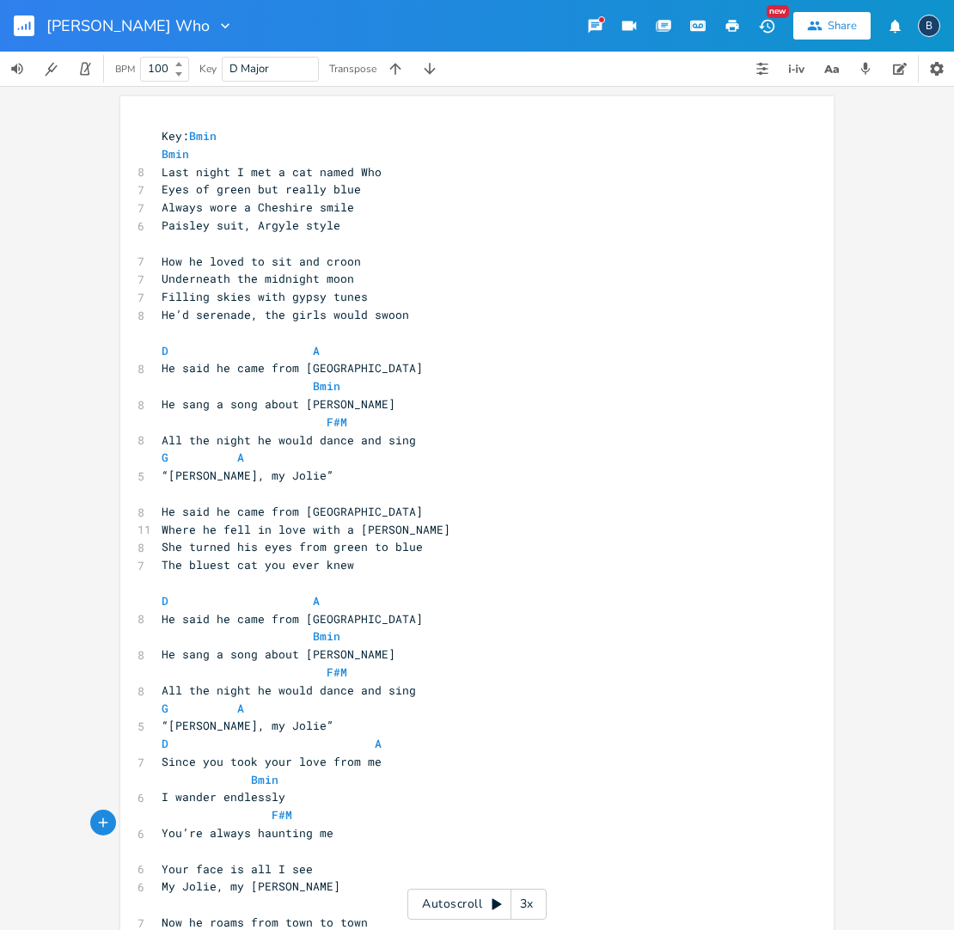
scroll to position [0, 0]
type textarea "You’re always haunting me"
drag, startPoint x: 329, startPoint y: 808, endPoint x: 154, endPoint y: 807, distance: 175.3
click at [158, 824] on pre "You’re always haunting me" at bounding box center [468, 833] width 620 height 18
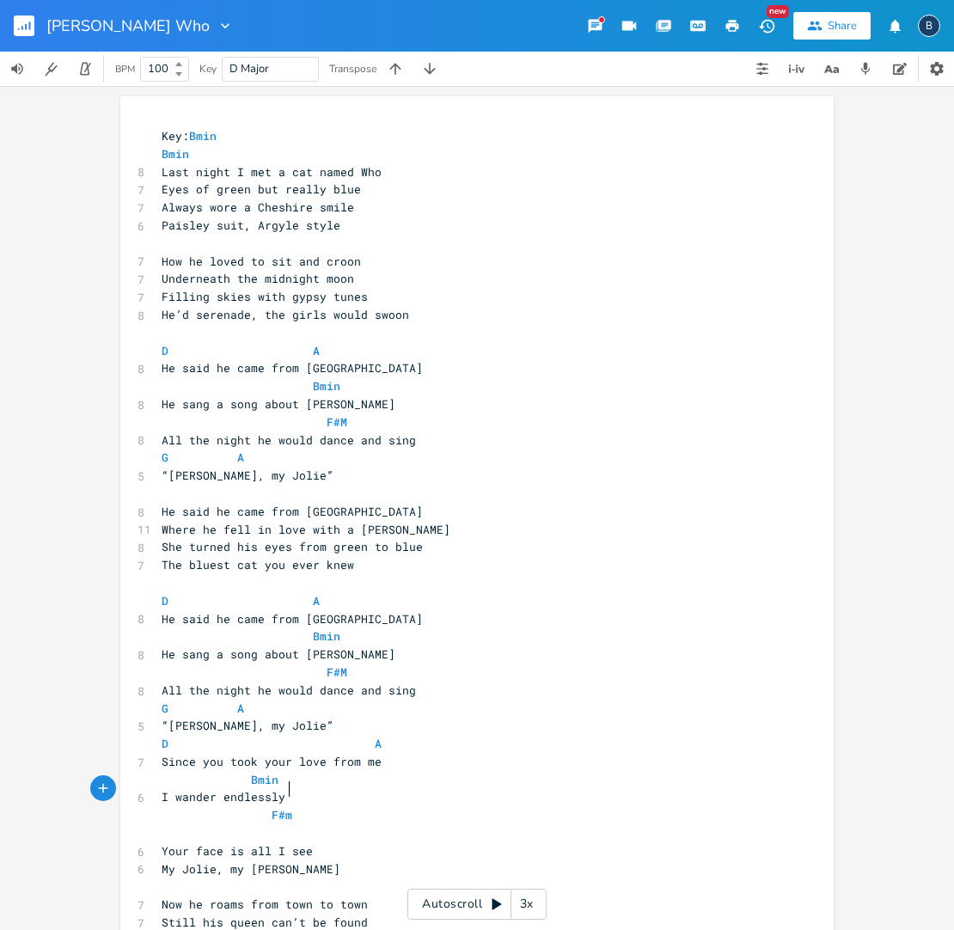
scroll to position [0, 9]
type textarea "m"
click at [287, 809] on li "F#m" at bounding box center [294, 807] width 60 height 18
click at [158, 842] on pre "Your face is all I see" at bounding box center [468, 851] width 620 height 18
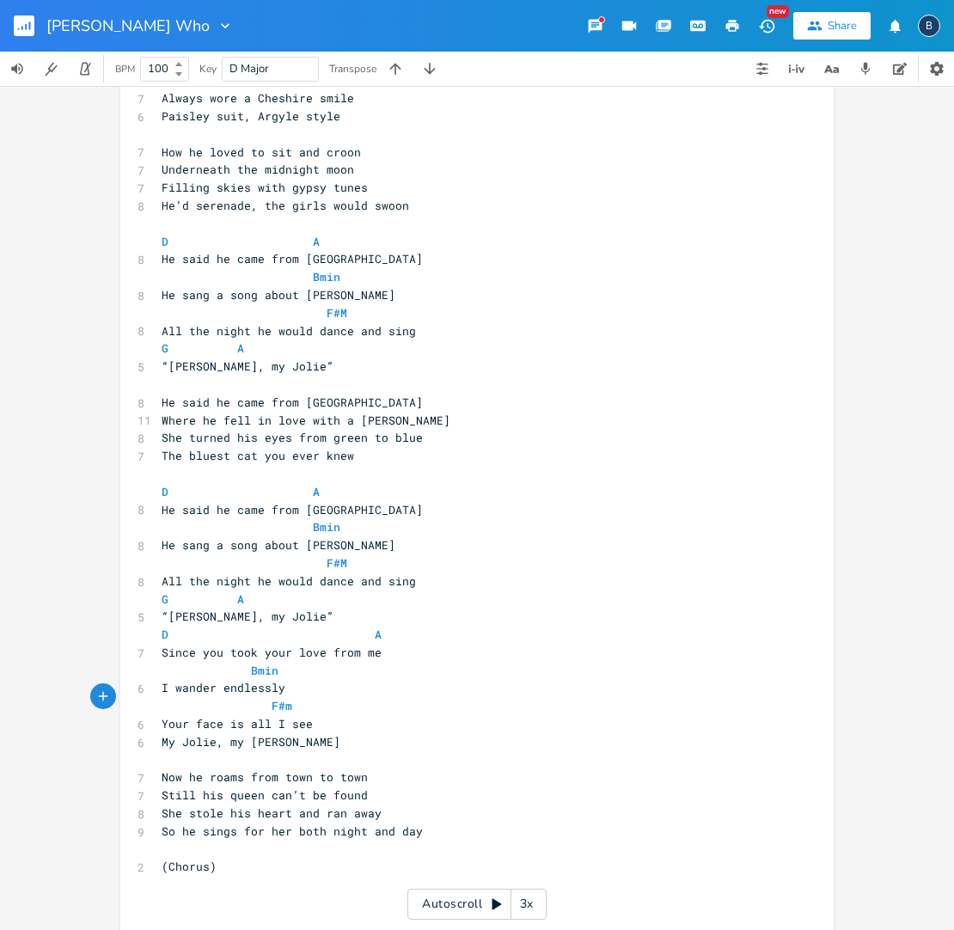
scroll to position [108, 0]
type textarea "Your face is all I see"
drag, startPoint x: 284, startPoint y: 697, endPoint x: 153, endPoint y: 691, distance: 130.8
click at [158, 716] on pre "Your face is all I see" at bounding box center [468, 725] width 620 height 18
click at [389, 663] on pre "Bmin" at bounding box center [468, 672] width 620 height 18
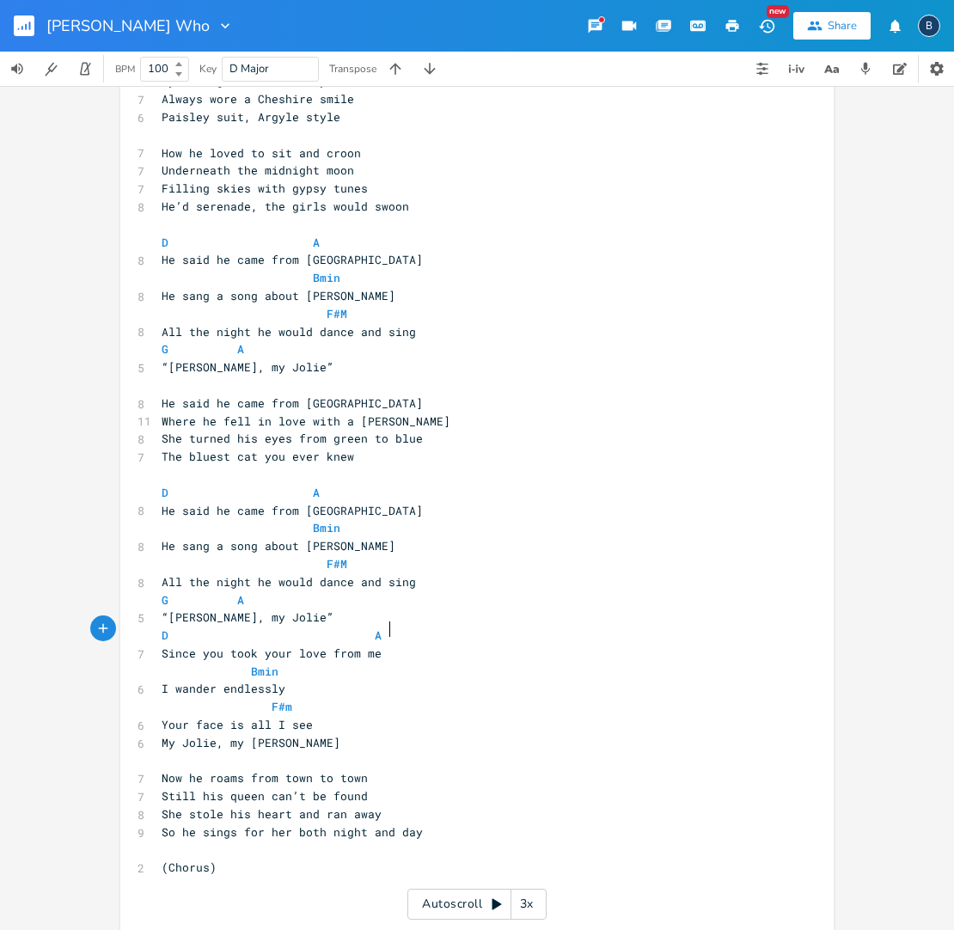
click at [388, 645] on pre "Since you took your love from me" at bounding box center [468, 654] width 620 height 18
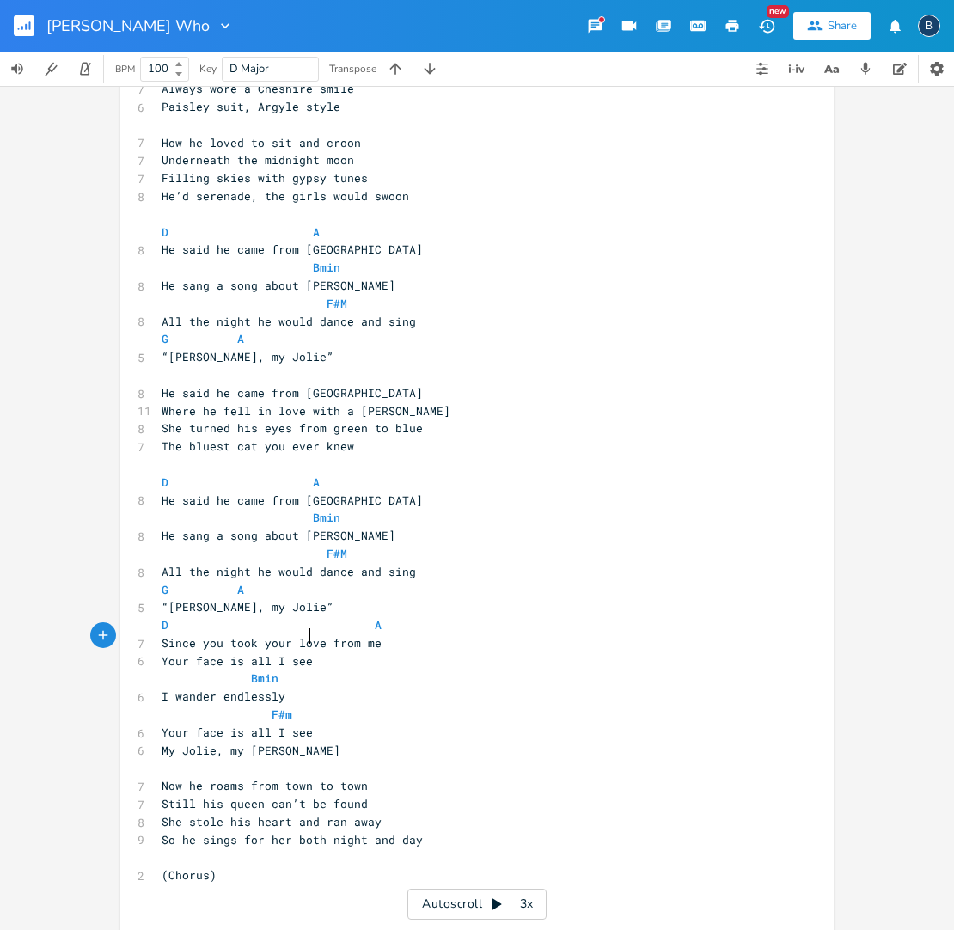
scroll to position [125, 0]
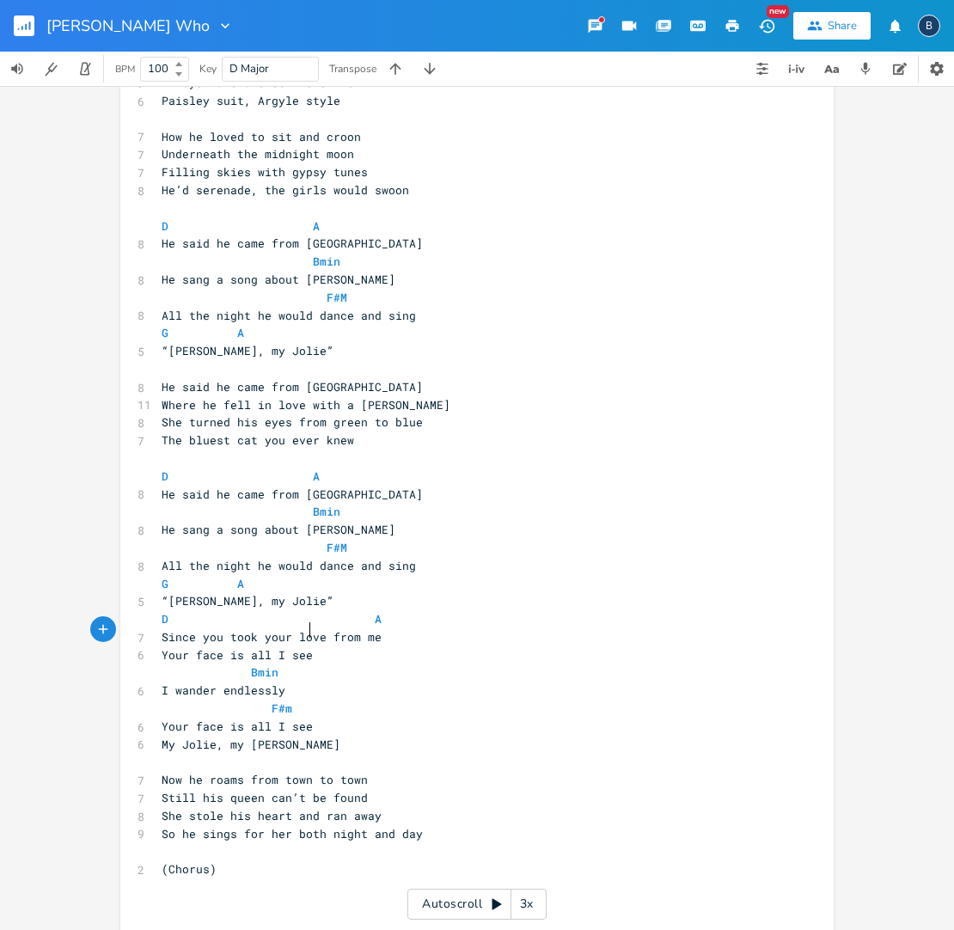
click at [388, 628] on pre "Since you took your love from me" at bounding box center [468, 637] width 620 height 18
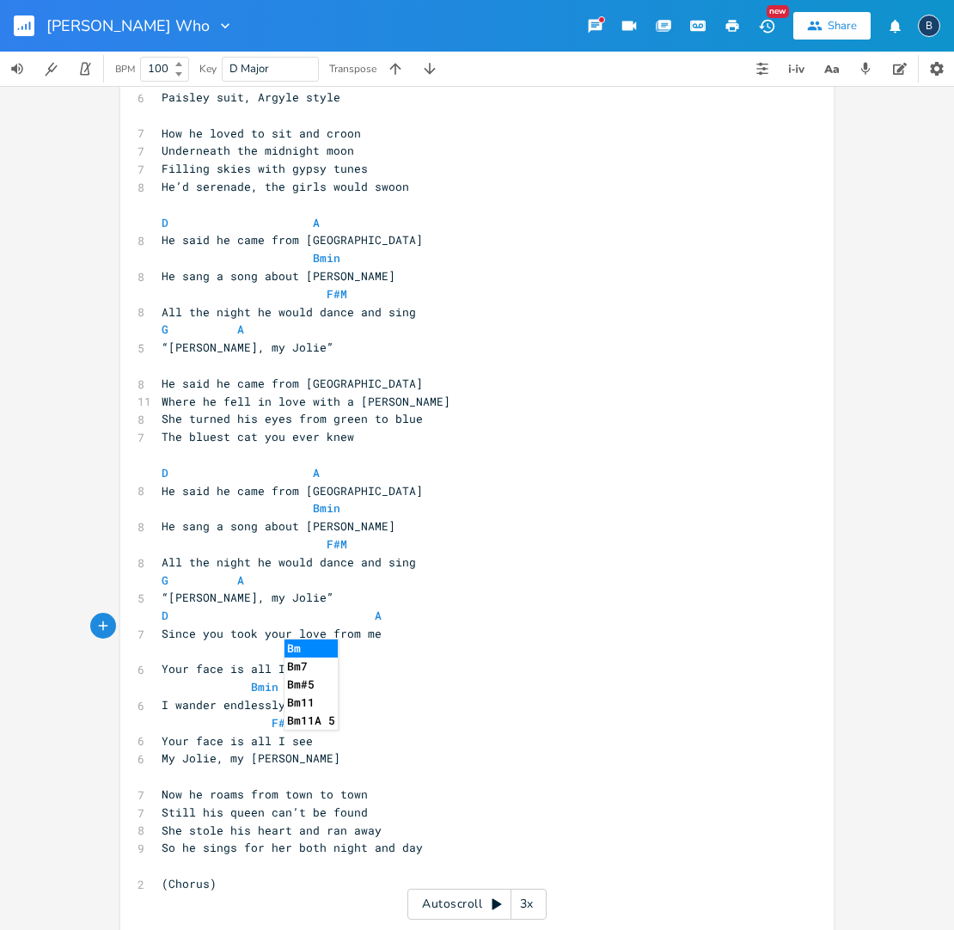
scroll to position [121, 0]
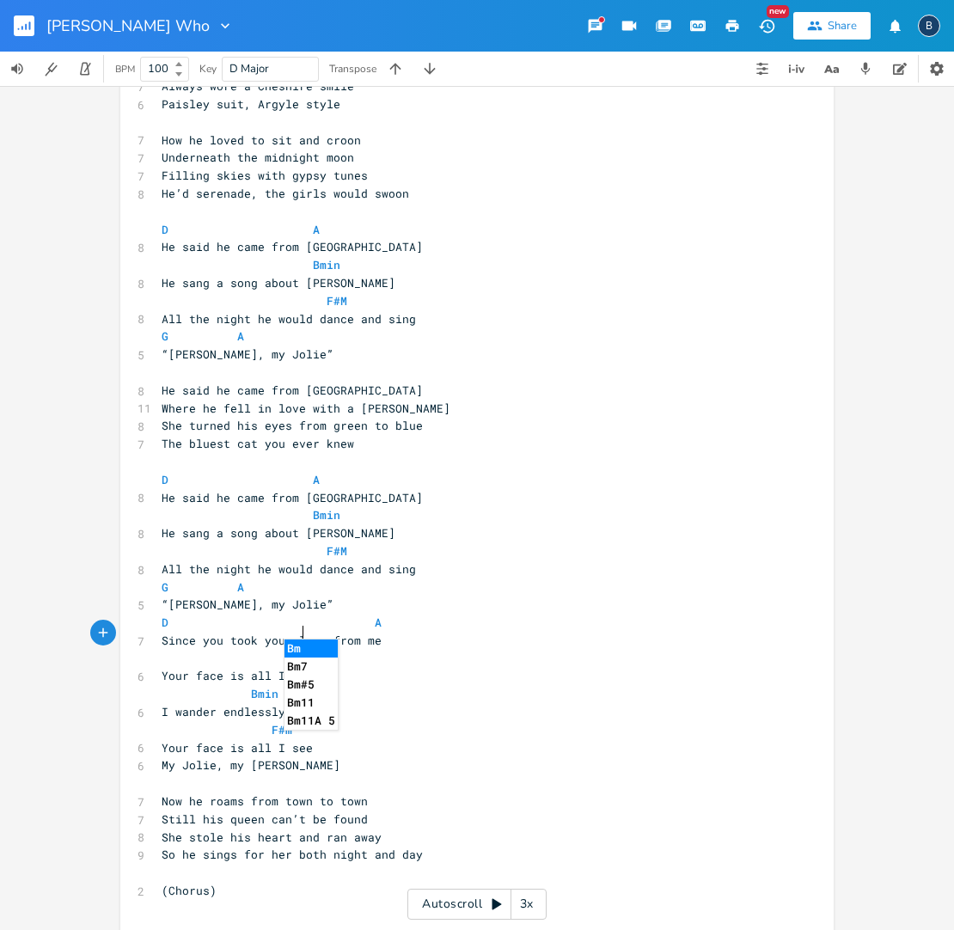
type textarea "Bm"
click at [309, 651] on li "Bm" at bounding box center [310, 648] width 53 height 18
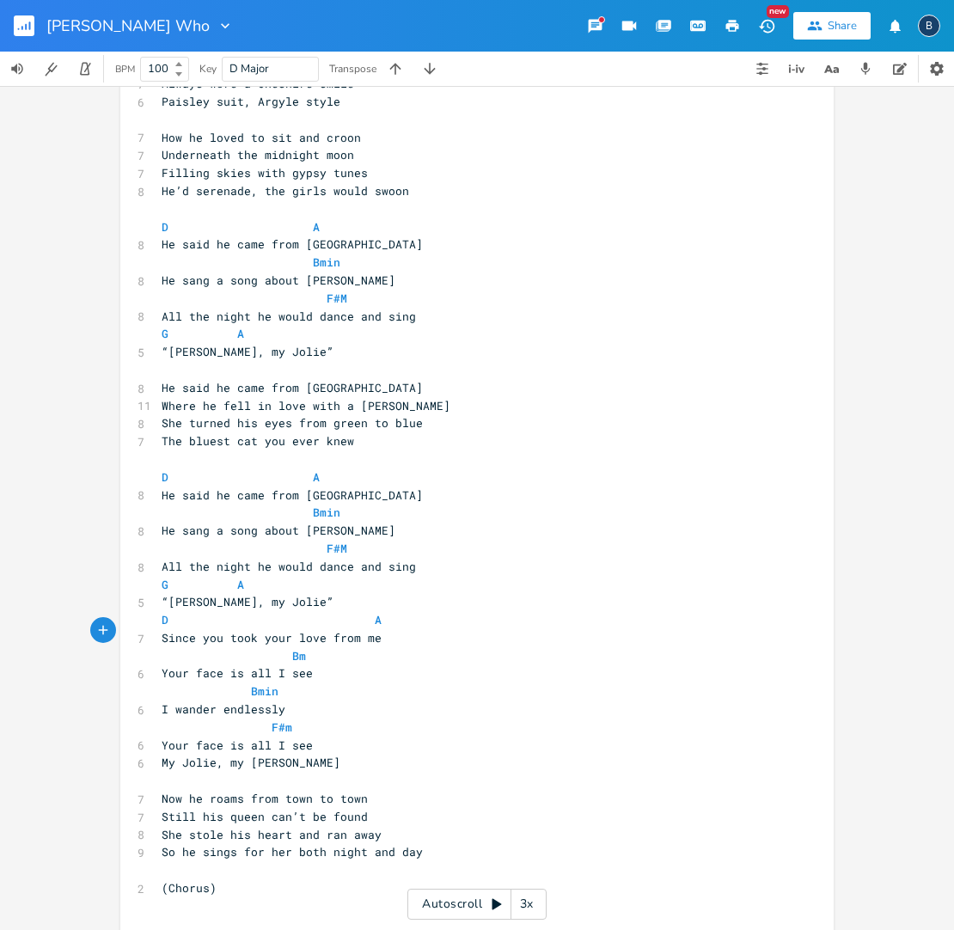
click at [283, 682] on pre "Bmin" at bounding box center [468, 691] width 620 height 18
type textarea "F#"
click at [274, 694] on li "F#m" at bounding box center [270, 702] width 52 height 18
click at [295, 718] on pre "F#m" at bounding box center [468, 727] width 620 height 18
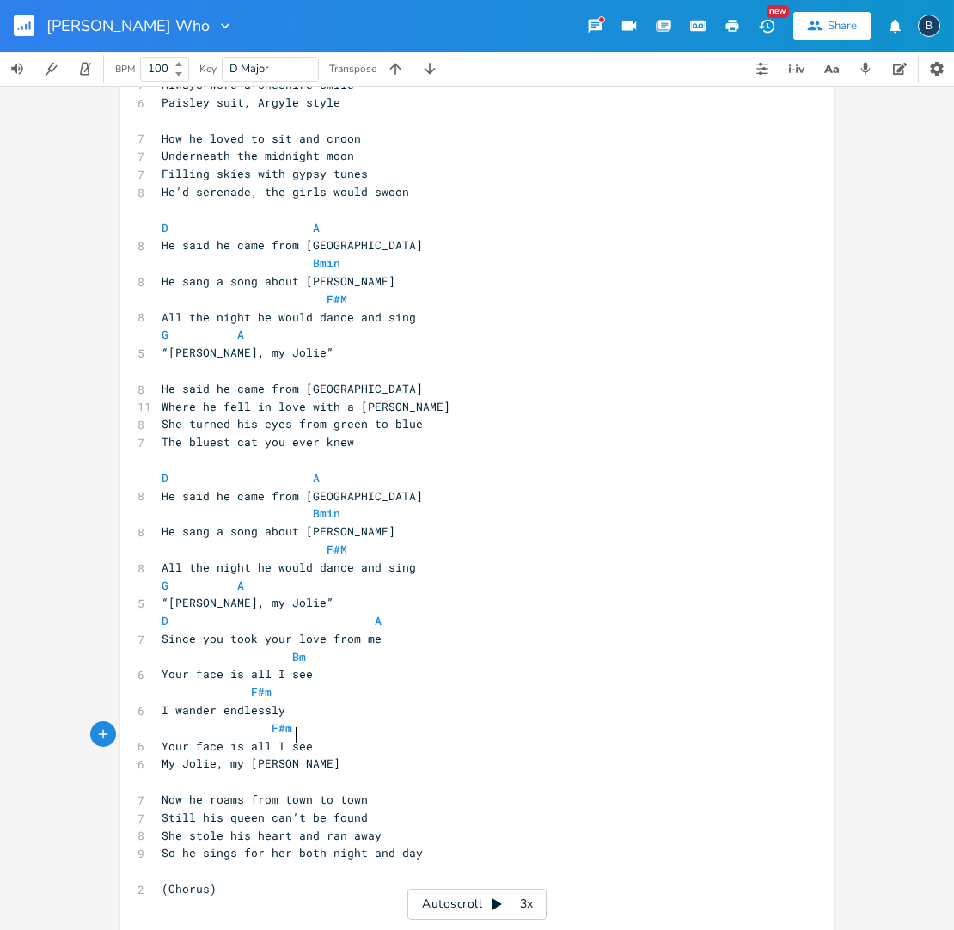
click at [311, 755] on pre "My Jolie, my [PERSON_NAME]" at bounding box center [468, 764] width 620 height 18
click at [312, 738] on span "Your face is all I see" at bounding box center [237, 745] width 151 height 15
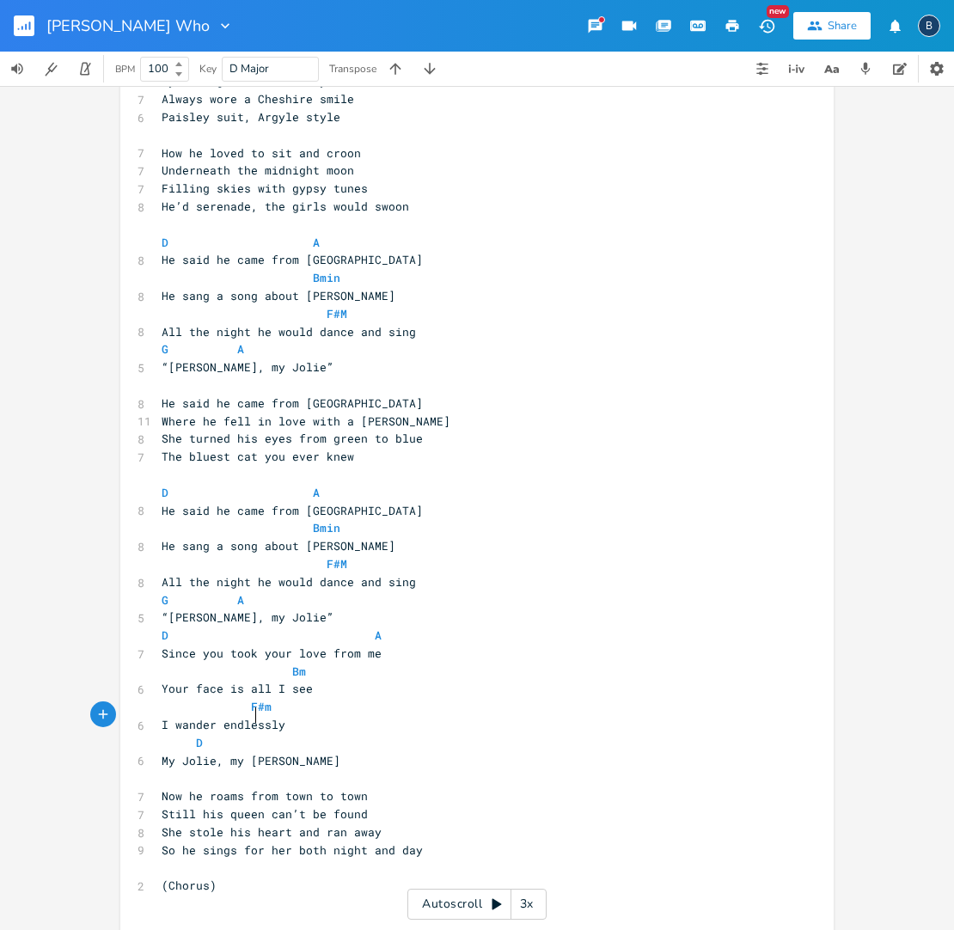
scroll to position [0, 41]
type textarea "D A"
drag, startPoint x: 432, startPoint y: 716, endPoint x: 409, endPoint y: 729, distance: 26.5
click at [433, 734] on pre "D A" at bounding box center [468, 743] width 620 height 18
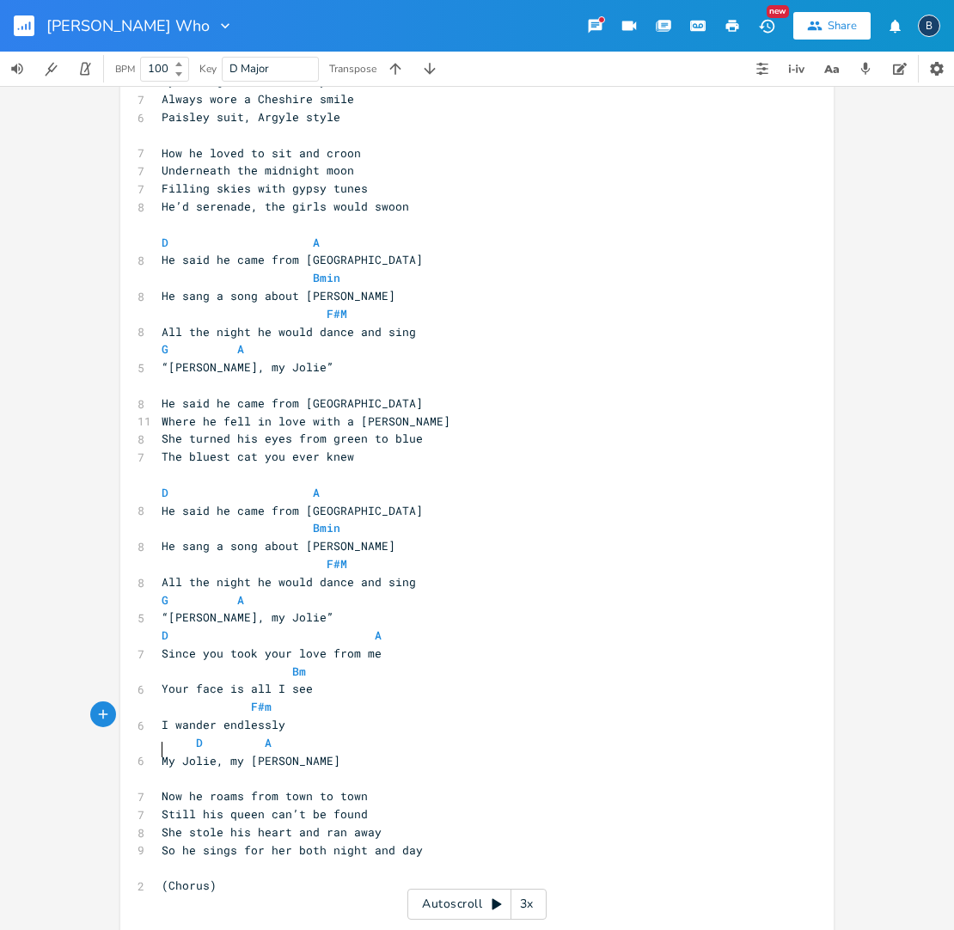
click at [384, 769] on pre "​" at bounding box center [468, 778] width 620 height 18
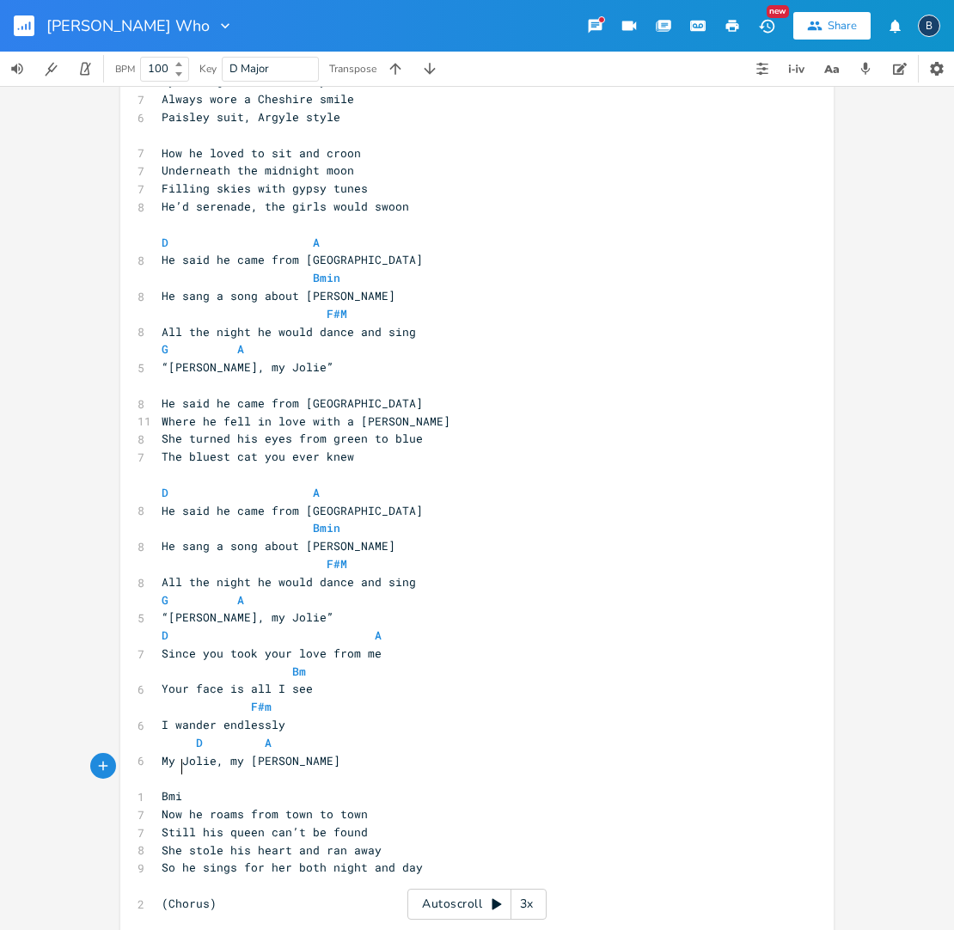
type textarea "Bmin"
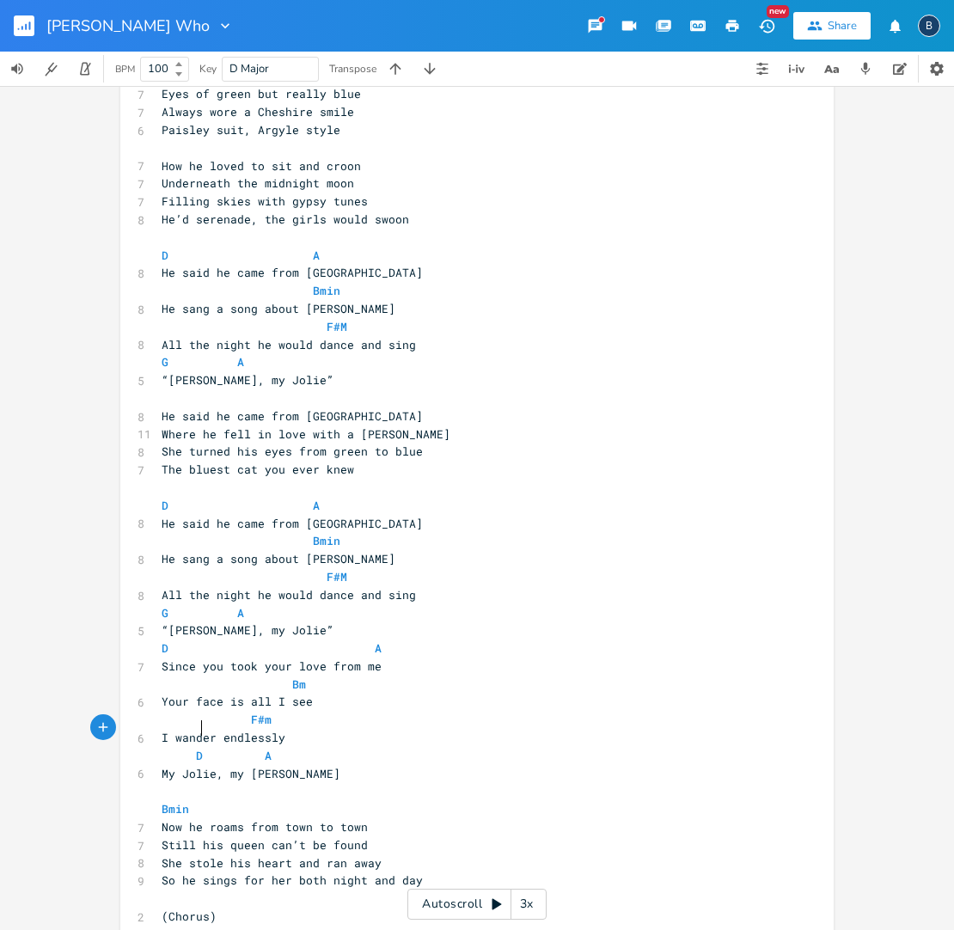
click at [199, 748] on span "D A" at bounding box center [217, 755] width 110 height 15
type textarea "G"
click at [499, 765] on pre "My Jolie, my [PERSON_NAME]" at bounding box center [468, 774] width 620 height 18
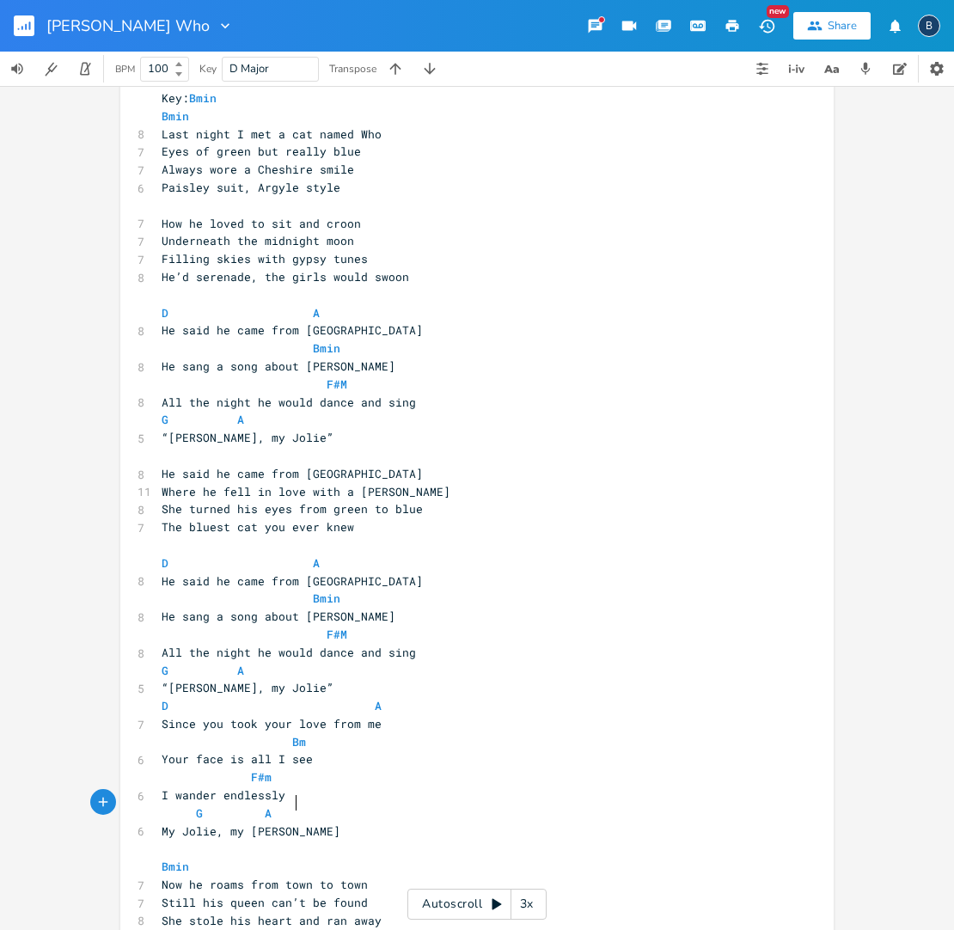
scroll to position [0, 0]
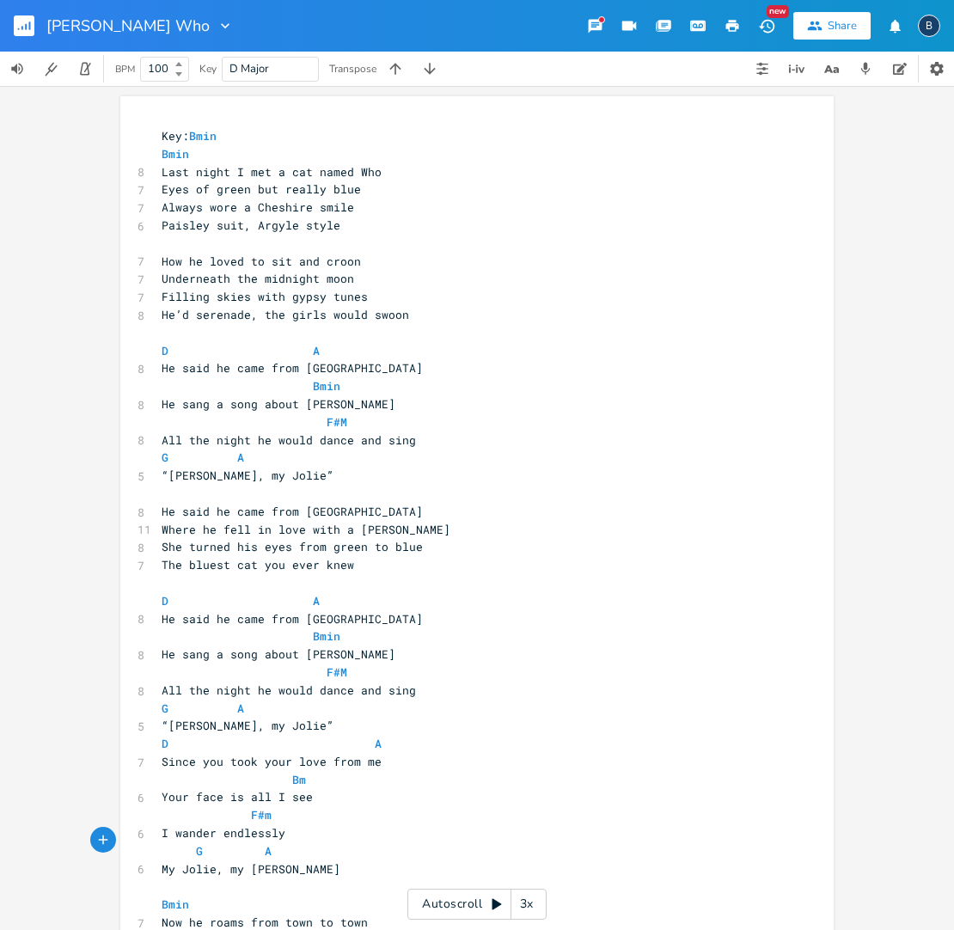
click at [162, 825] on span "I wander endlessly" at bounding box center [224, 832] width 124 height 15
type textarea "Now"
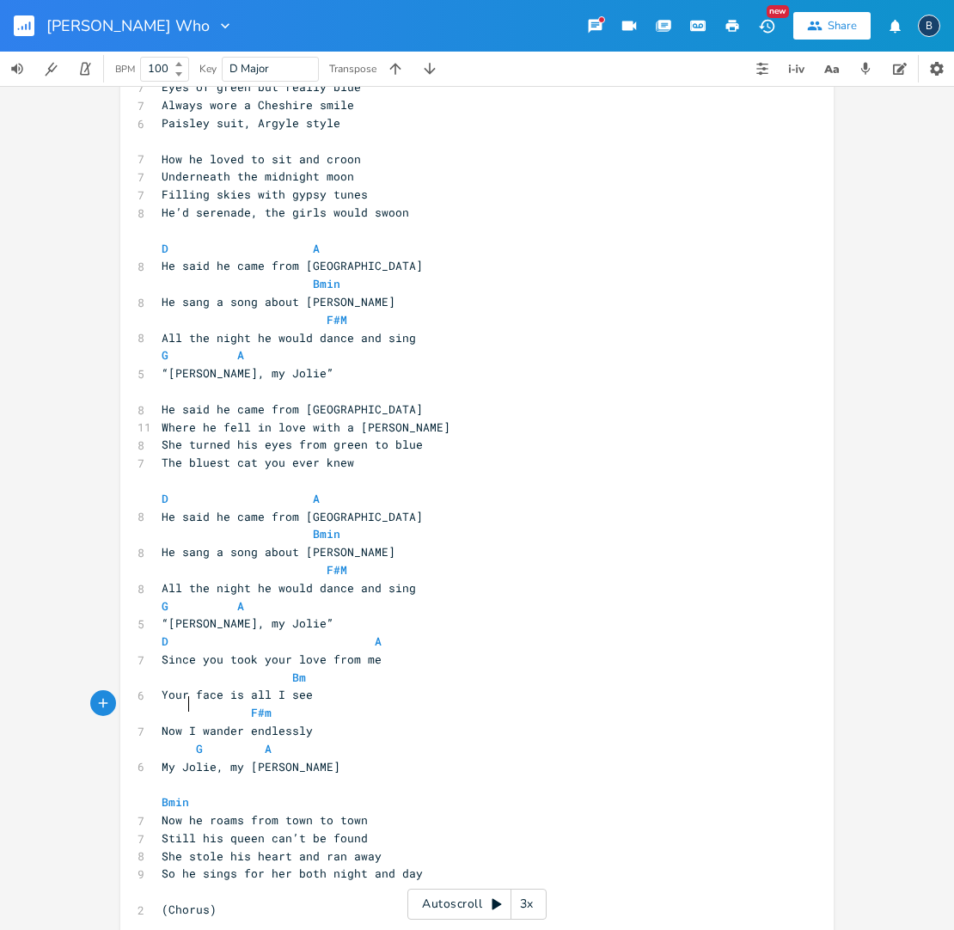
scroll to position [114, 0]
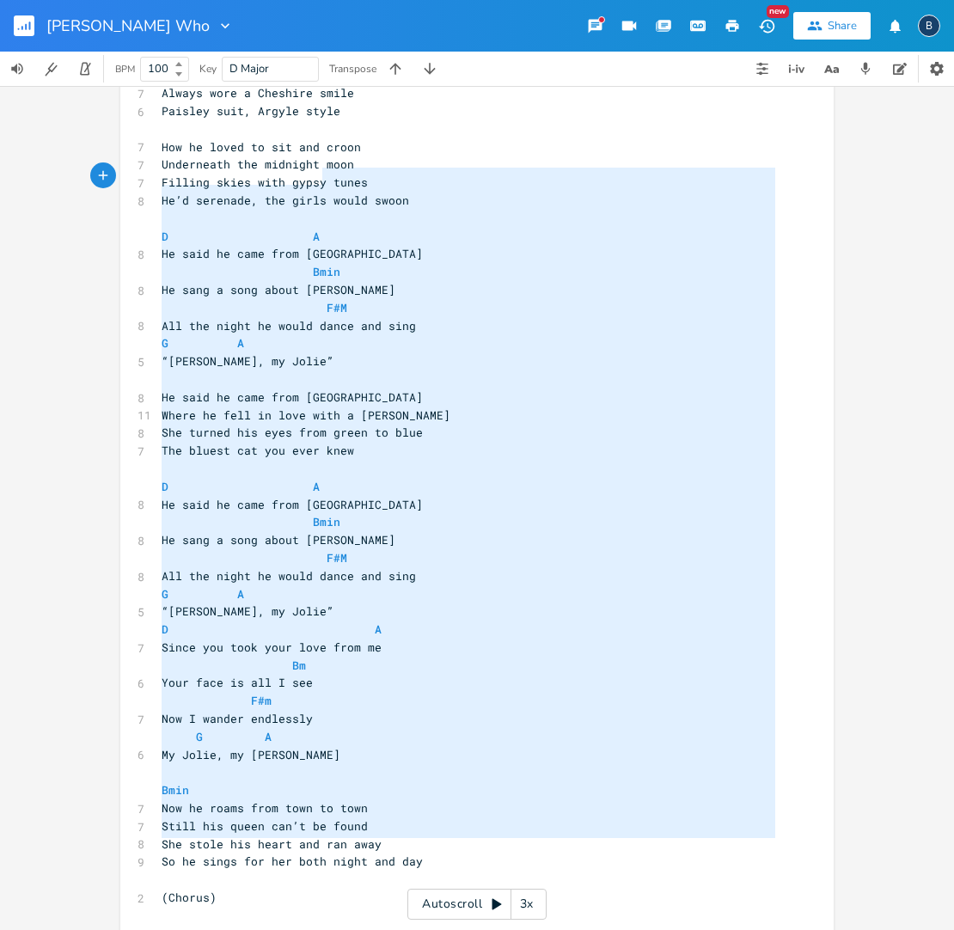
type textarea "Lor: Ipsu Dolo Sita conse A eli s doe tempo Inc Utla et dolor mag aliqua enim A…"
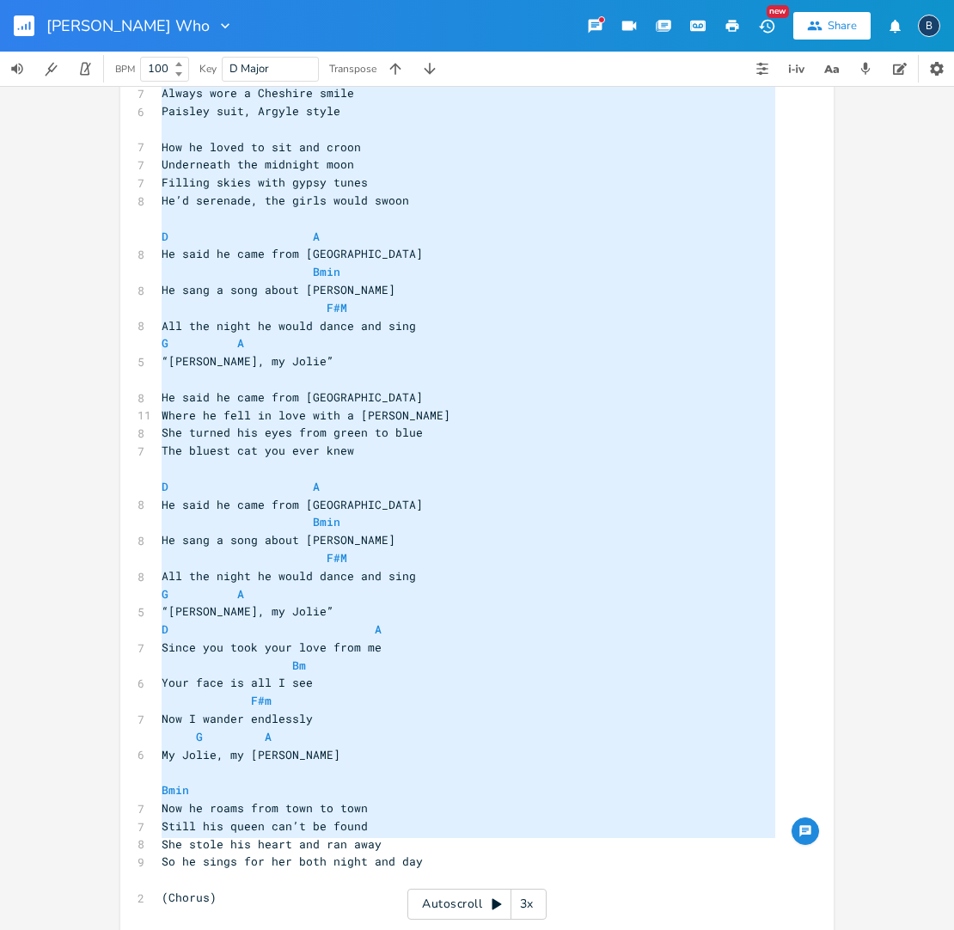
drag, startPoint x: 449, startPoint y: 844, endPoint x: 329, endPoint y: -61, distance: 912.9
click at [329, 0] on html "[PERSON_NAME] Who New Share B BPM 100 Key D Major Transpose x Key: Bmin Bmin 8 …" at bounding box center [477, 465] width 954 height 930
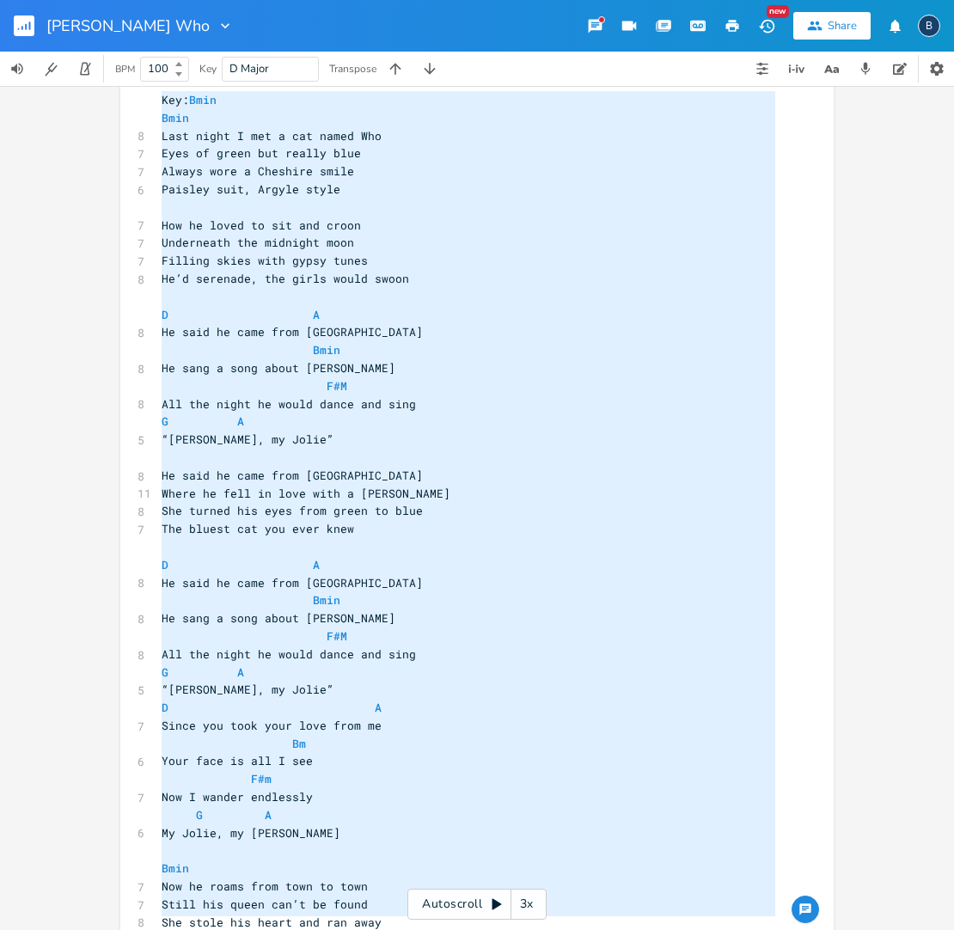
scroll to position [0, 0]
drag, startPoint x: 792, startPoint y: 226, endPoint x: 755, endPoint y: 217, distance: 38.1
click at [791, 226] on div "x Key: Bmin Bmin 8 Last night I met a cat named Who 7 Eyes of green but really …" at bounding box center [489, 565] width 663 height 954
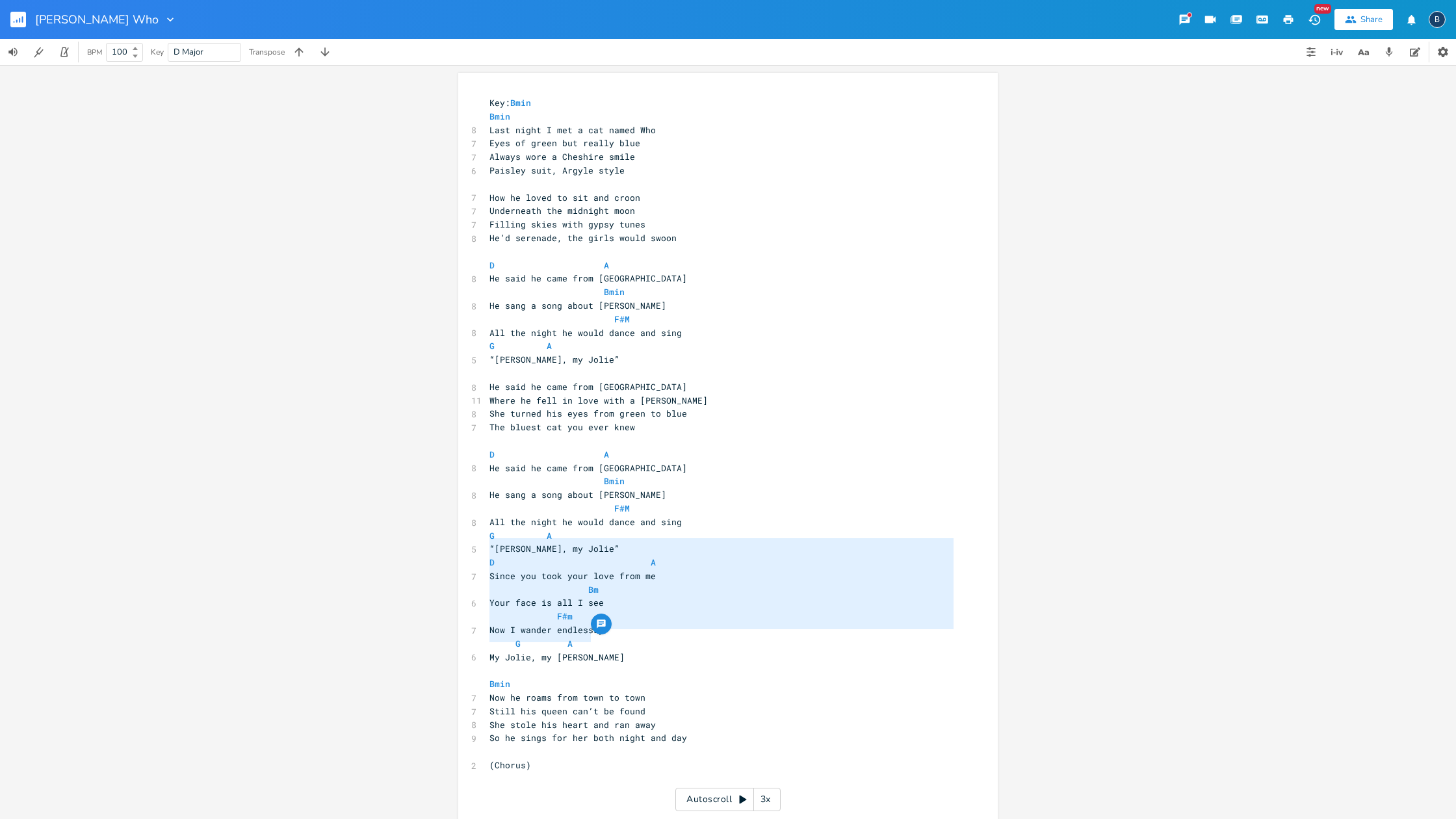
scroll to position [0, 1]
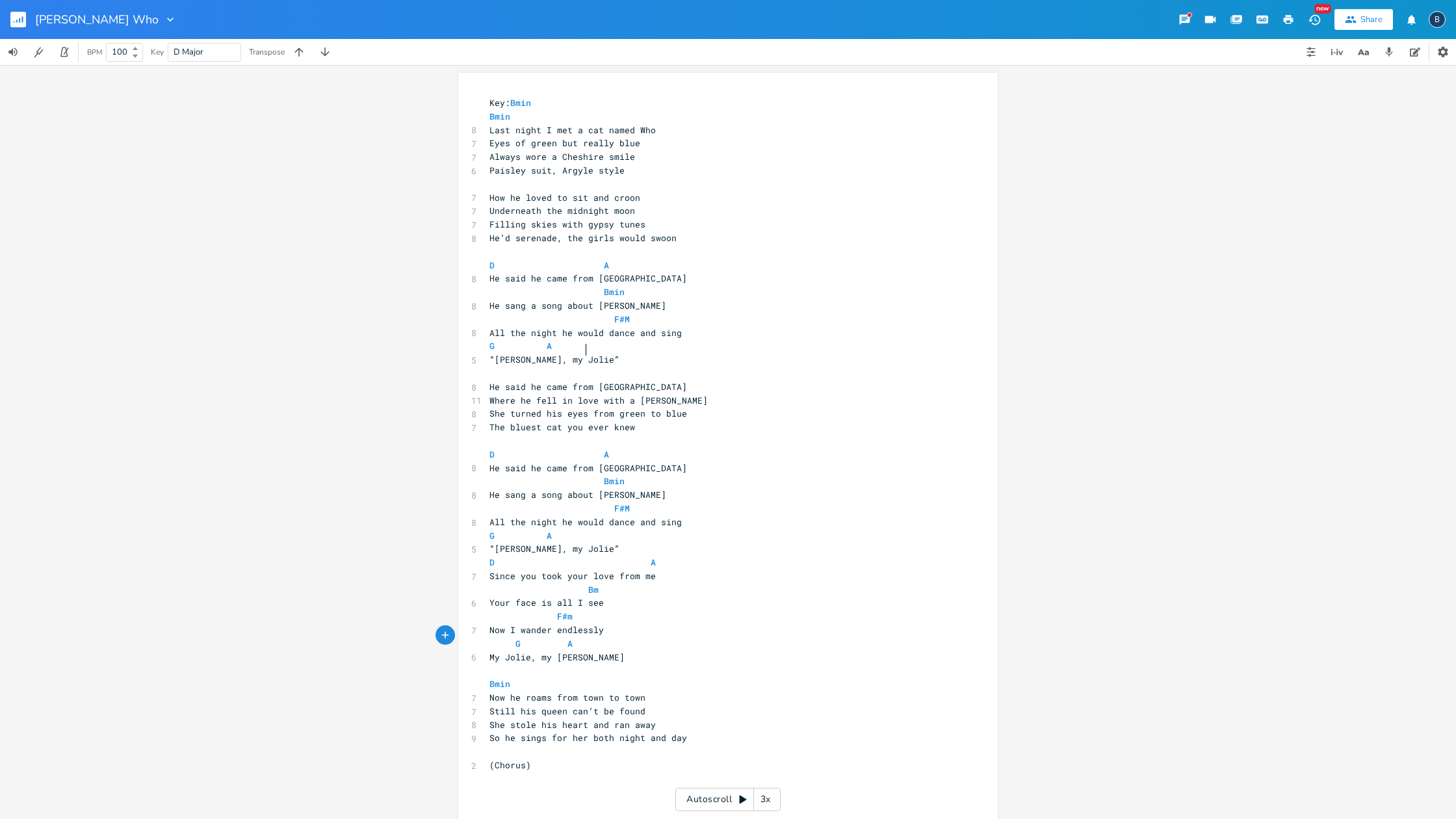
click at [586, 353] on pre "“[PERSON_NAME], my Jolie”" at bounding box center [722, 360] width 469 height 14
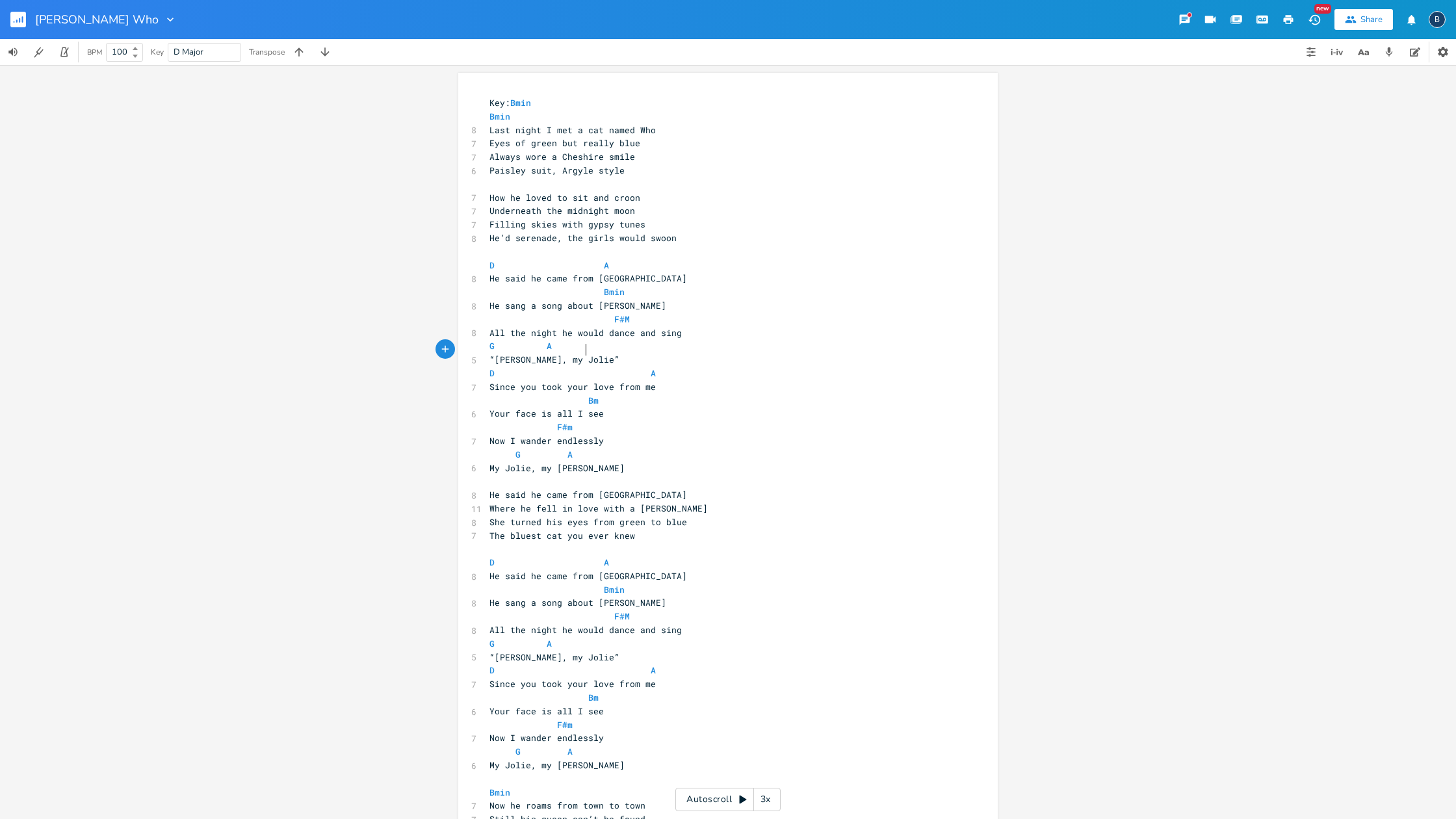
click at [581, 354] on span "“[PERSON_NAME], my Jolie”" at bounding box center [554, 359] width 130 height 11
